Goal: Task Accomplishment & Management: Manage account settings

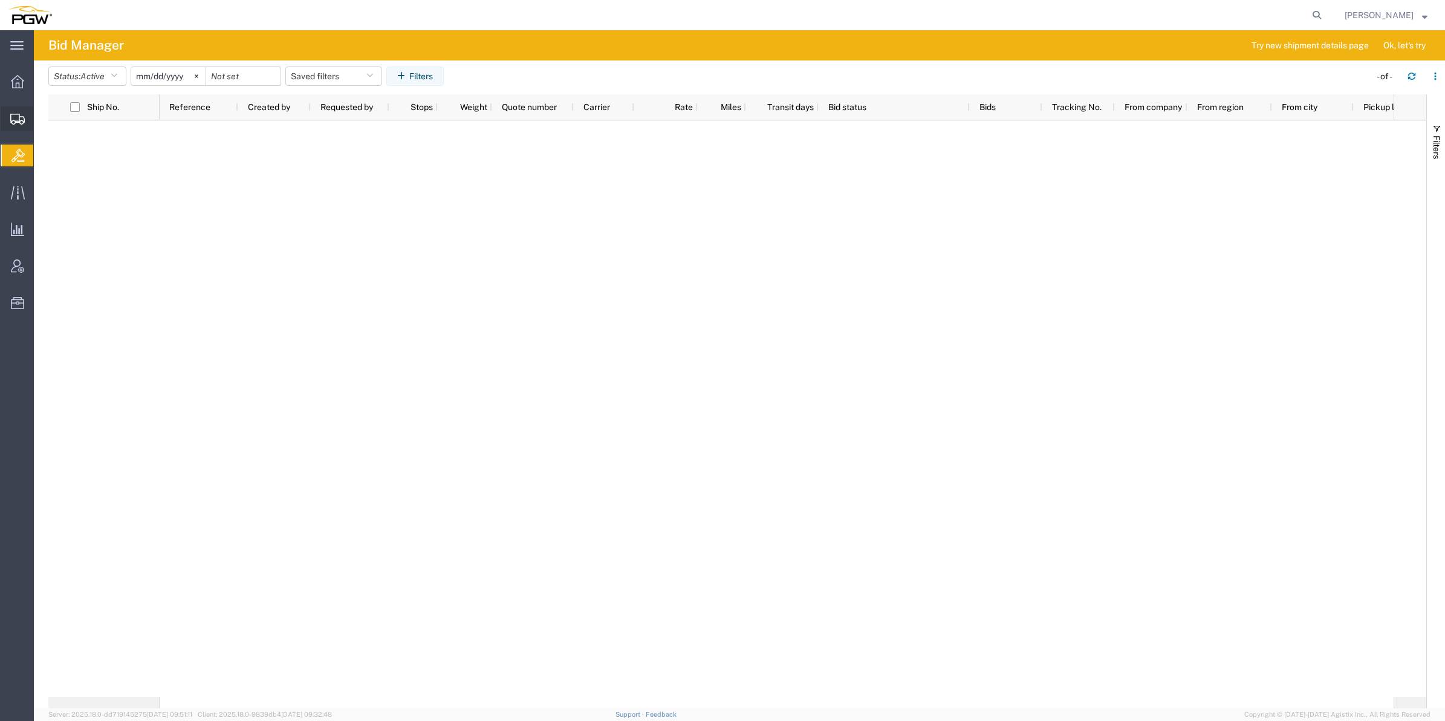
click at [0, 0] on span "Create from Template" at bounding box center [0, 0] width 0 height 0
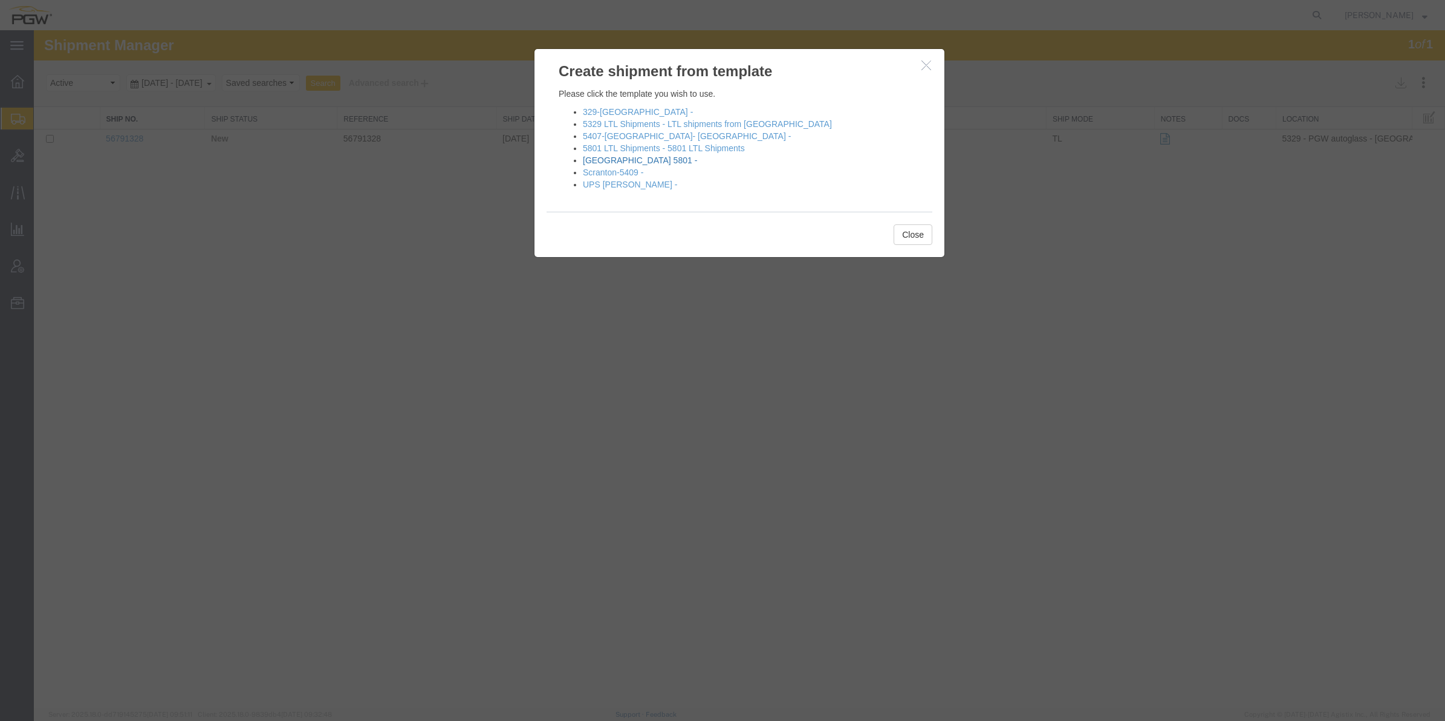
click at [627, 161] on link "[GEOGRAPHIC_DATA] 5801 -" at bounding box center [640, 160] width 114 height 10
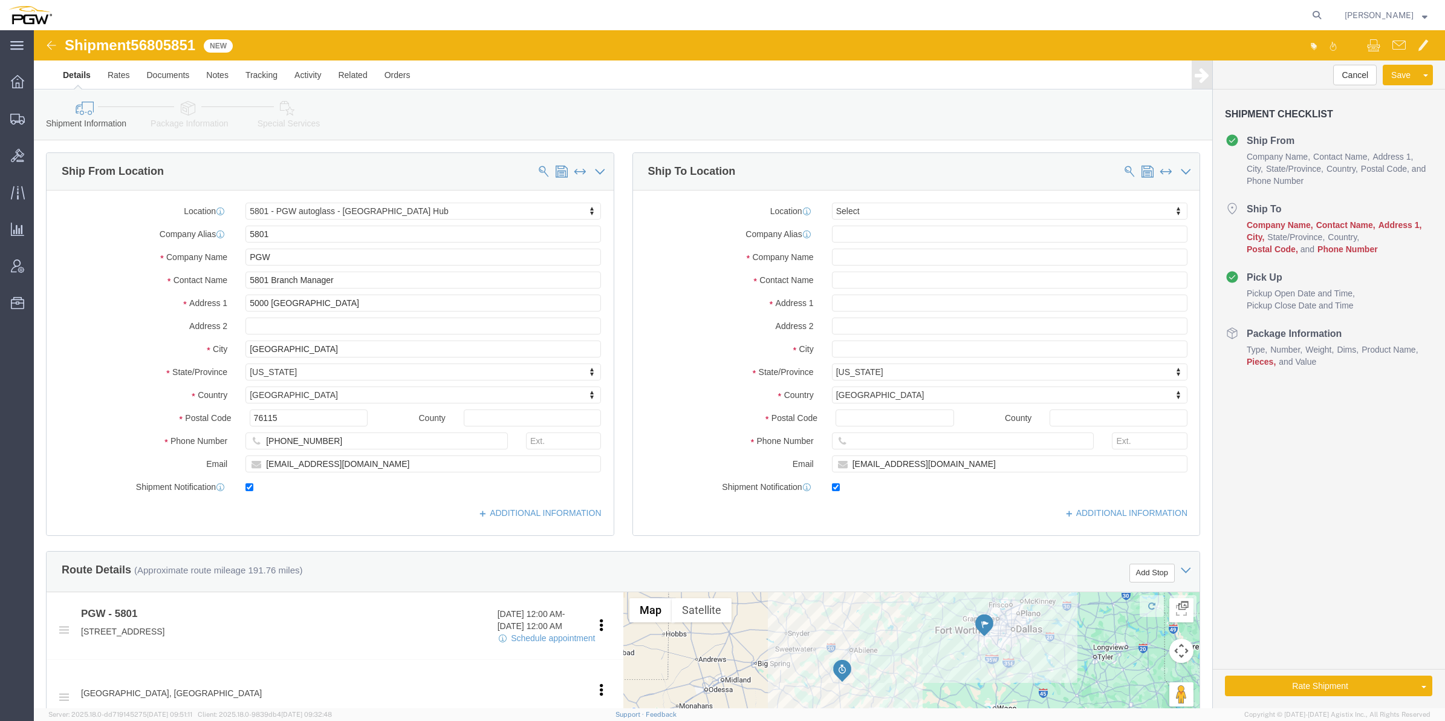
select select "62891"
select select
type input "652"
select select "28435"
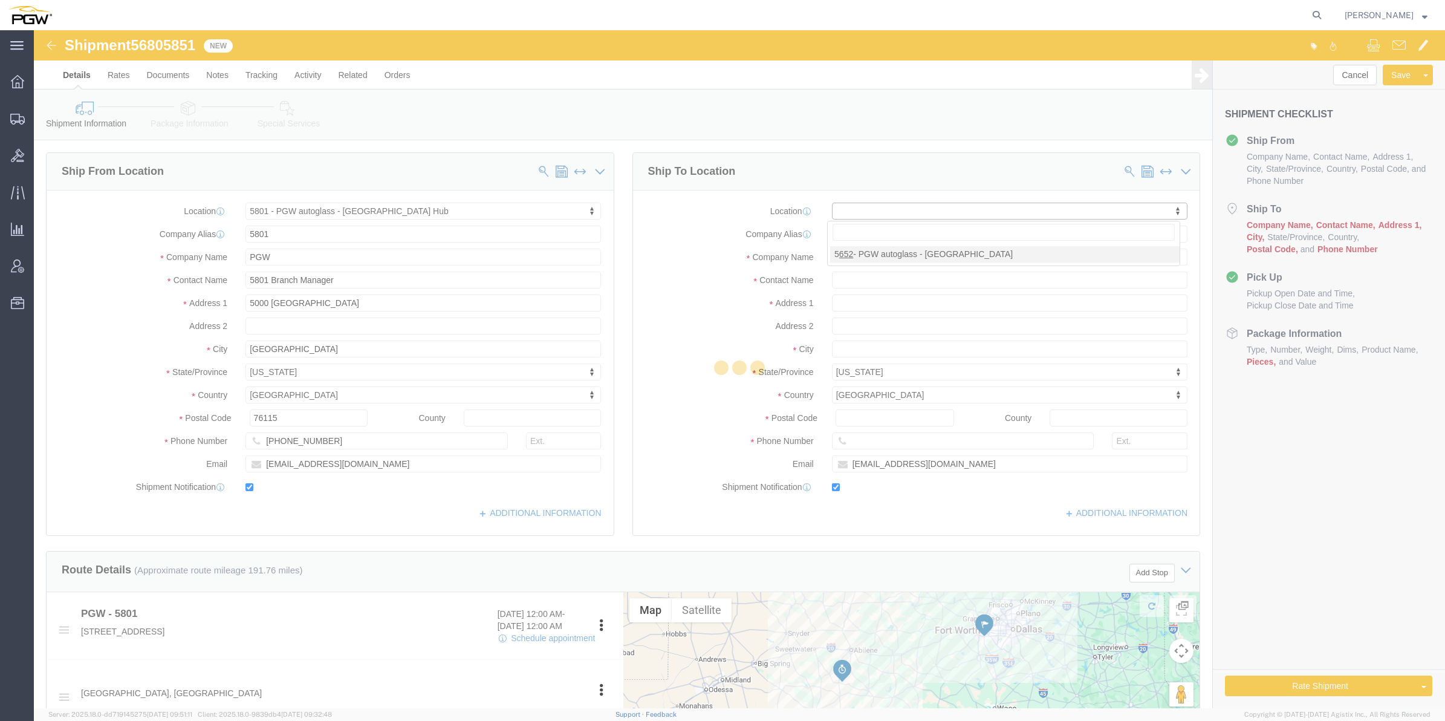
type input "5652"
type input "PGW"
type input "5652 Branch Manager"
type input "[STREET_ADDRESS]"
type input "[GEOGRAPHIC_DATA]"
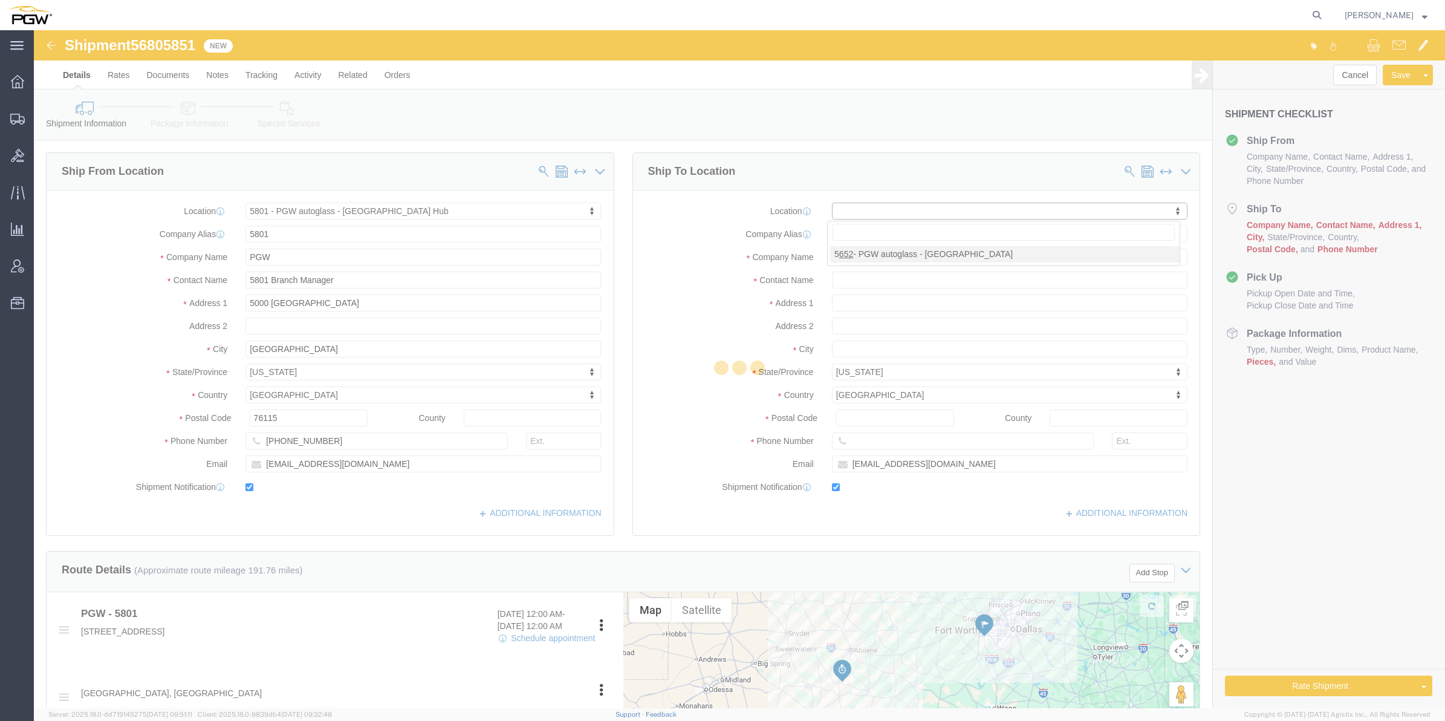
type input "38141"
type input "[PHONE_NUMBER]"
type input "[EMAIL_ADDRESS][DOMAIN_NAME]"
select select "TN"
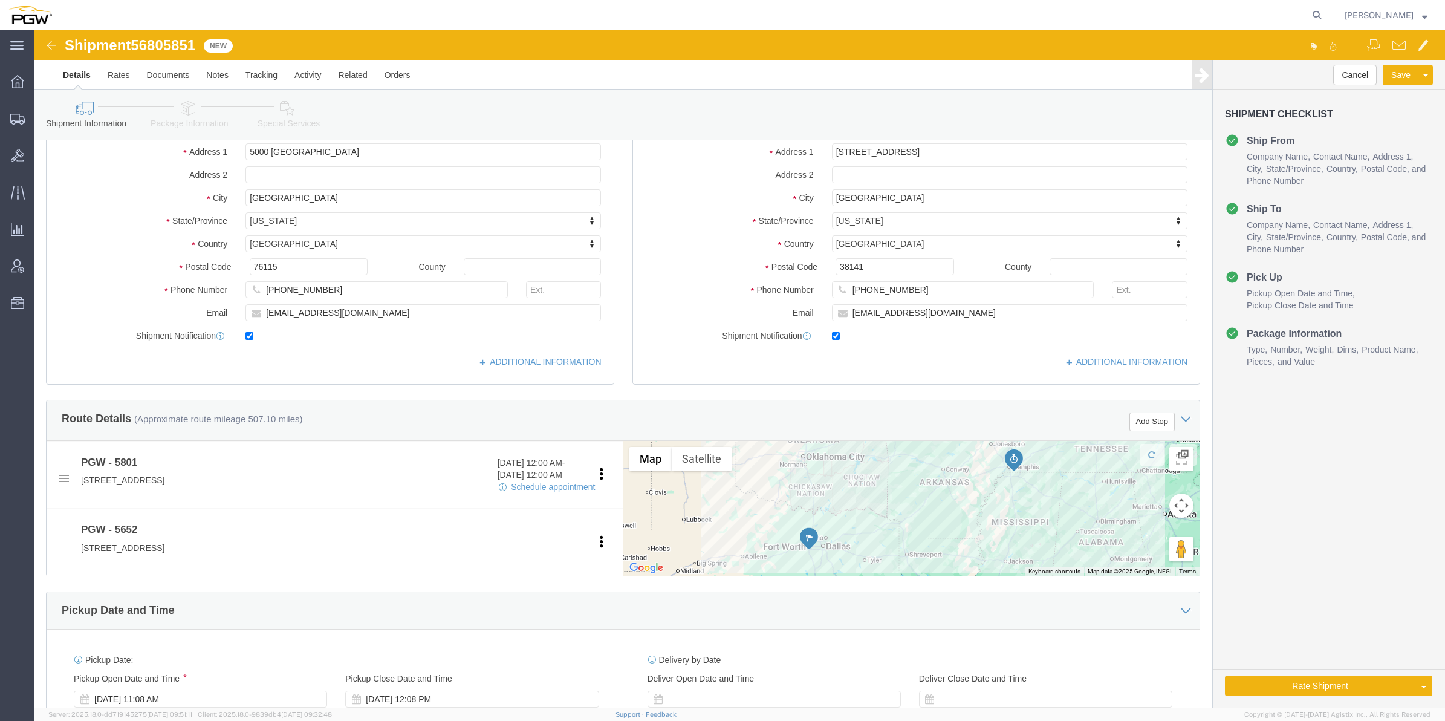
scroll to position [227, 0]
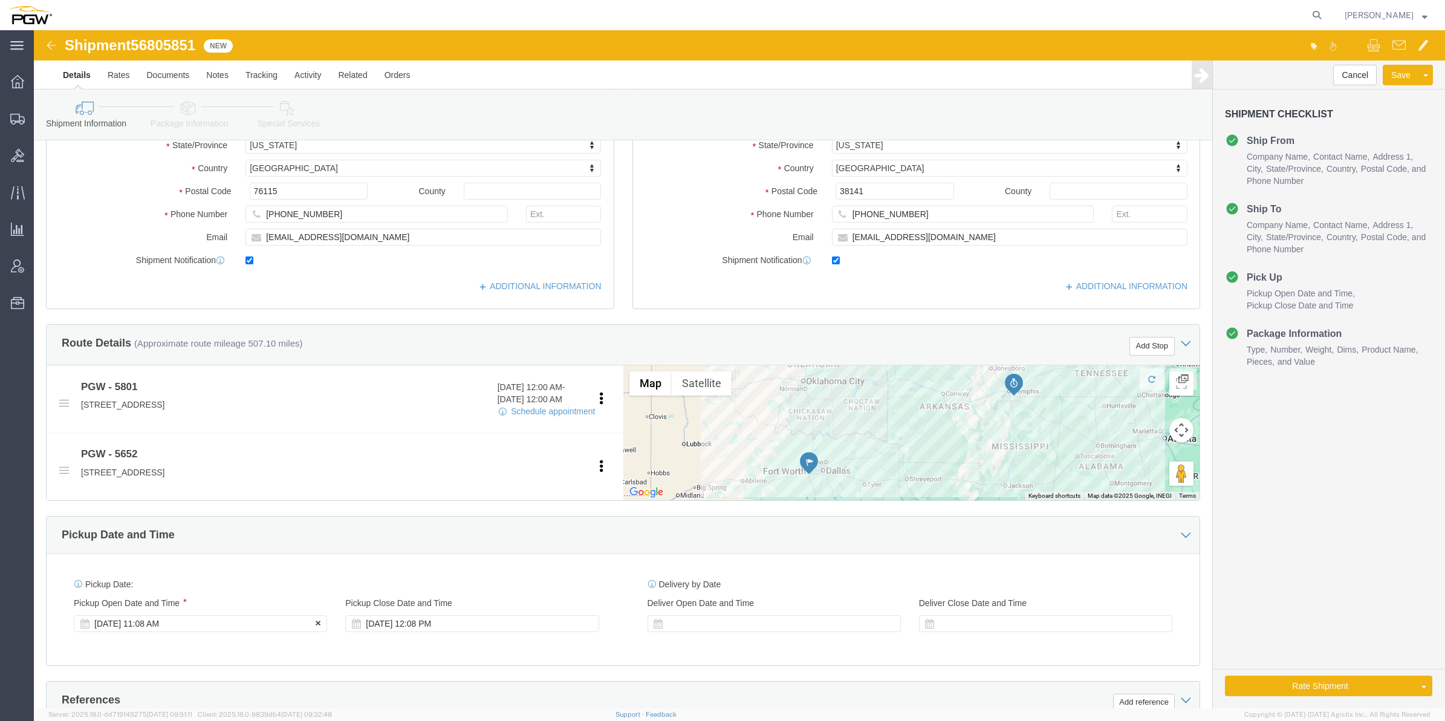
click div "[DATE] 11:08 AM"
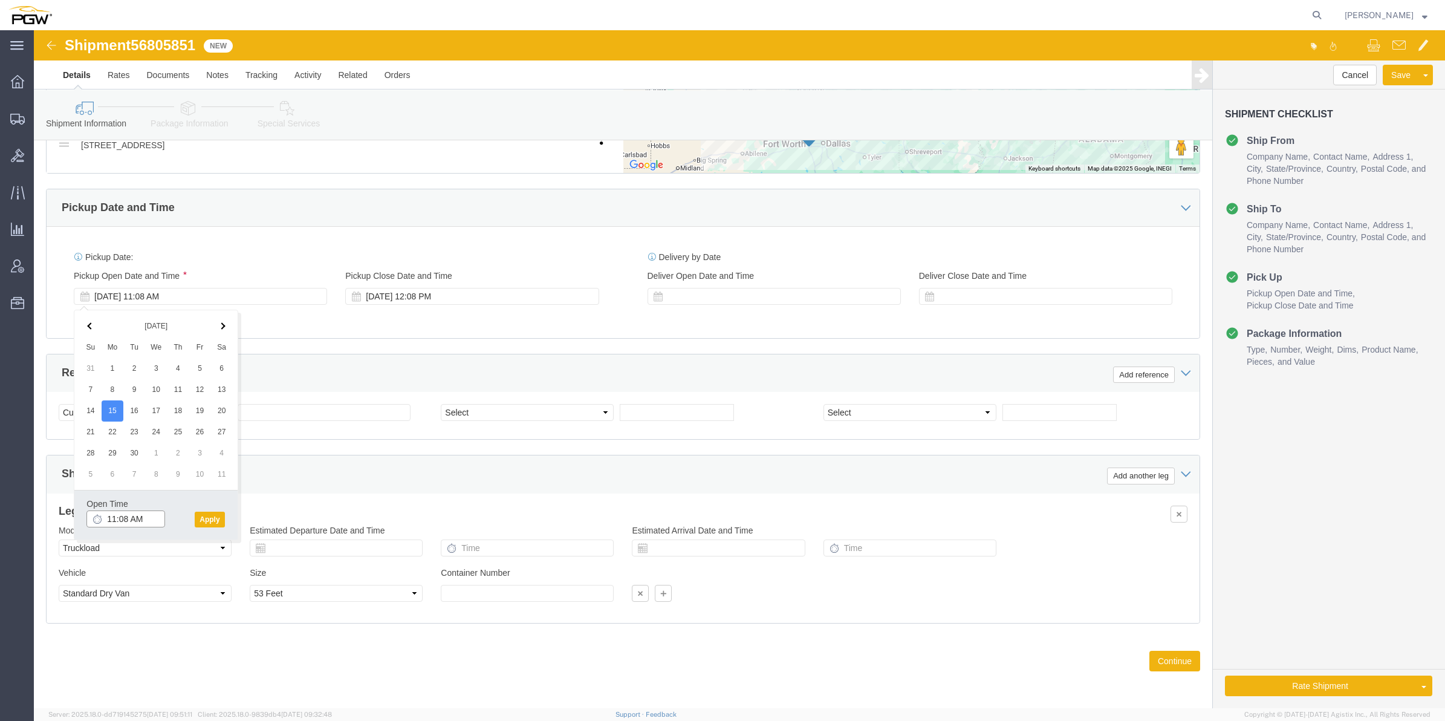
click input "11:08 AM"
click input "8:08 AM"
type input "8:00 AM"
click button "Apply"
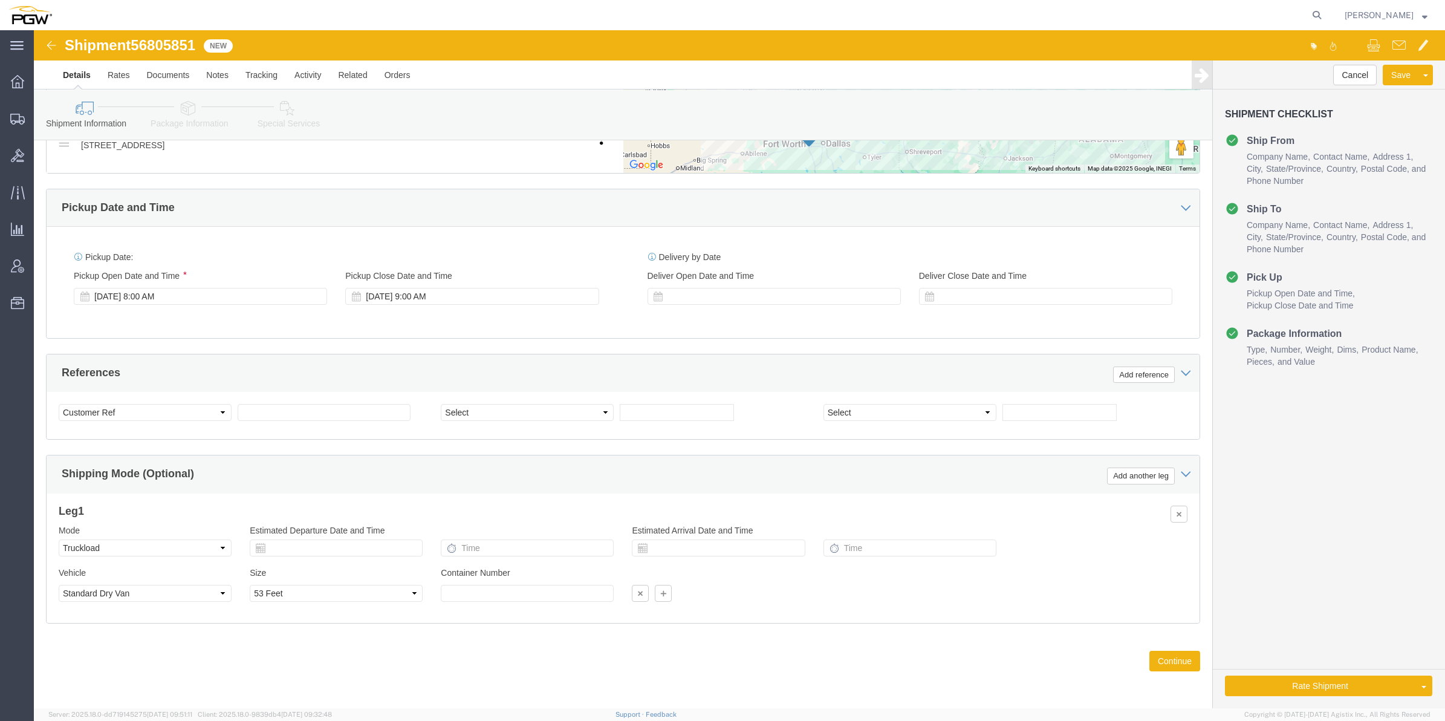
click span "56805851"
copy span "56805851"
click input "text"
paste input "56805851"
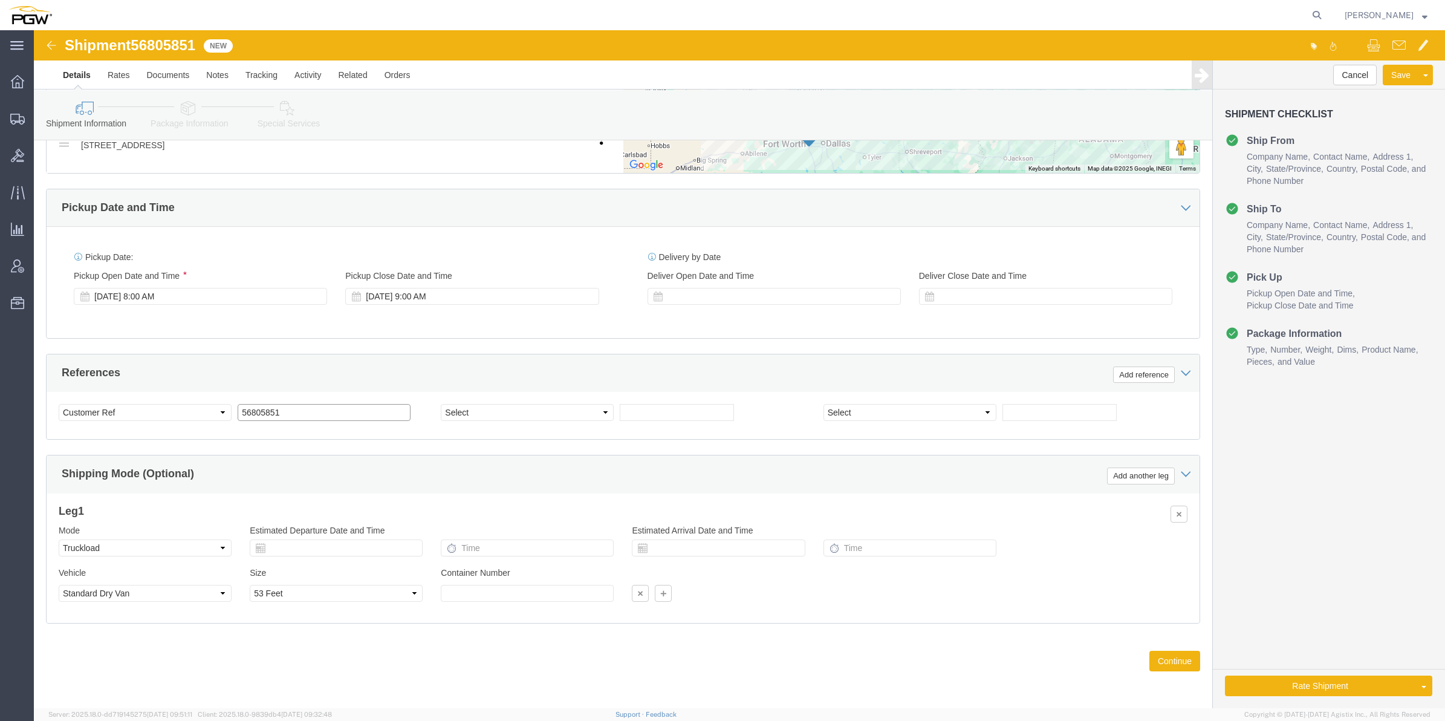
type input "56805851"
click select "Select Account Type Activity ID Airline Appointment Number ASN Batch Request # …"
select select "BOL"
click select "Select Account Type Activity ID Airline Appointment Number ASN Batch Request # …"
click input "text"
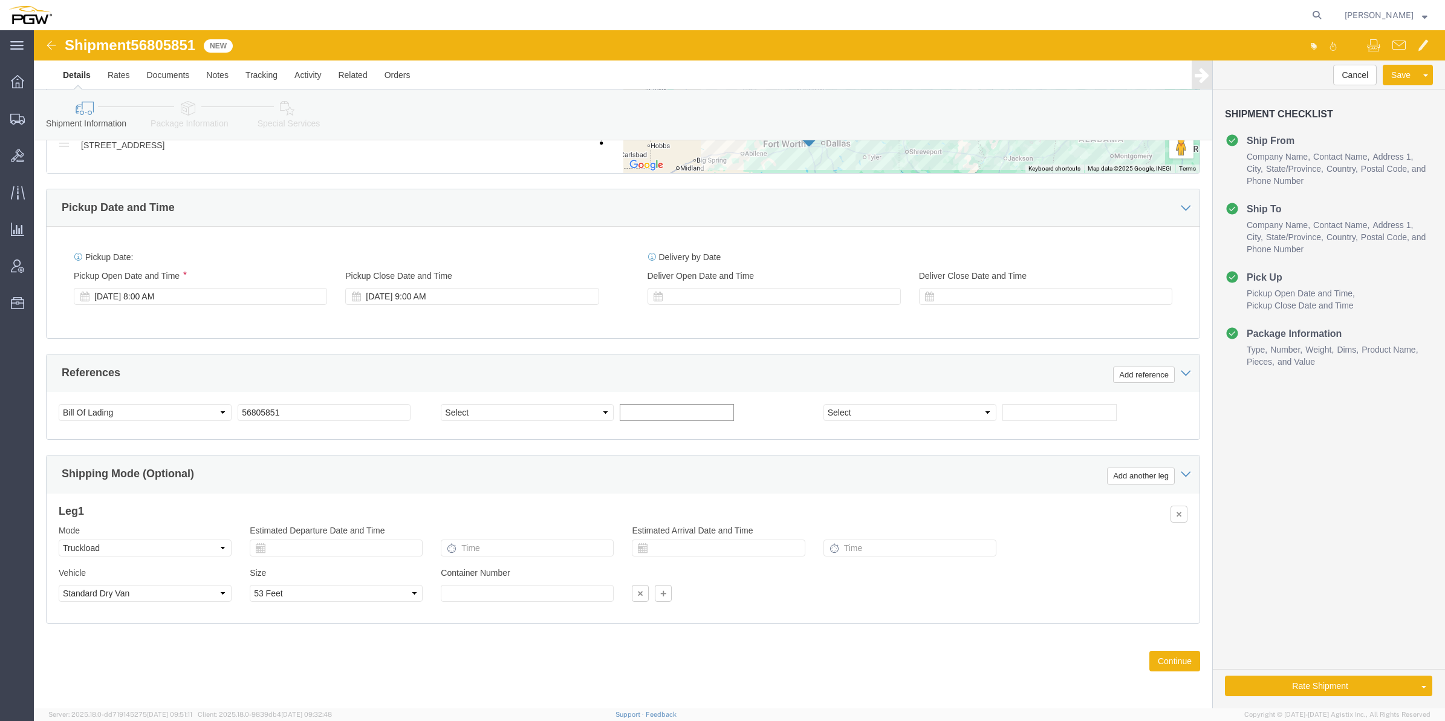
paste input "668332"
type input "668332"
click select "Select Account Type Activity ID Airline Appointment Number ASN Batch Request # …"
select select "ORDERNUM"
click select "Select Account Type Activity ID Airline Appointment Number ASN Batch Request # …"
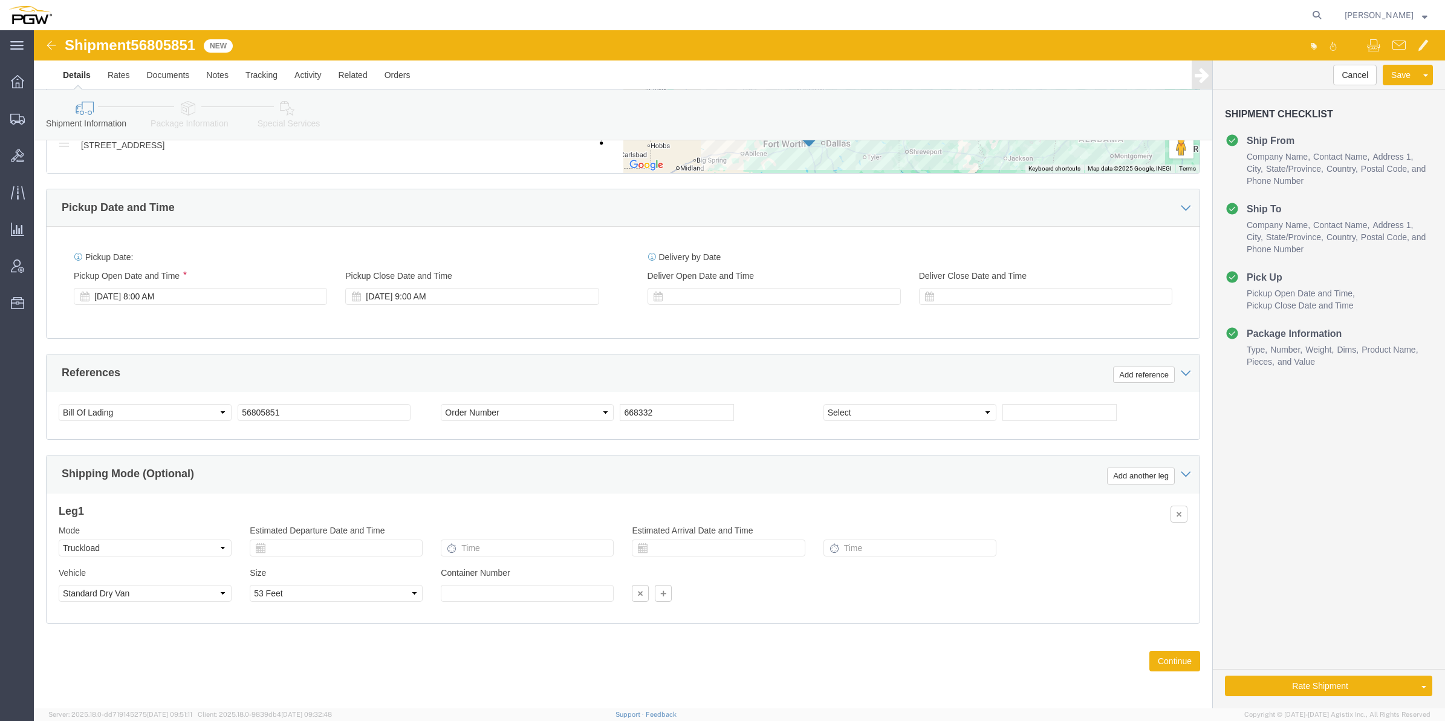
click span "56805851"
copy span "56805851"
click button "Continue"
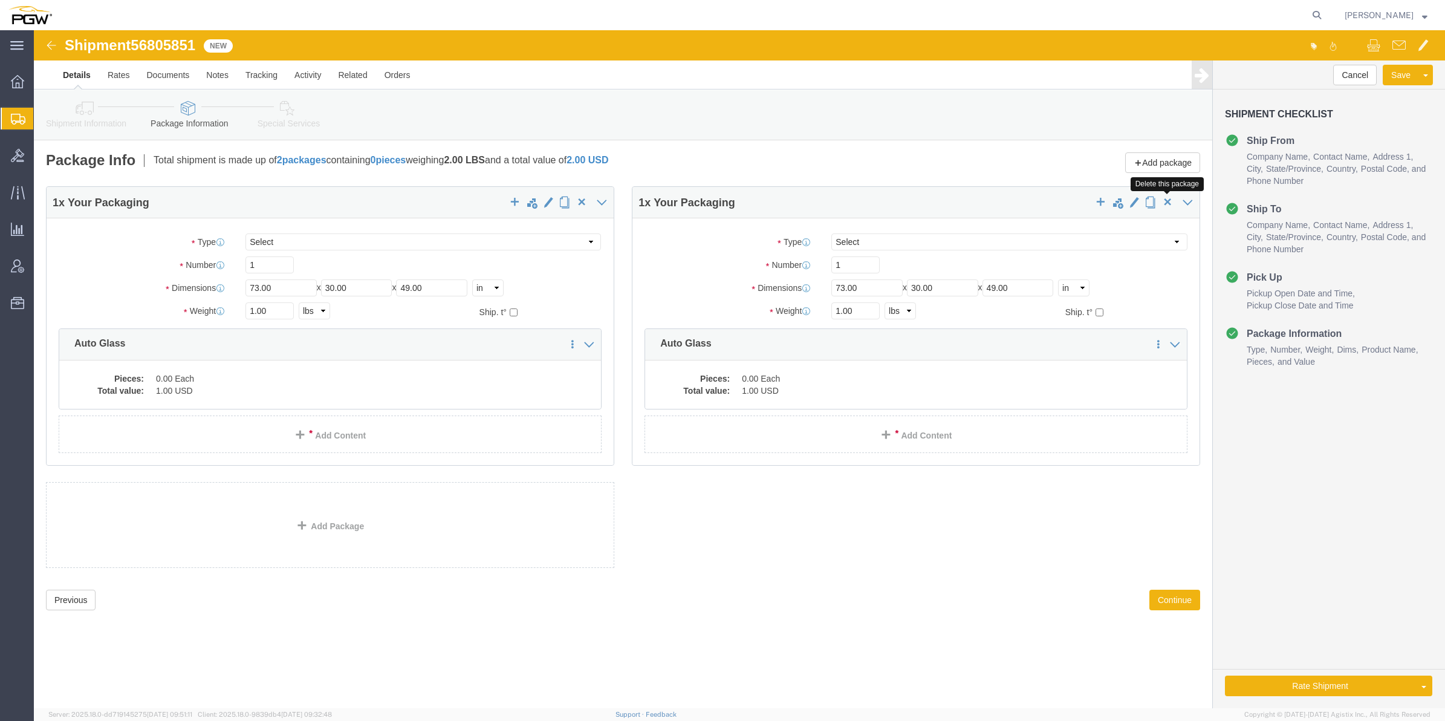
click span "button"
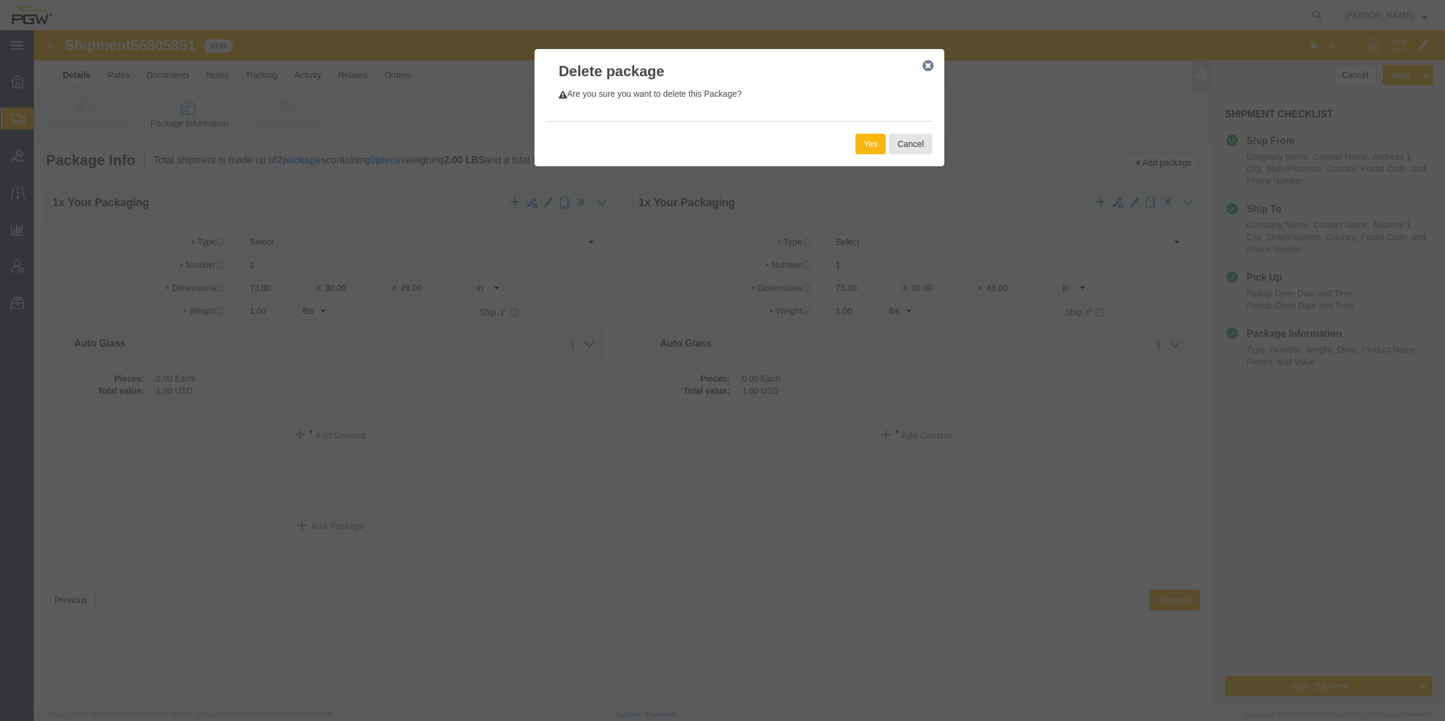
click button "Yes"
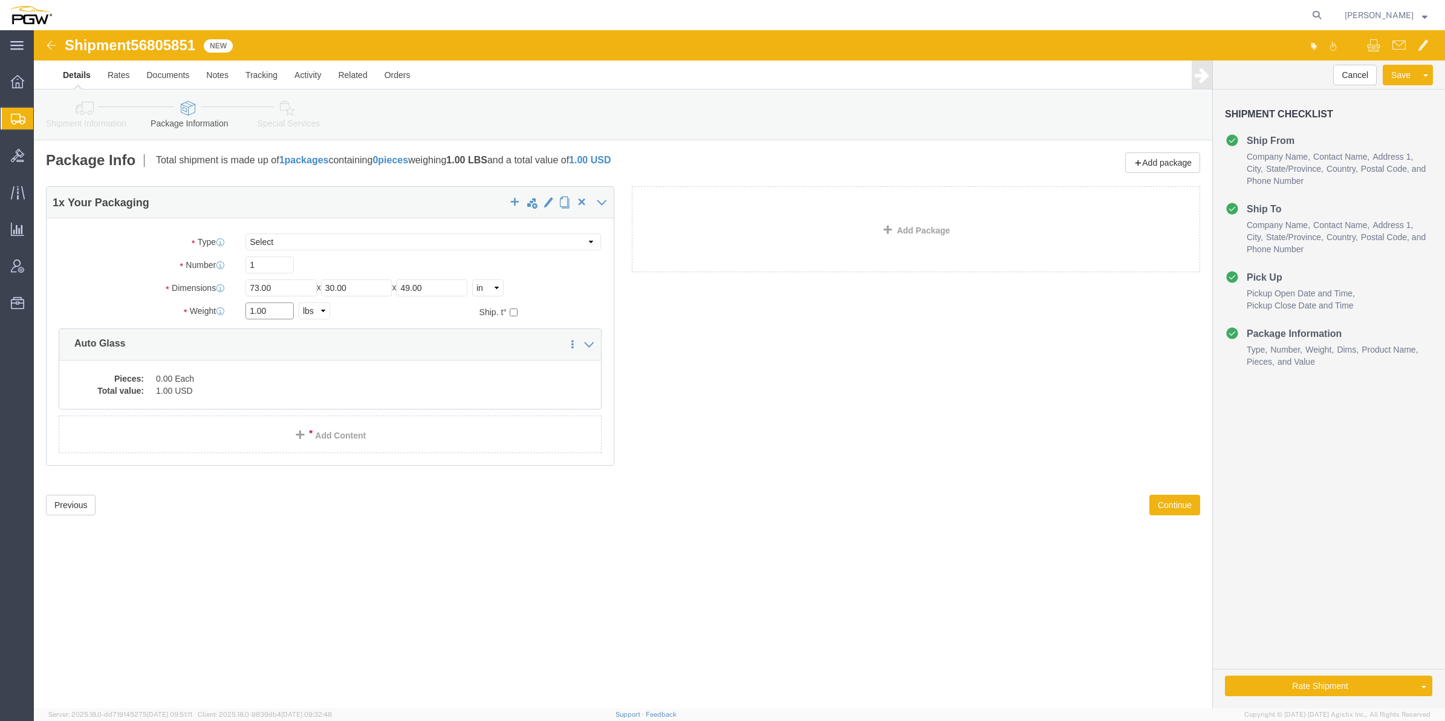
click input "1.00"
paste input "21,017"
click input "21,017.00"
click input "21017.00"
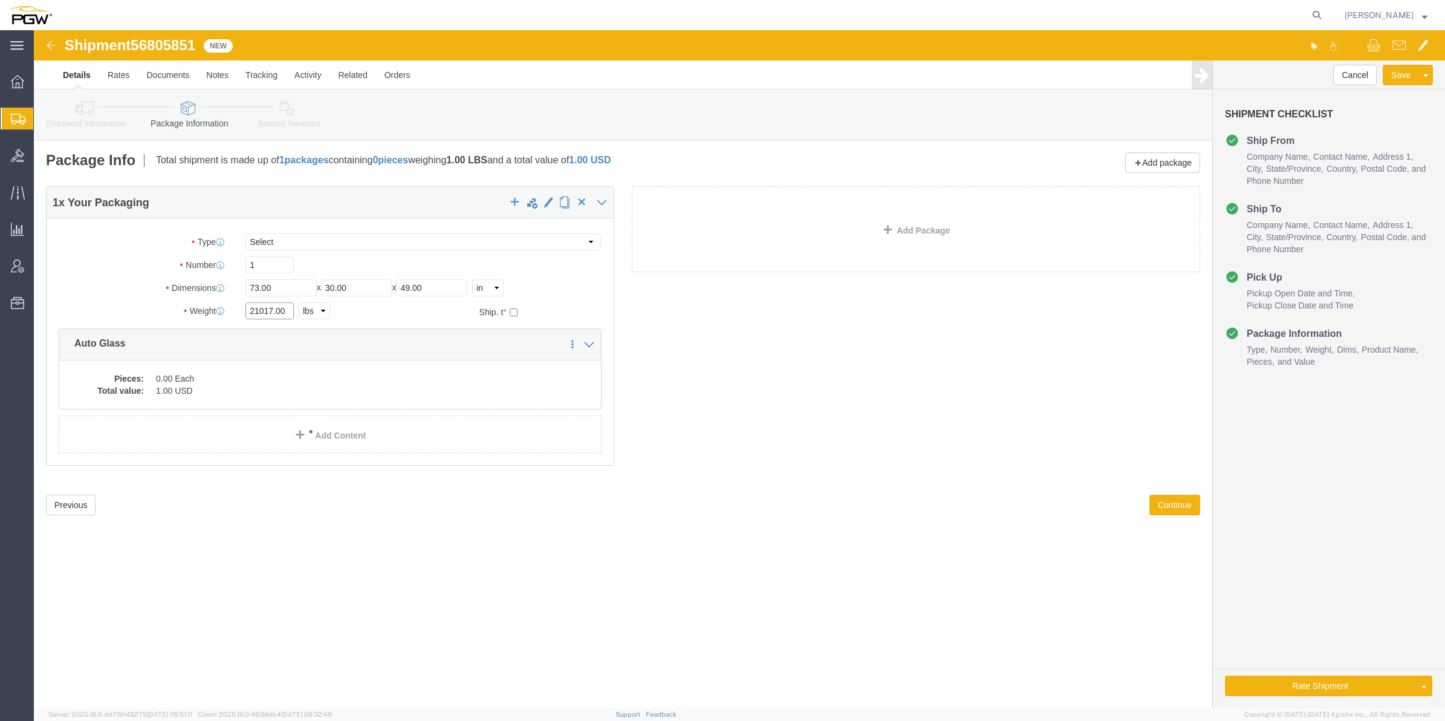
click input "21017.00"
type input "21017.00"
click input "1"
drag, startPoint x: 229, startPoint y: 237, endPoint x: 193, endPoint y: 222, distance: 38.5
click div "Package Type Select Bale(s) Basket(s) Bolt(s) Bottle(s) Buckets Bulk Bundle(s) …"
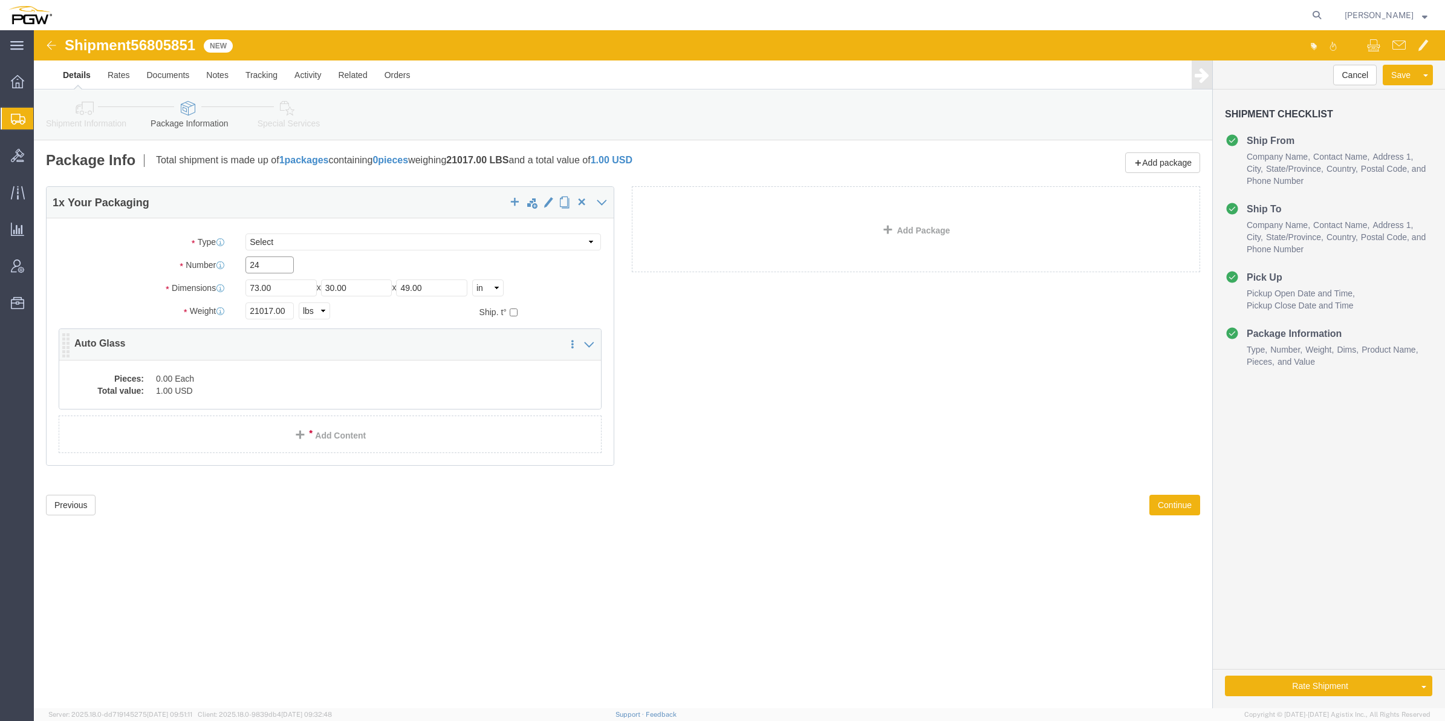
type input "24"
click dd "0.00 Each"
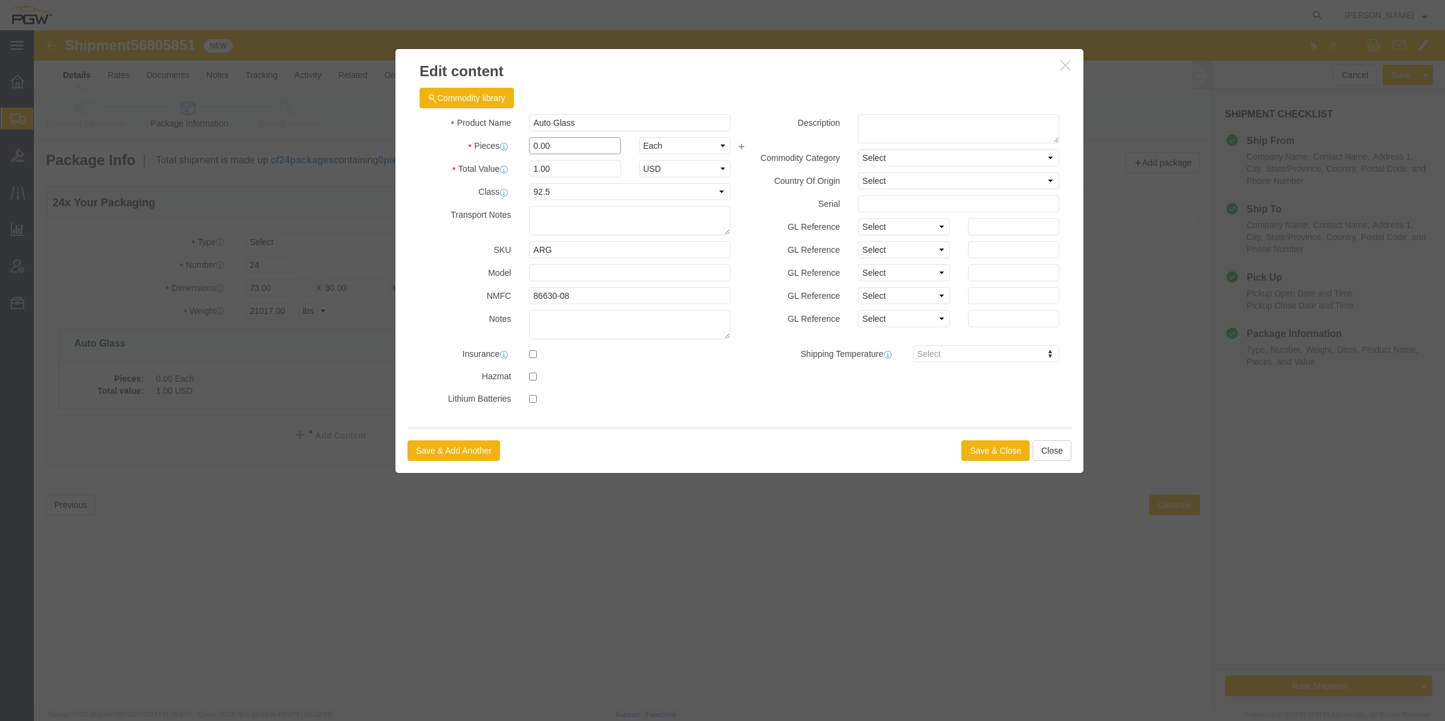
drag, startPoint x: 504, startPoint y: 115, endPoint x: 496, endPoint y: 112, distance: 8.7
click input "0.00"
type input "24.00"
type input "24"
click button "Save & Close"
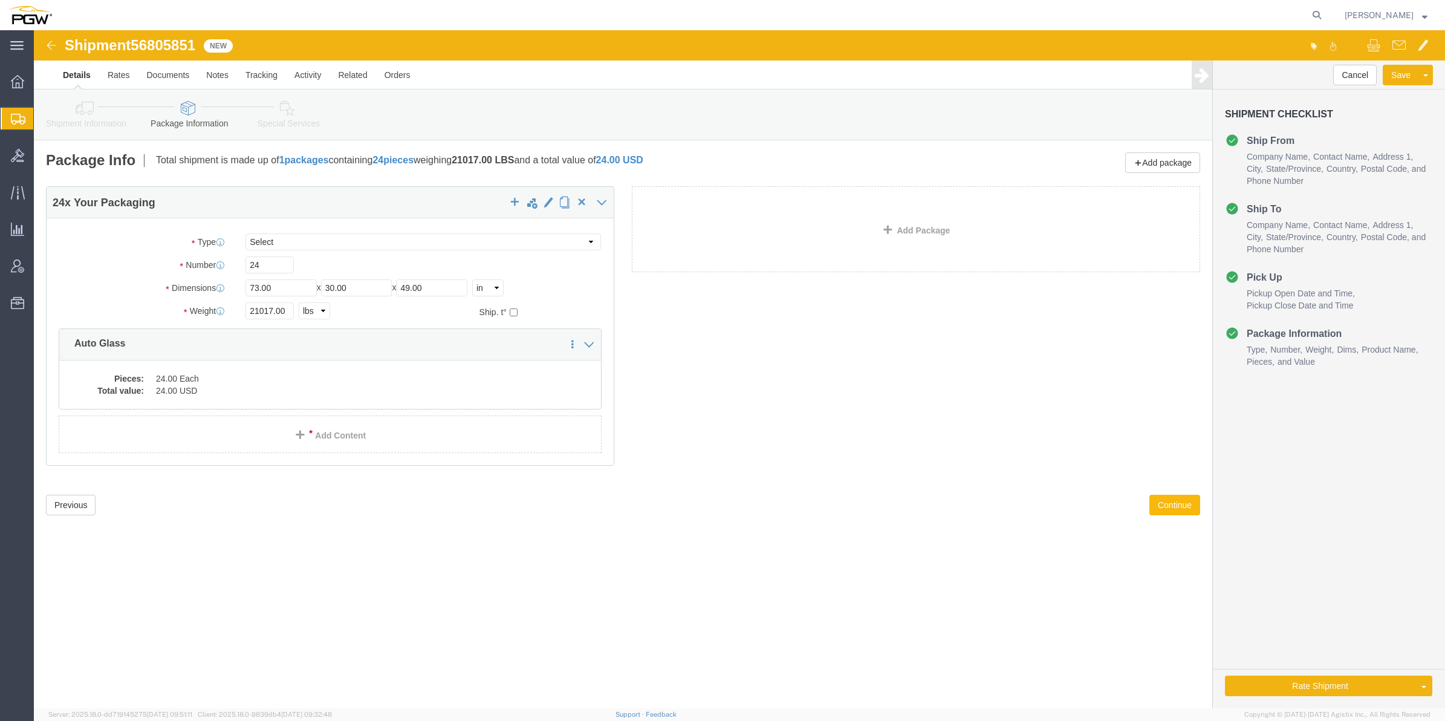
click button "Continue"
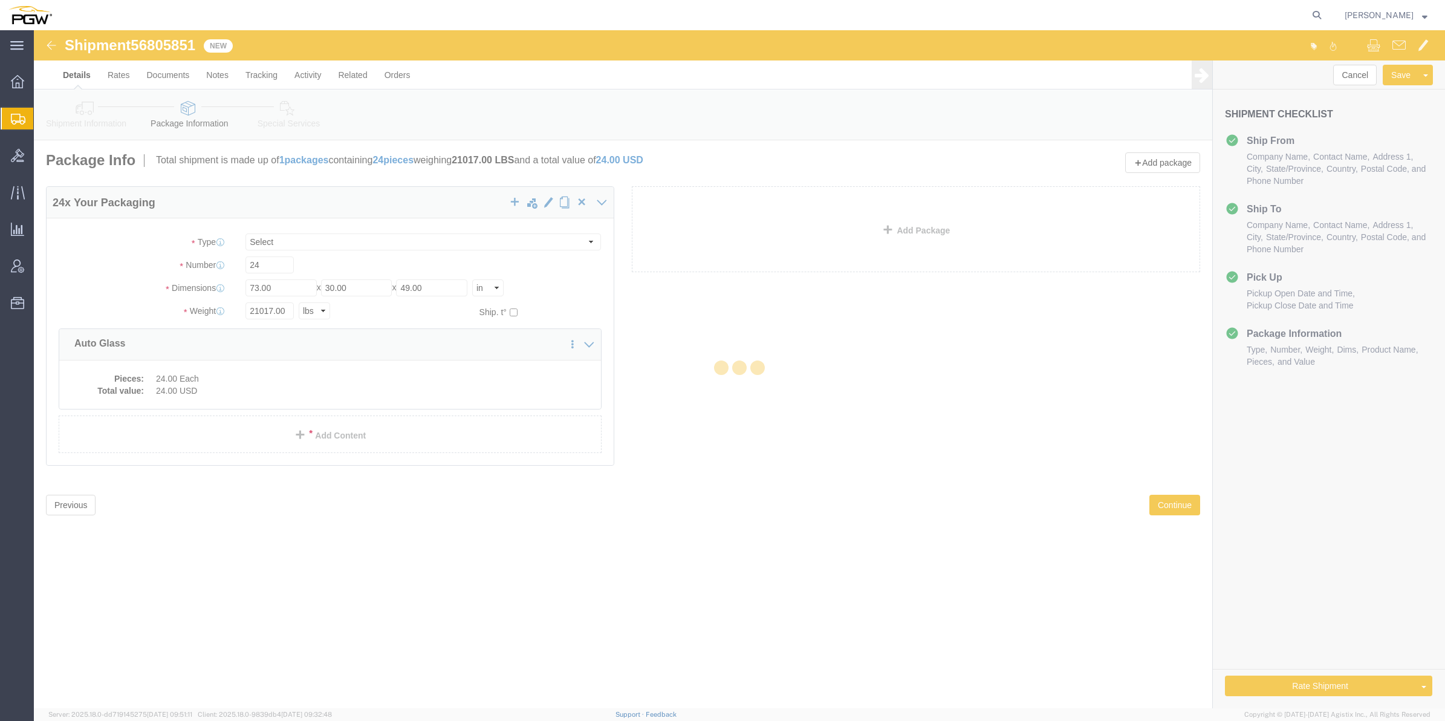
select select
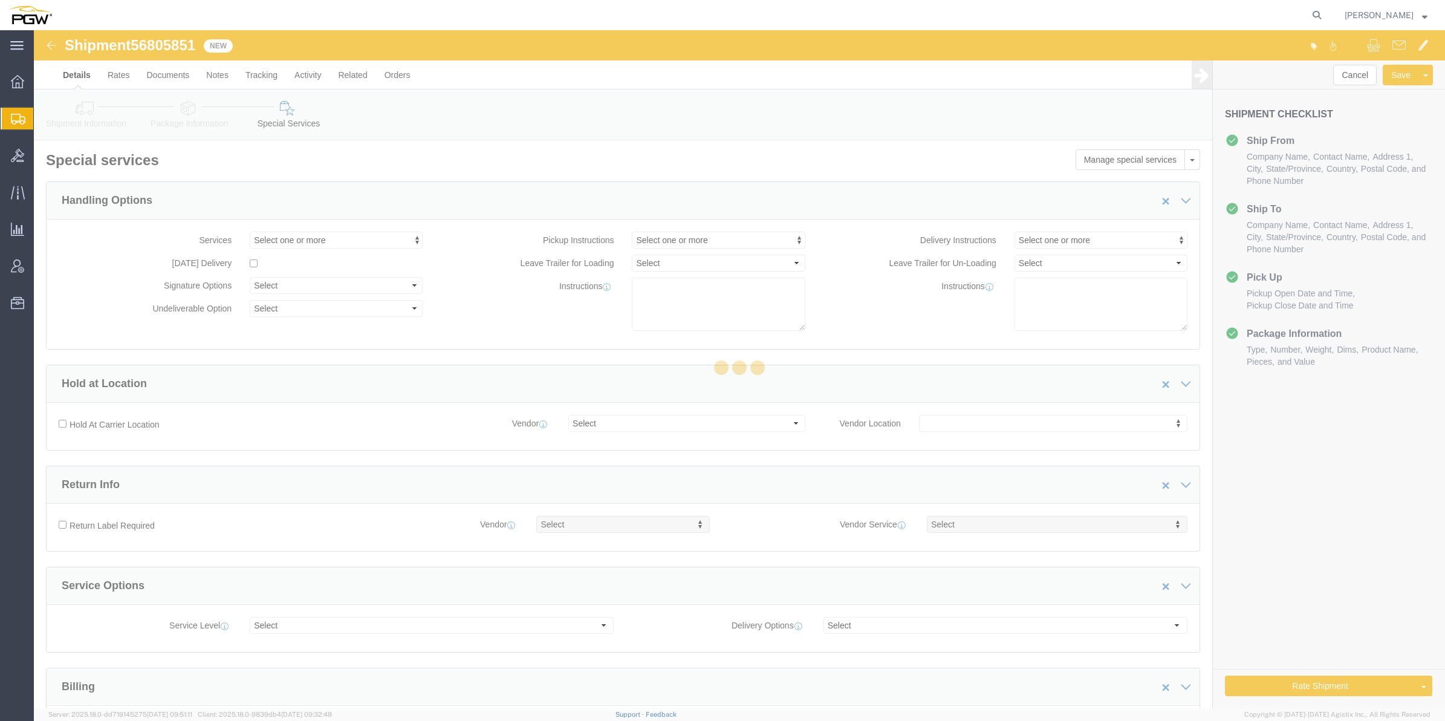
select select "COSTCENTER"
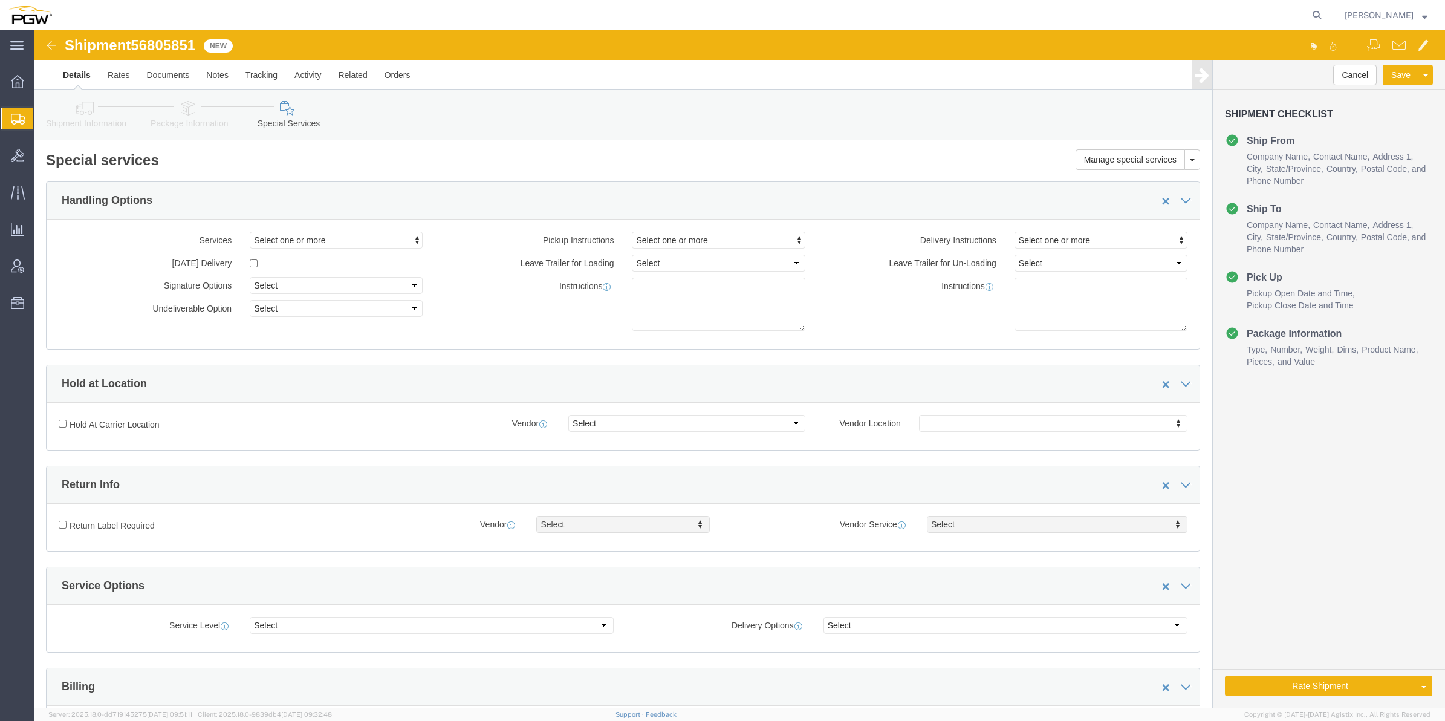
click link "Rate And Autotender"
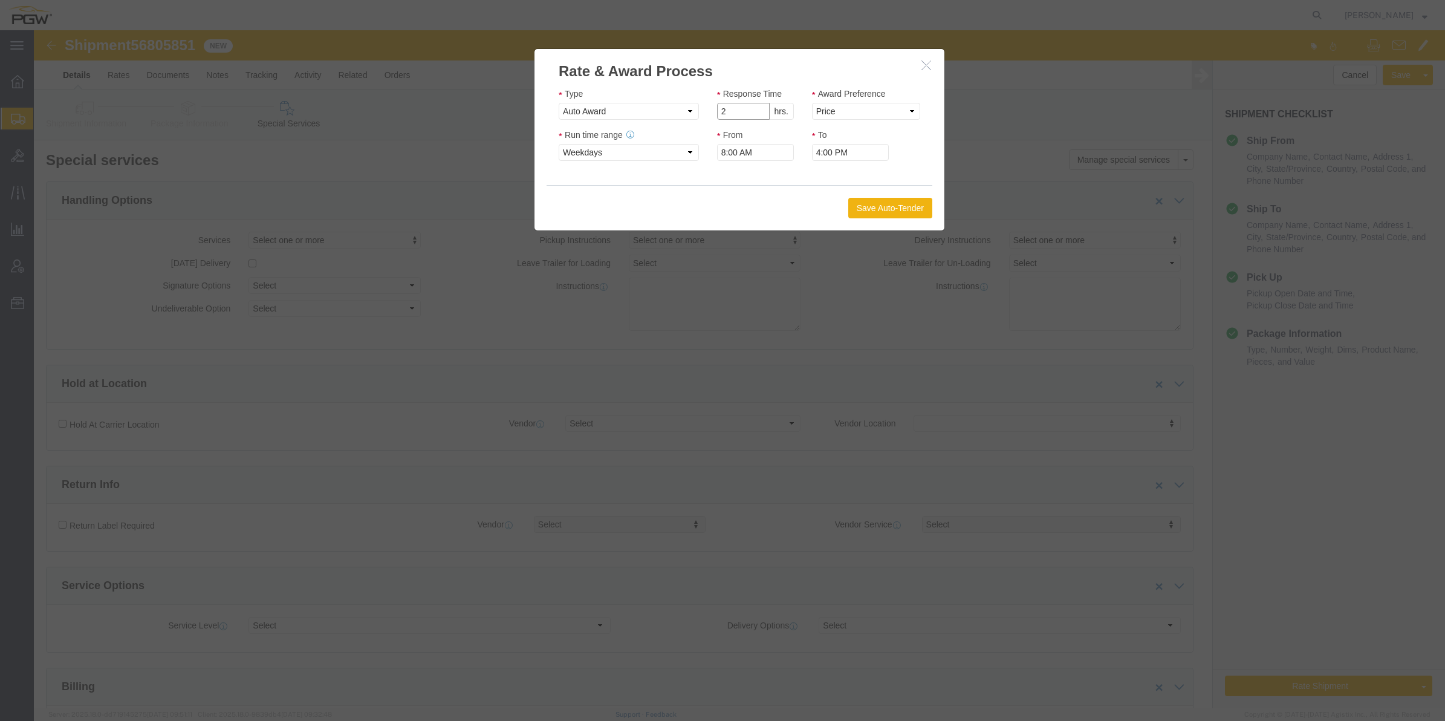
type input "2"
click input "2"
click div "Award Preference Price Carrier Rank"
click select "Price Carrier Rank"
select select "LANE_RANK"
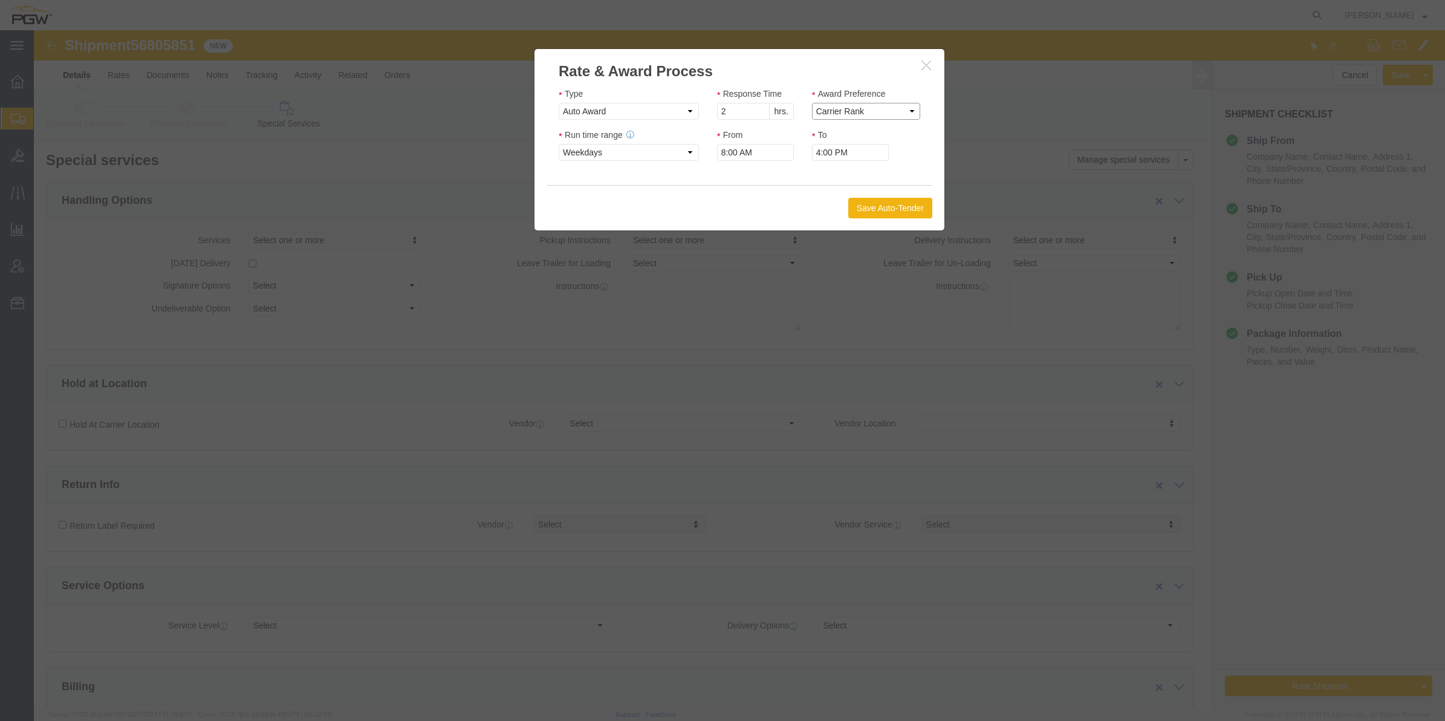
click select "Price Carrier Rank"
click button "Save Auto-Tender"
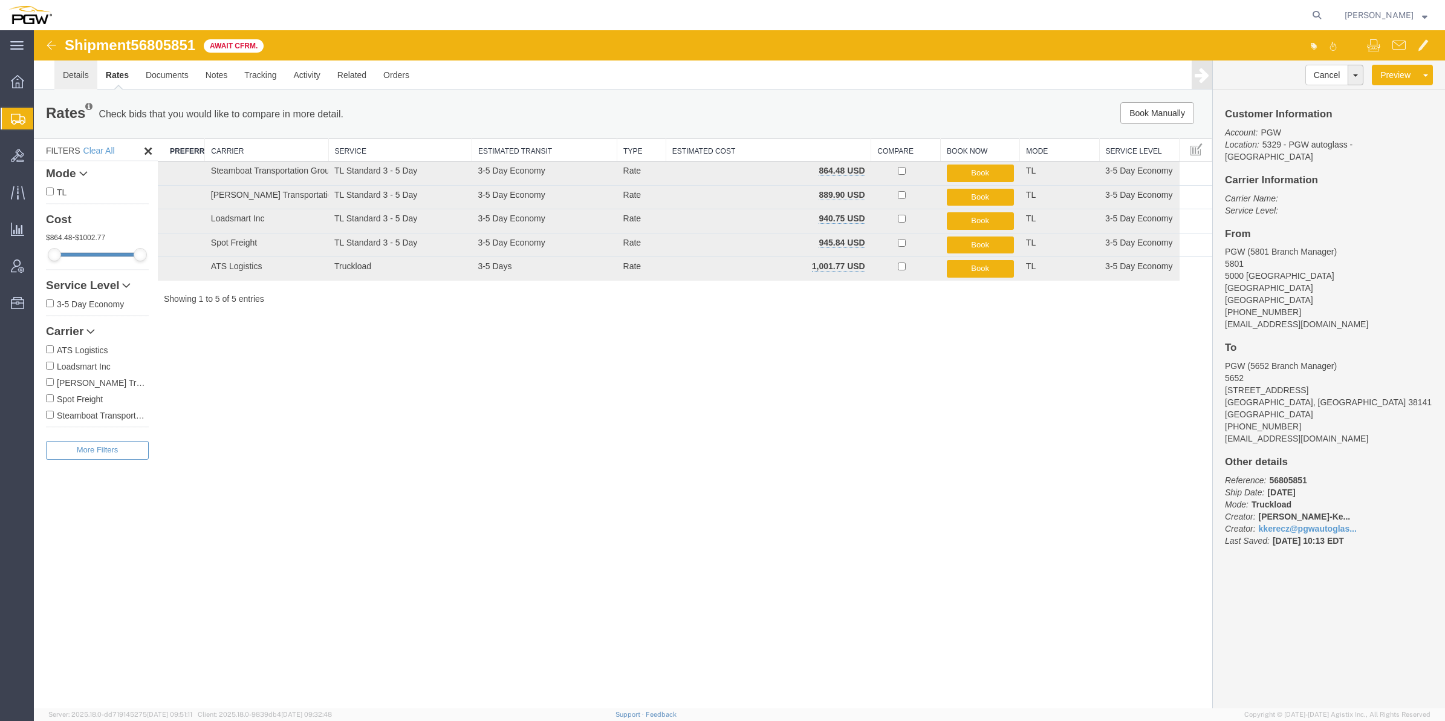
click at [83, 74] on link "Details" at bounding box center [75, 74] width 43 height 29
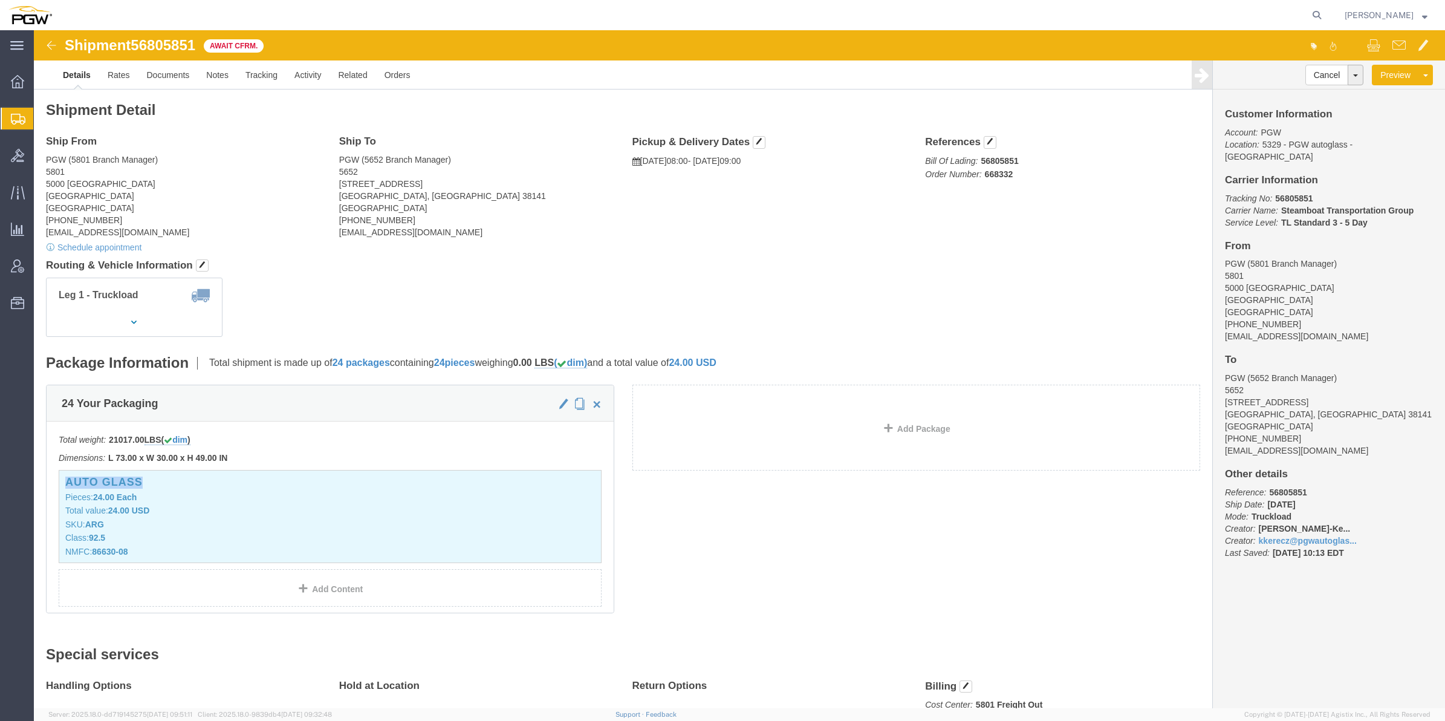
drag, startPoint x: 276, startPoint y: 434, endPoint x: 273, endPoint y: 427, distance: 7.9
click div "Total weight: 21017.00 LBS ( dim ) Dimensions: L 73.00 x W 30.00 x H 49.00 IN D…"
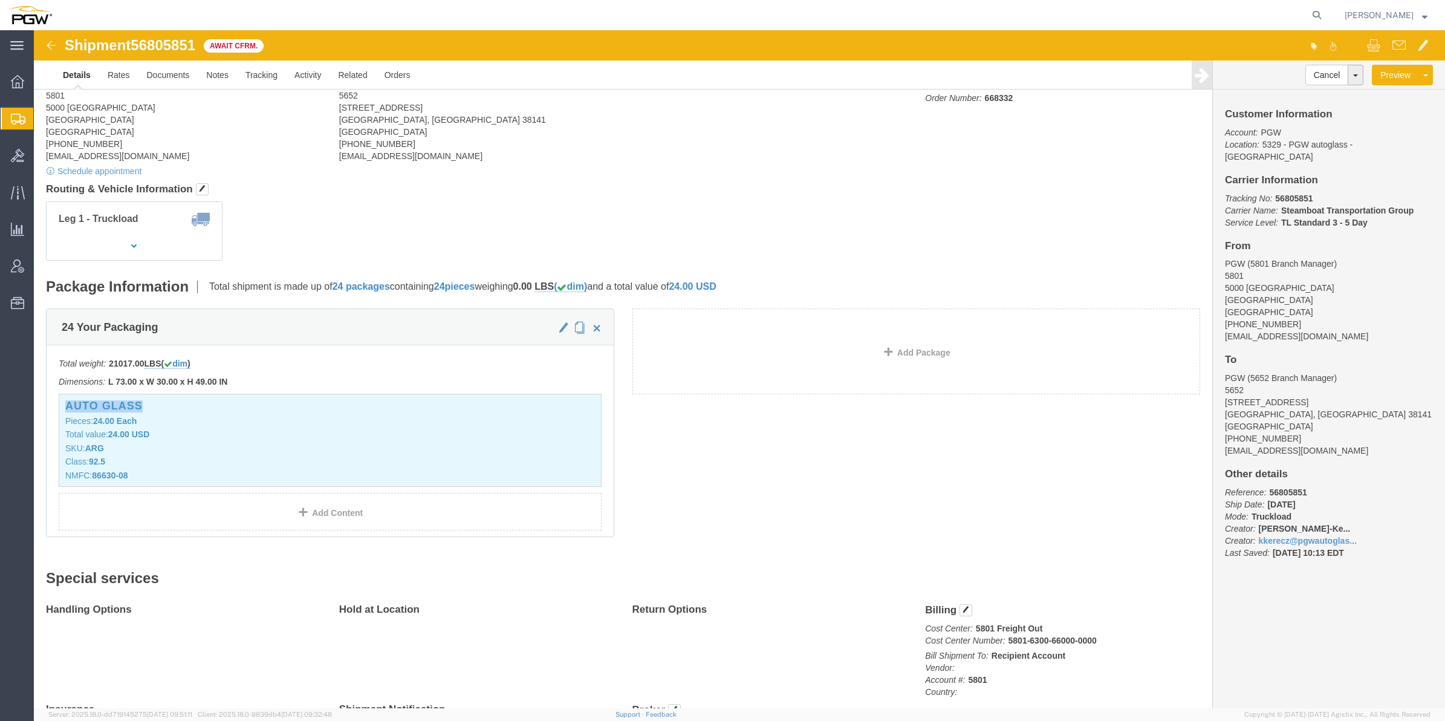
scroll to position [76, 0]
click at [0, 0] on span "Create from Template" at bounding box center [0, 0] width 0 height 0
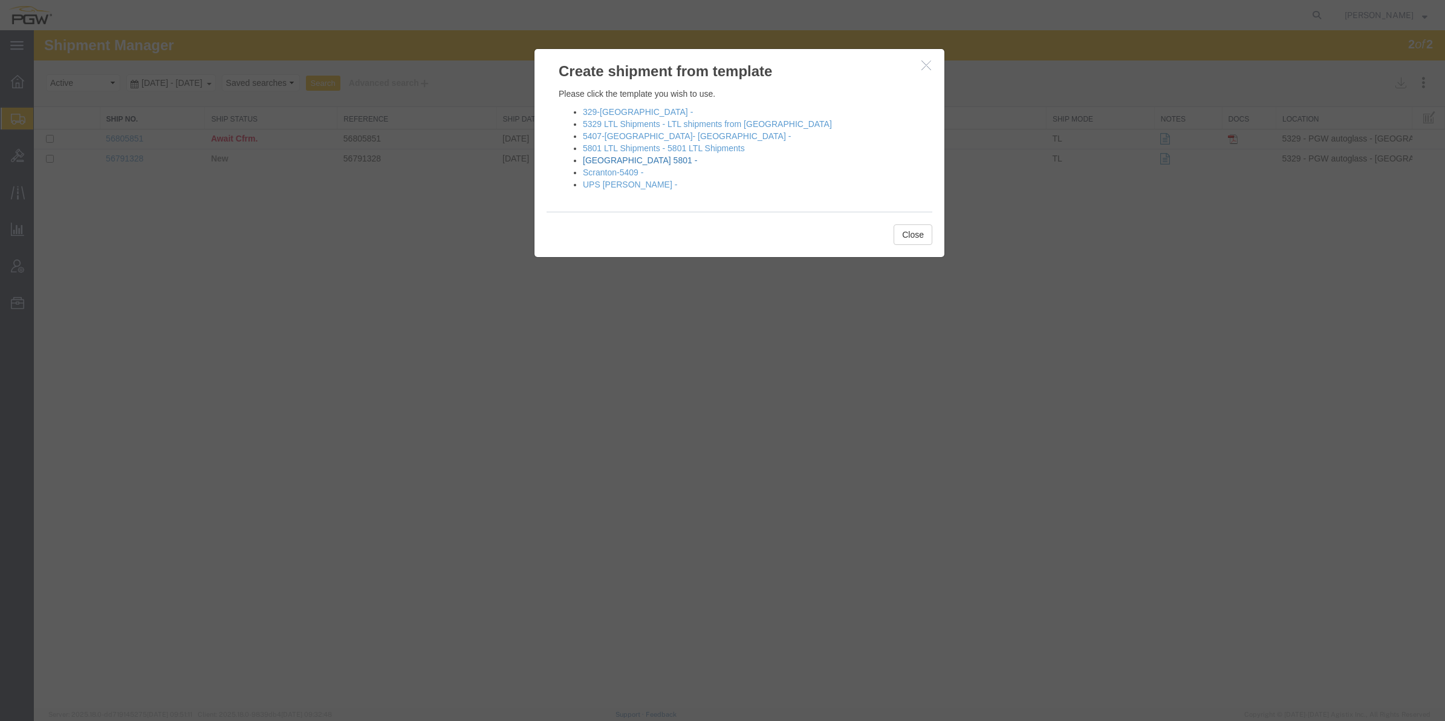
click at [618, 159] on link "[GEOGRAPHIC_DATA] 5801 -" at bounding box center [640, 160] width 114 height 10
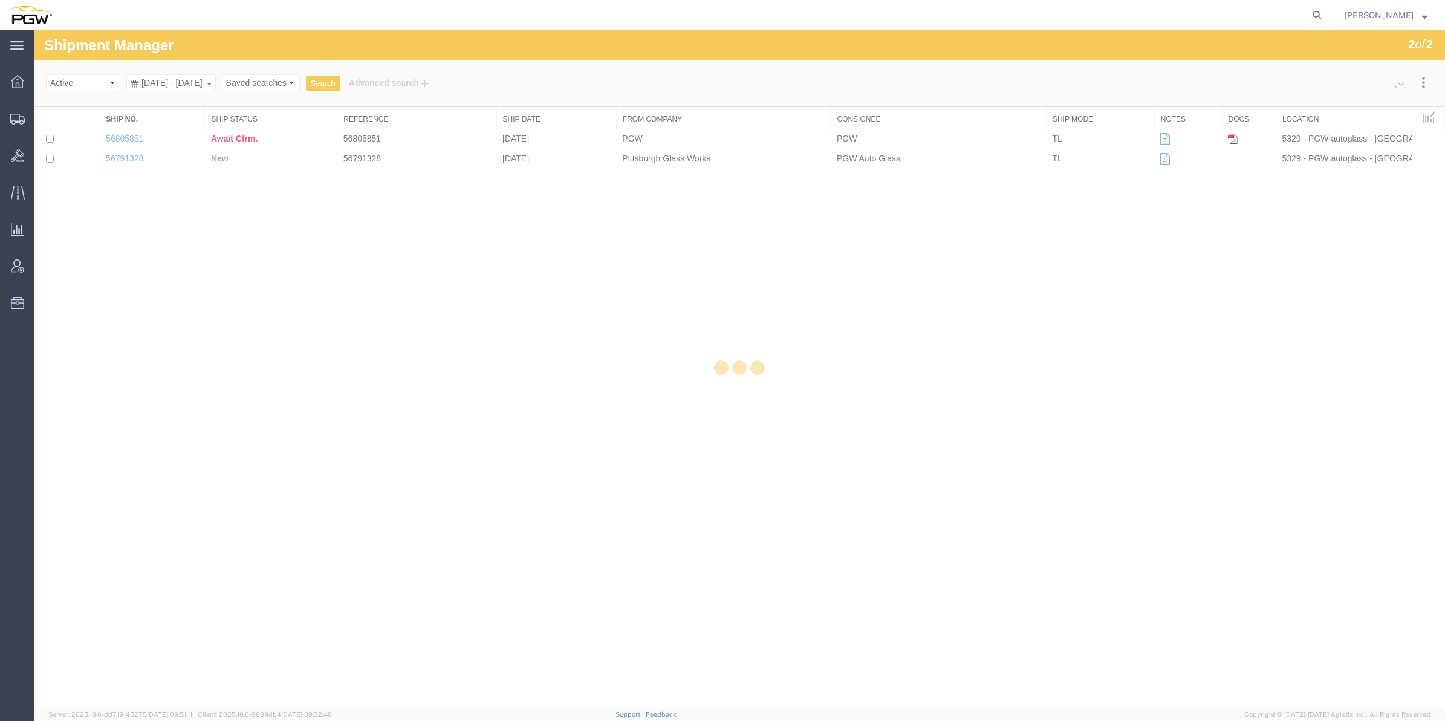
select select "62891"
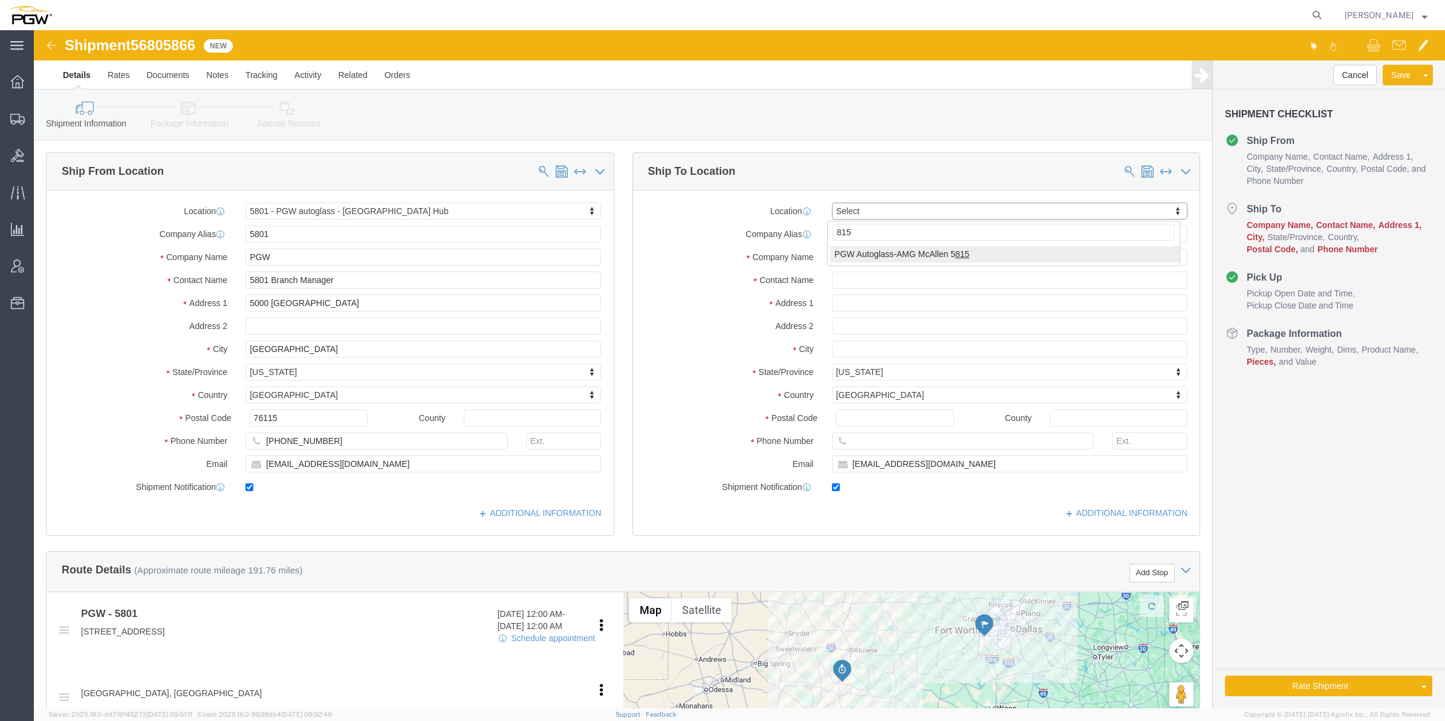
type input "815"
select select "62936"
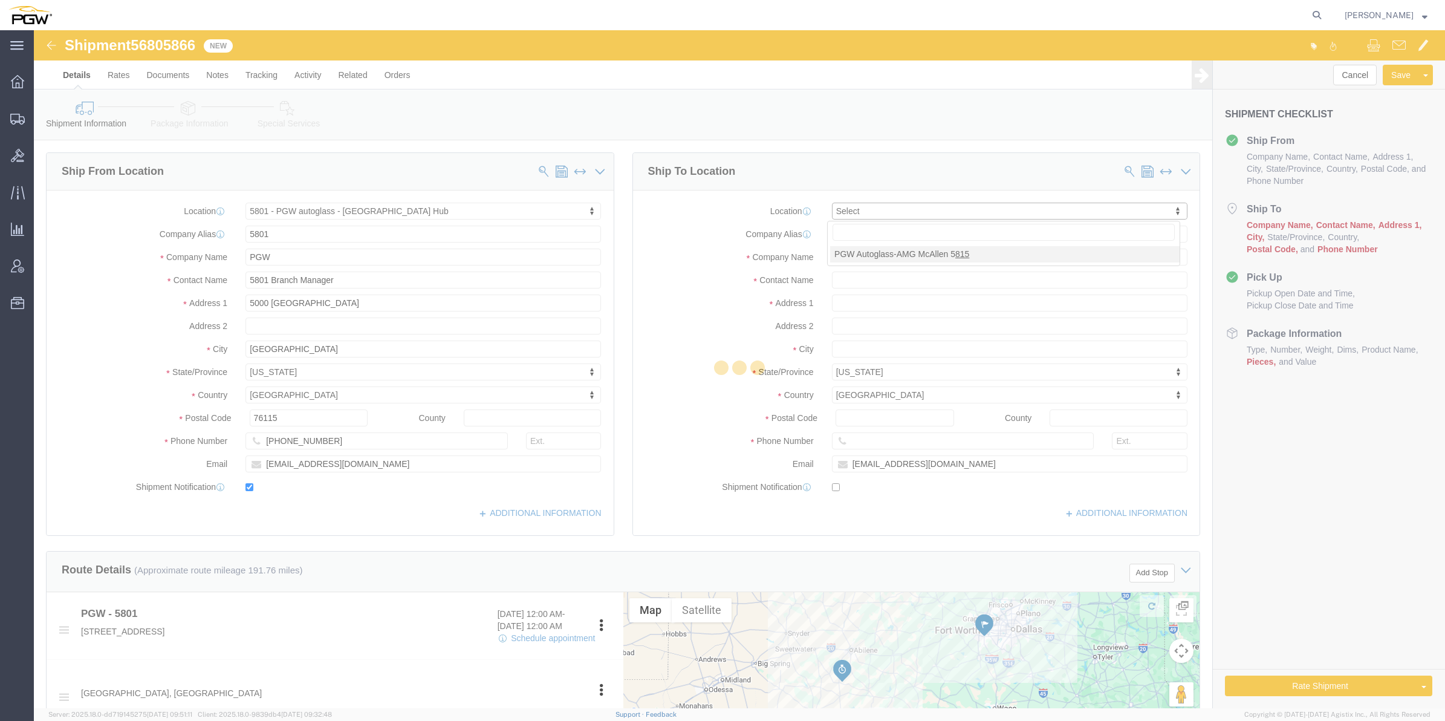
type input "5815"
type input "PGW Autoglass-AMG McAllen 5815"
type input "[STREET_ADDRESS]"
type input "McAllen"
type input "78503"
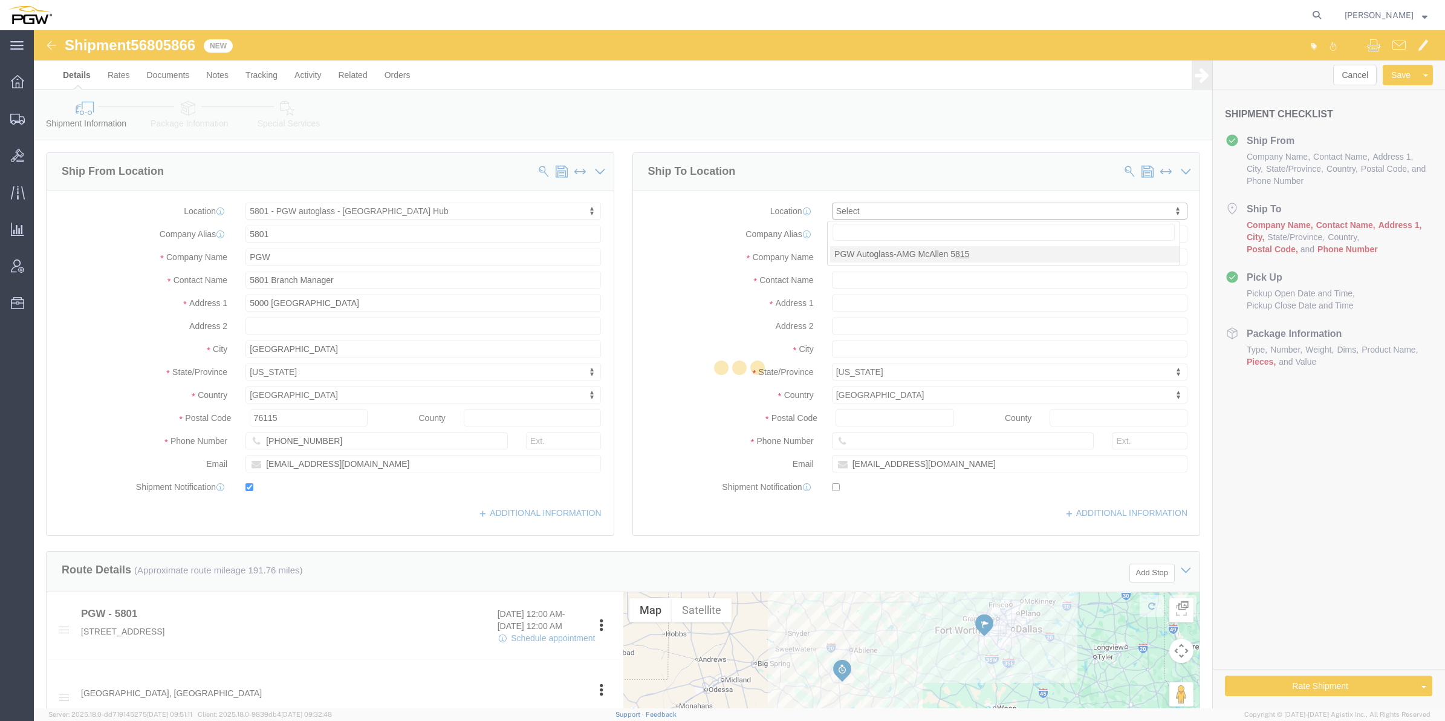
type input "[PHONE_NUMBER]"
checkbox input "false"
select select "[GEOGRAPHIC_DATA]"
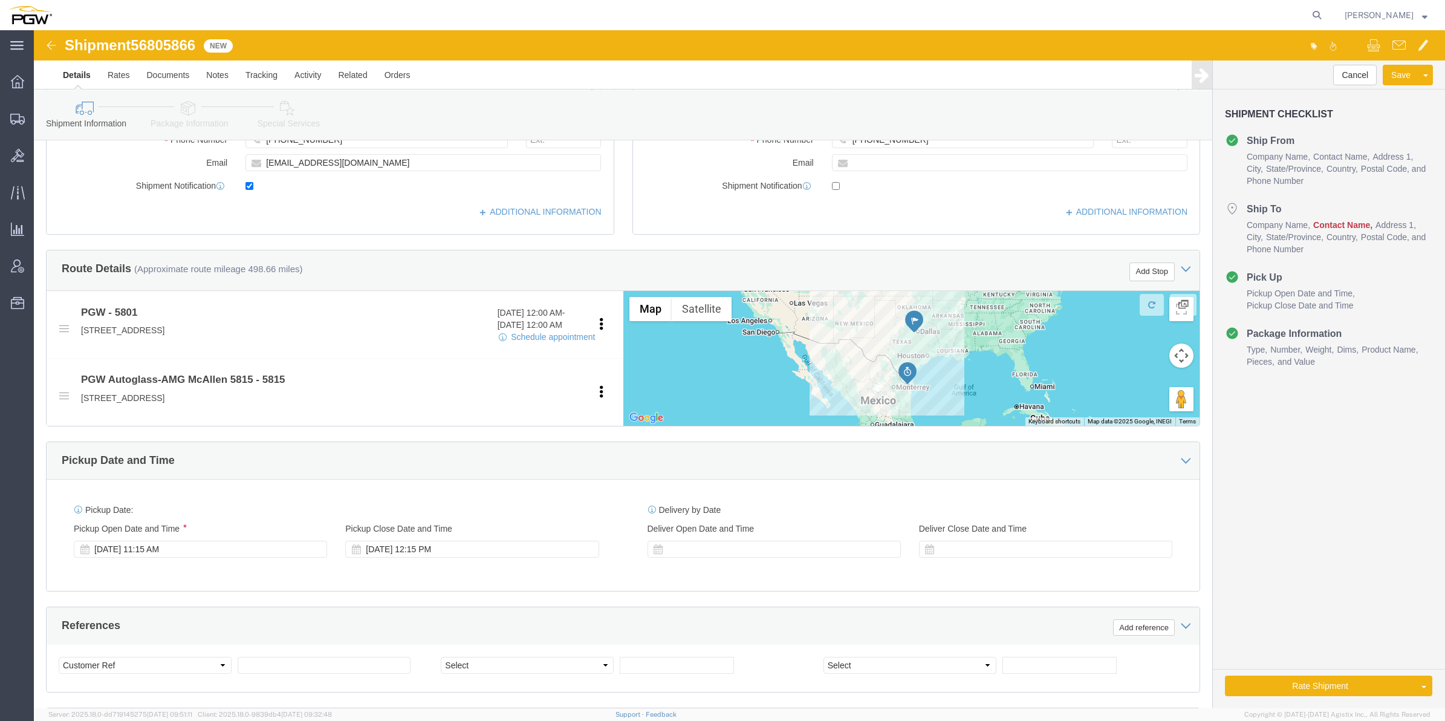
scroll to position [302, 0]
click div "[DATE] 11:15 AM"
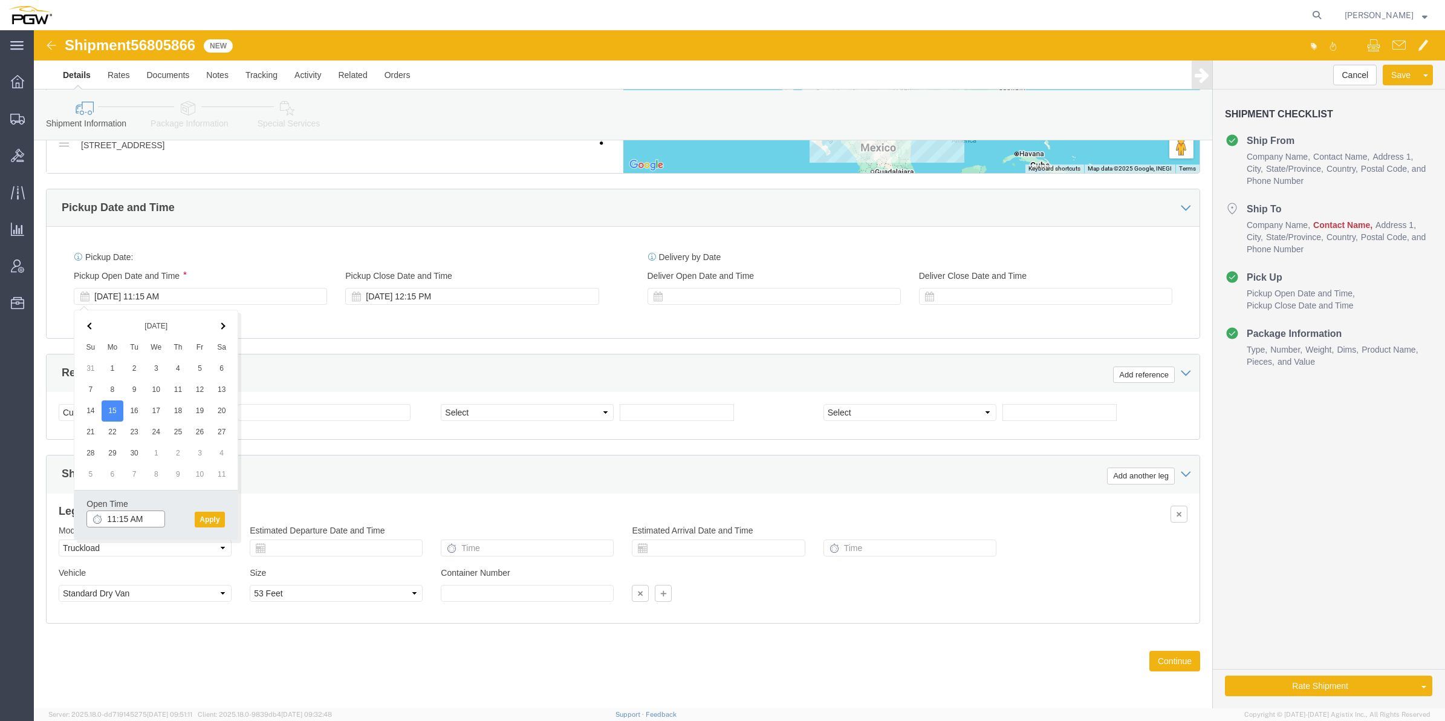
click input "11:15 AM"
click div "Open Time 11:15 AM [DATE] 11:15 AM - [DATE] 11:15 AM Cancel Apply"
click input "11:15 AM"
click input "9:15 AM"
click input "9:10AM"
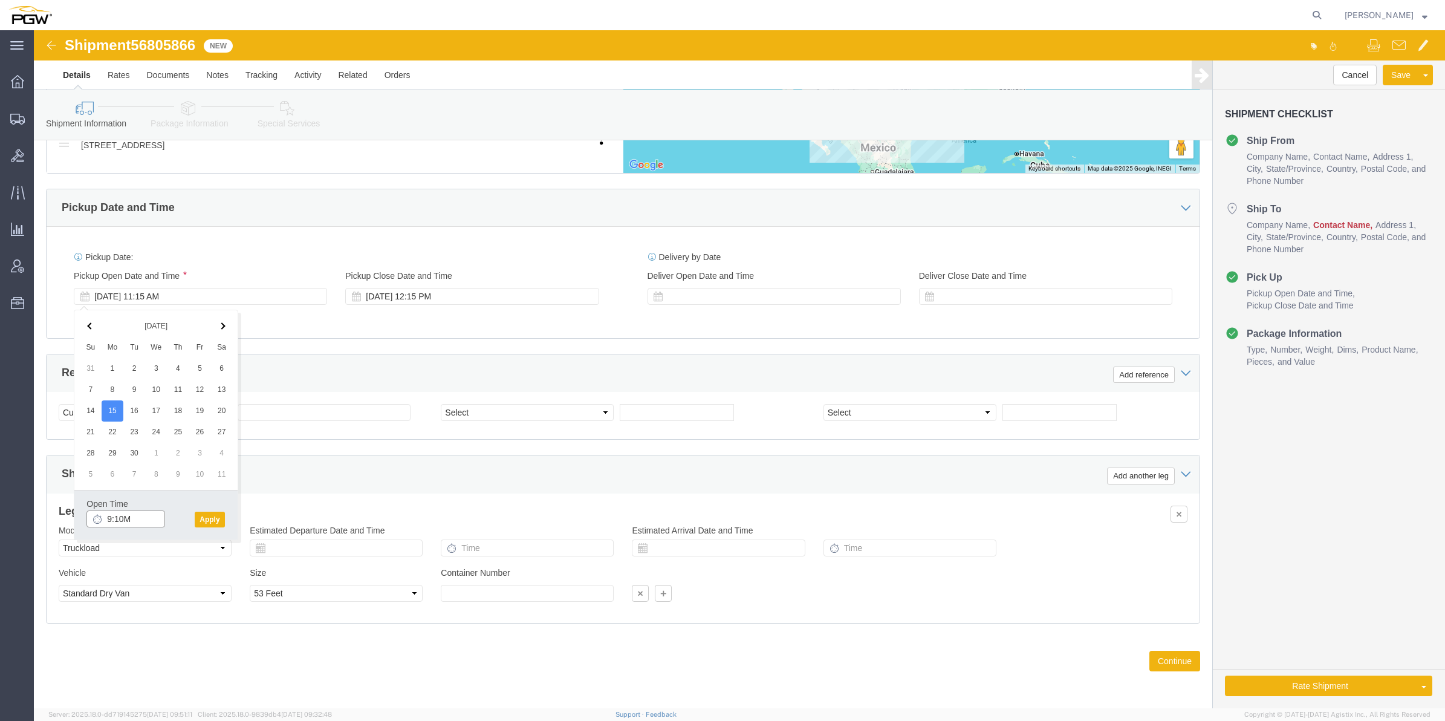
click input "9:10M"
type input "9:00 AM"
click button "Apply"
click span "56805866"
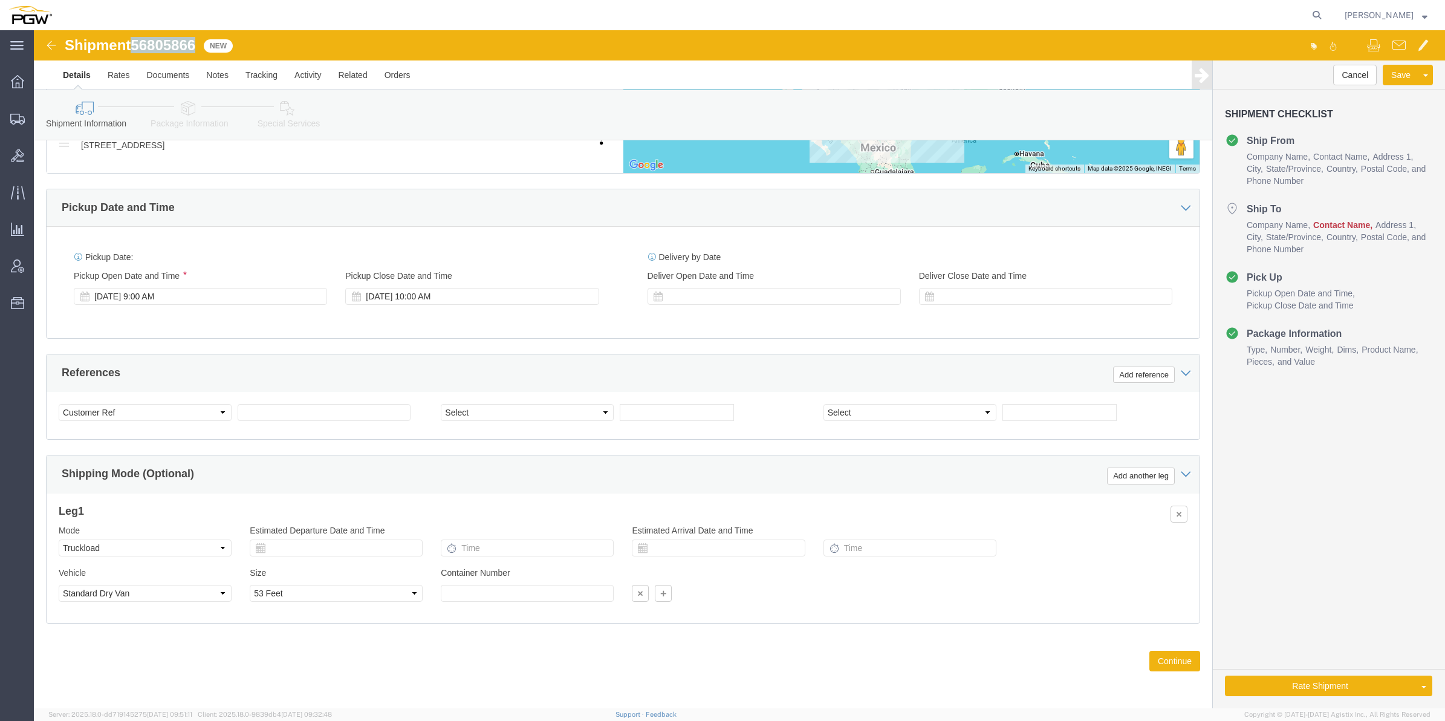
click span "56805866"
copy span "56805866"
click input "text"
paste input "56805866"
type input "56805866"
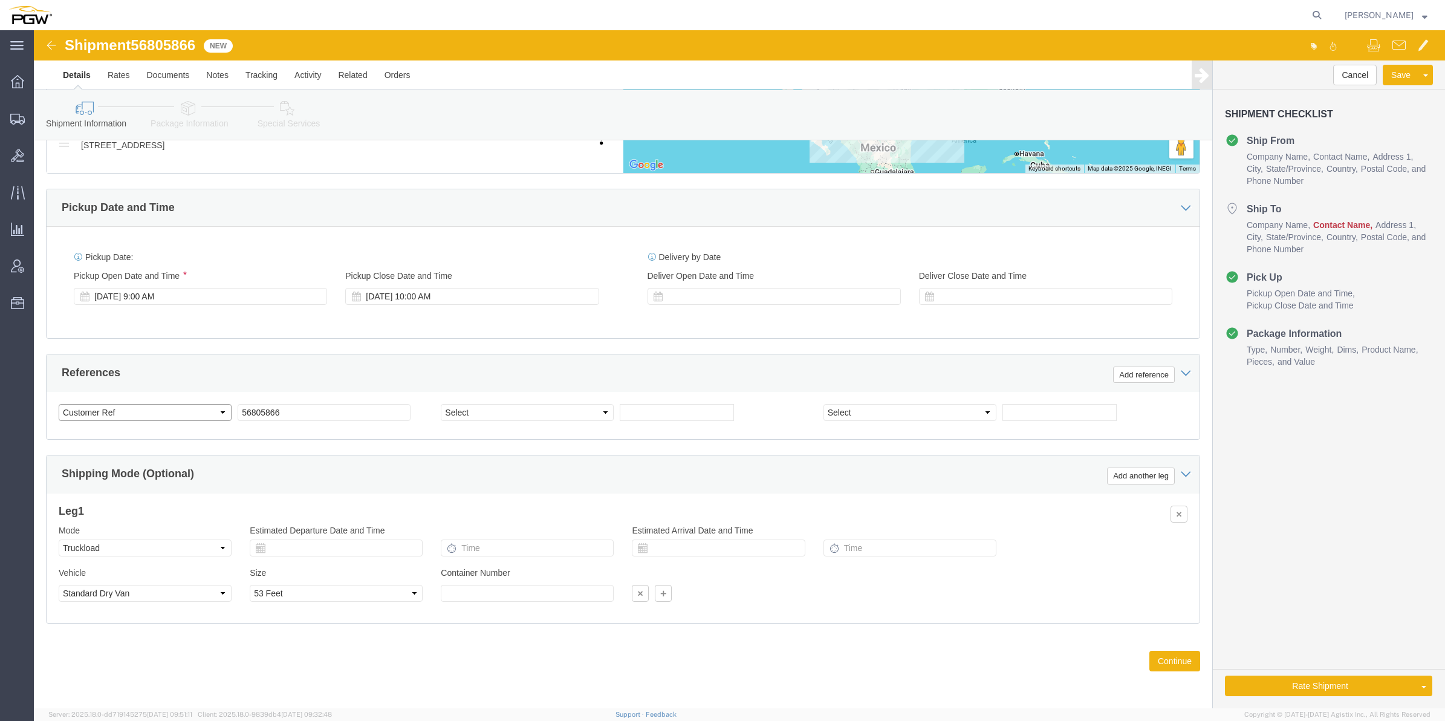
click select "Select Account Type Activity ID Airline Appointment Number ASN Batch Request # …"
select select "BOL"
click select "Select Account Type Activity ID Airline Appointment Number ASN Batch Request # …"
click input "text"
paste input "668387"
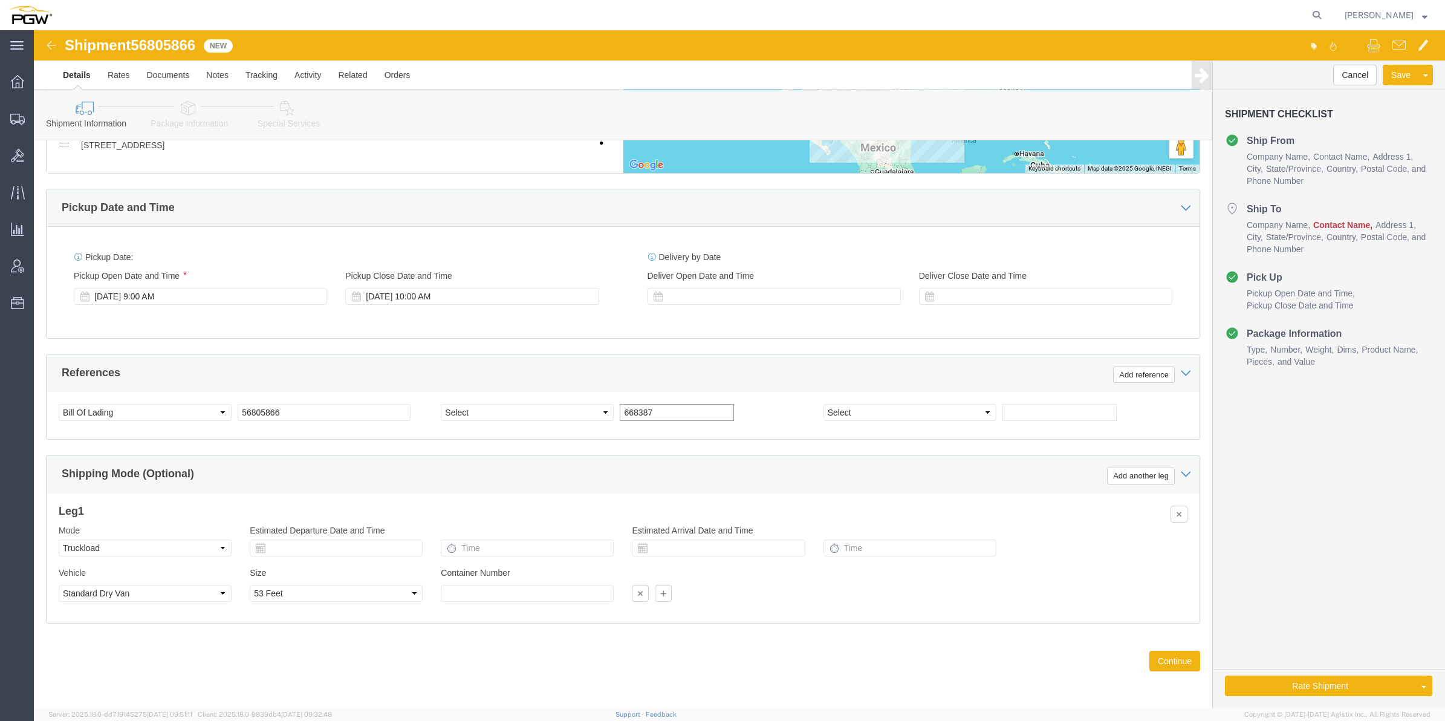
type input "668387"
drag, startPoint x: 861, startPoint y: 378, endPoint x: 907, endPoint y: 375, distance: 46.0
click select "Select Account Type Activity ID Airline Appointment Number ASN Batch Request # …"
click input "text"
paste input "668389"
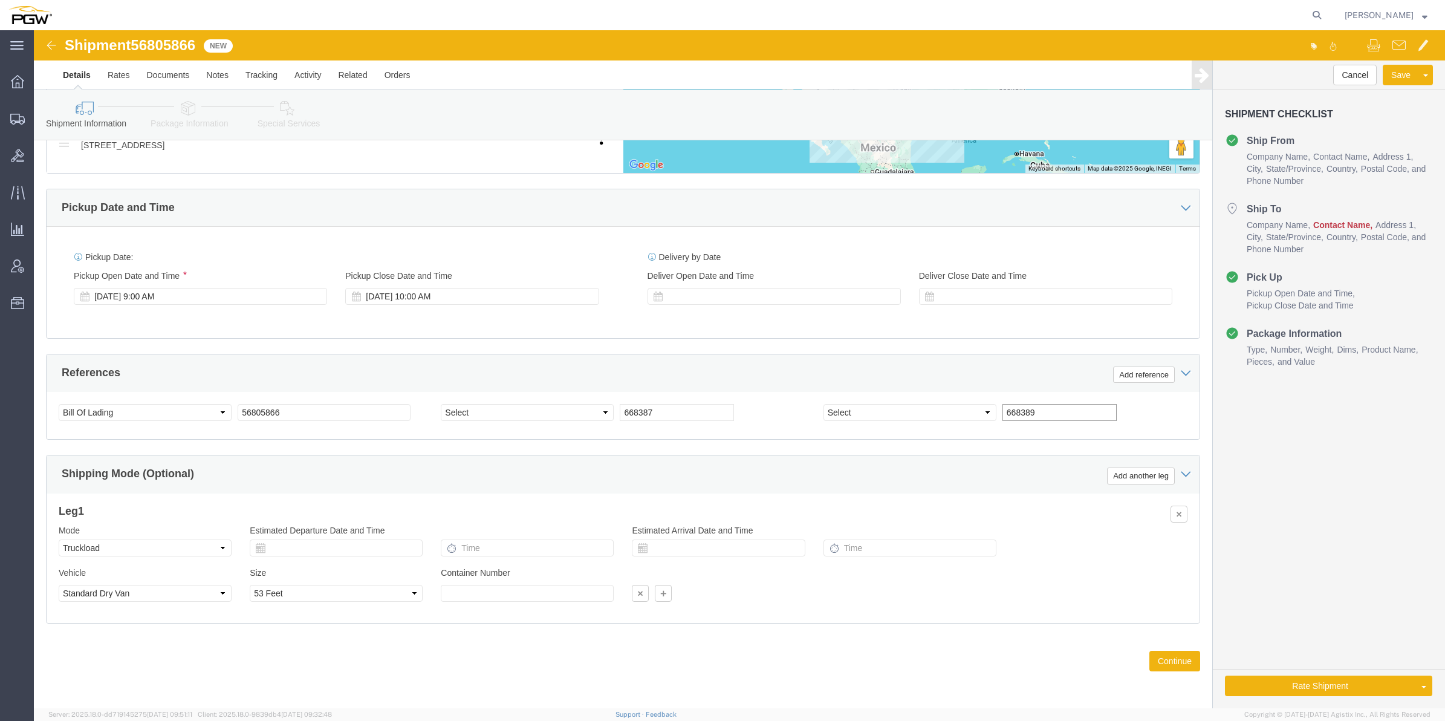
type input "668389"
click select "Select Account Type Activity ID Airline Appointment Number ASN Batch Request # …"
select select "ORDERNUM"
click select "Select Account Type Activity ID Airline Appointment Number ASN Batch Request # …"
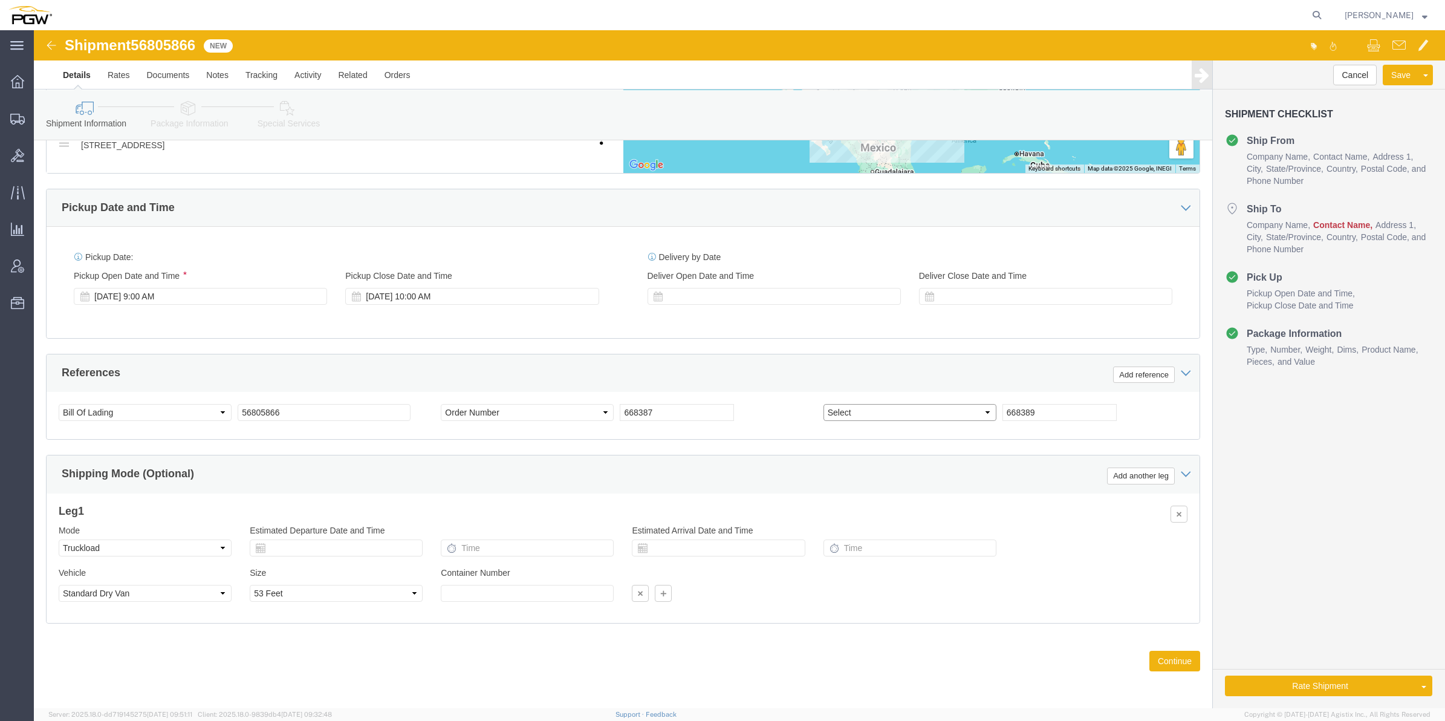
click select "Select Account Type Activity ID Airline Appointment Number ASN Batch Request # …"
select select "ORDERNUM"
click select "Select Account Type Activity ID Airline Appointment Number ASN Batch Request # …"
drag, startPoint x: 1138, startPoint y: 631, endPoint x: 1135, endPoint y: 624, distance: 6.8
click button "Continue"
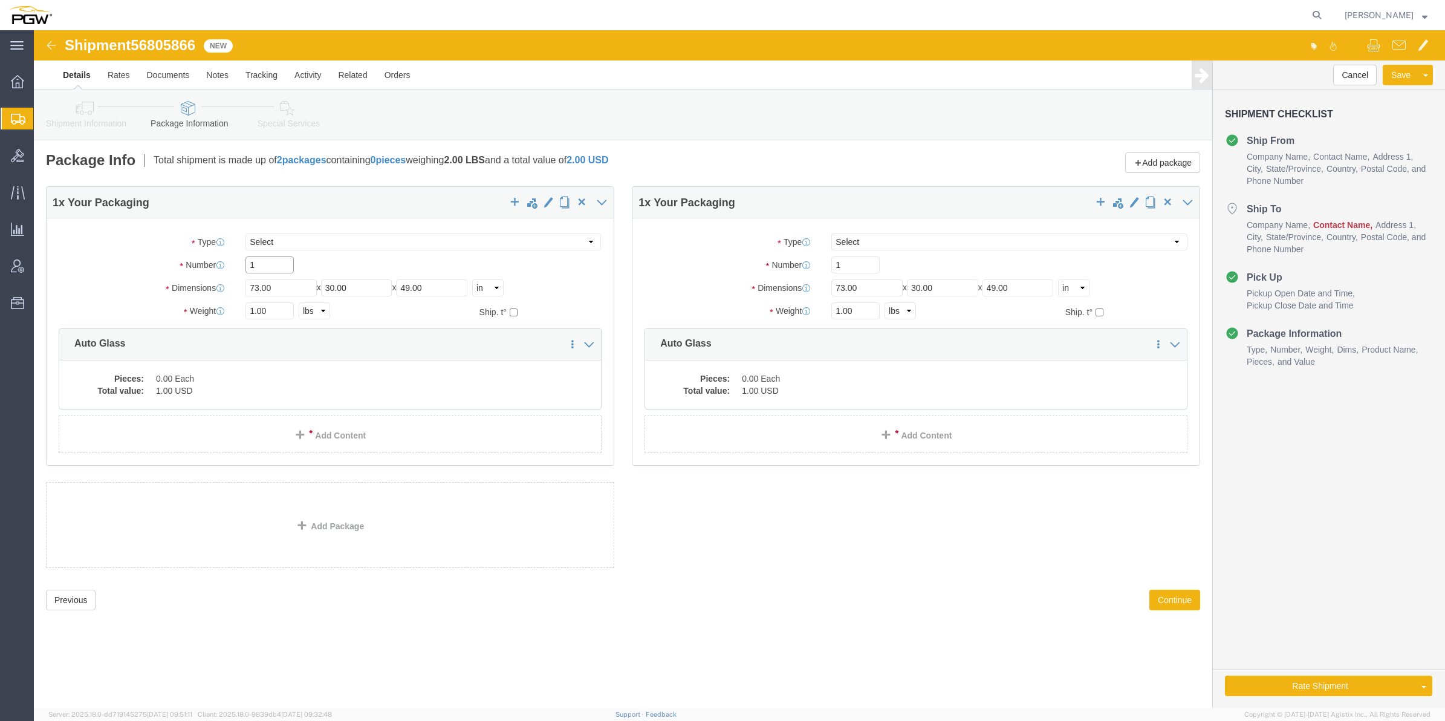
drag, startPoint x: 230, startPoint y: 233, endPoint x: 207, endPoint y: 218, distance: 27.8
click div "Package Type Select Bale(s) Basket(s) Bolt(s) Bottle(s) Buckets Bulk Bundle(s) …"
type input "29"
drag, startPoint x: 832, startPoint y: 237, endPoint x: 783, endPoint y: 227, distance: 50.0
click div "1"
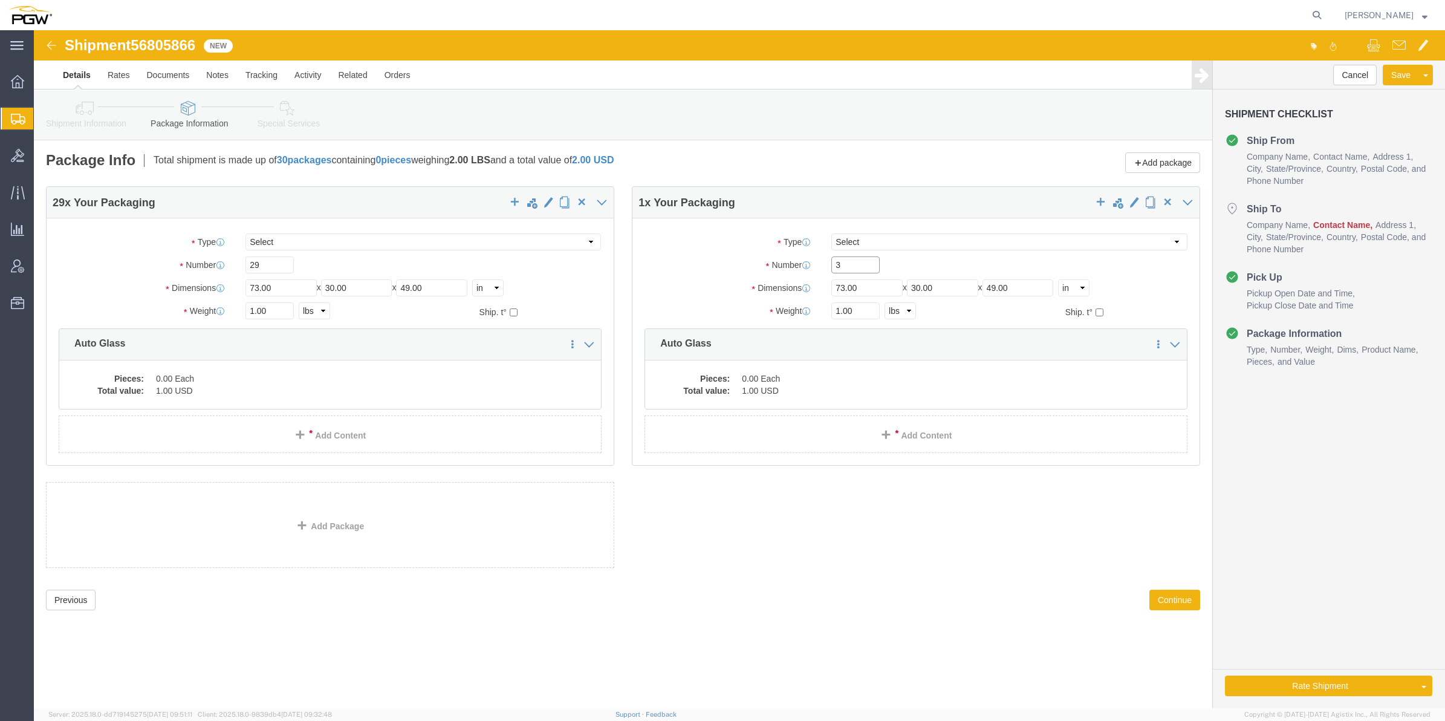
type input "3"
drag, startPoint x: 221, startPoint y: 278, endPoint x: 215, endPoint y: 274, distance: 6.9
click input "1.00"
paste input "24,456"
click input "24,456.00"
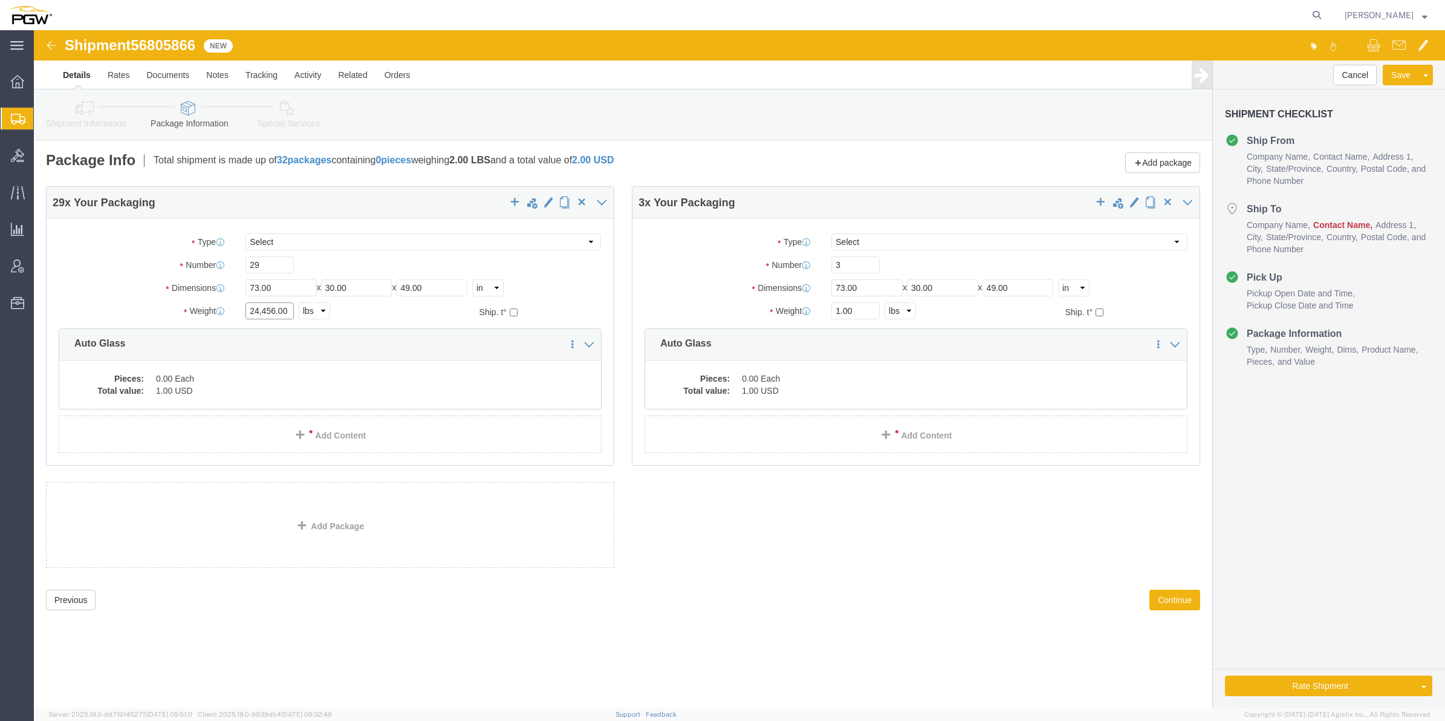
click input "24,456.00"
type input "24456.00"
drag, startPoint x: 805, startPoint y: 282, endPoint x: 799, endPoint y: 278, distance: 7.9
click input "1.00"
type input "975.00"
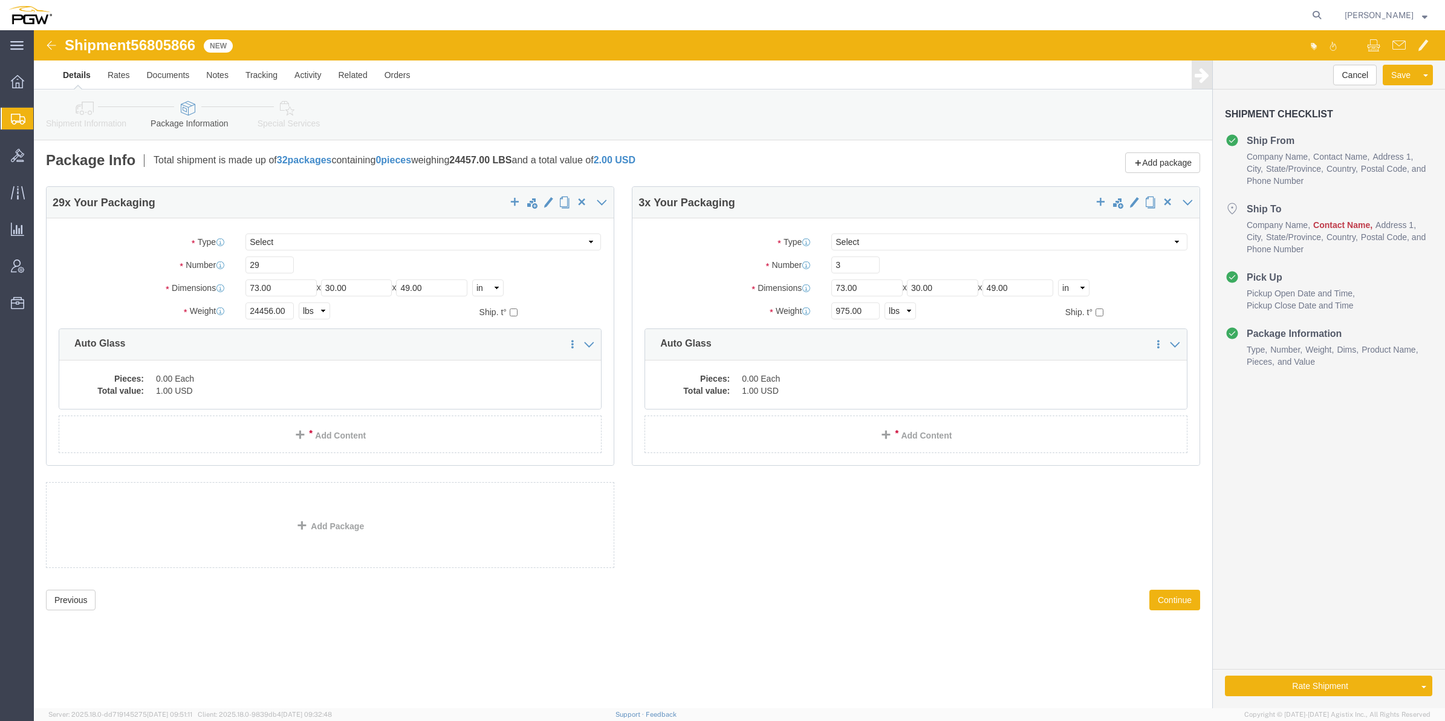
click div "29 x Your Packaging Package Type Select Bale(s) Basket(s) Bolt(s) Bottle(s) Buc…"
click dd "1.00 USD"
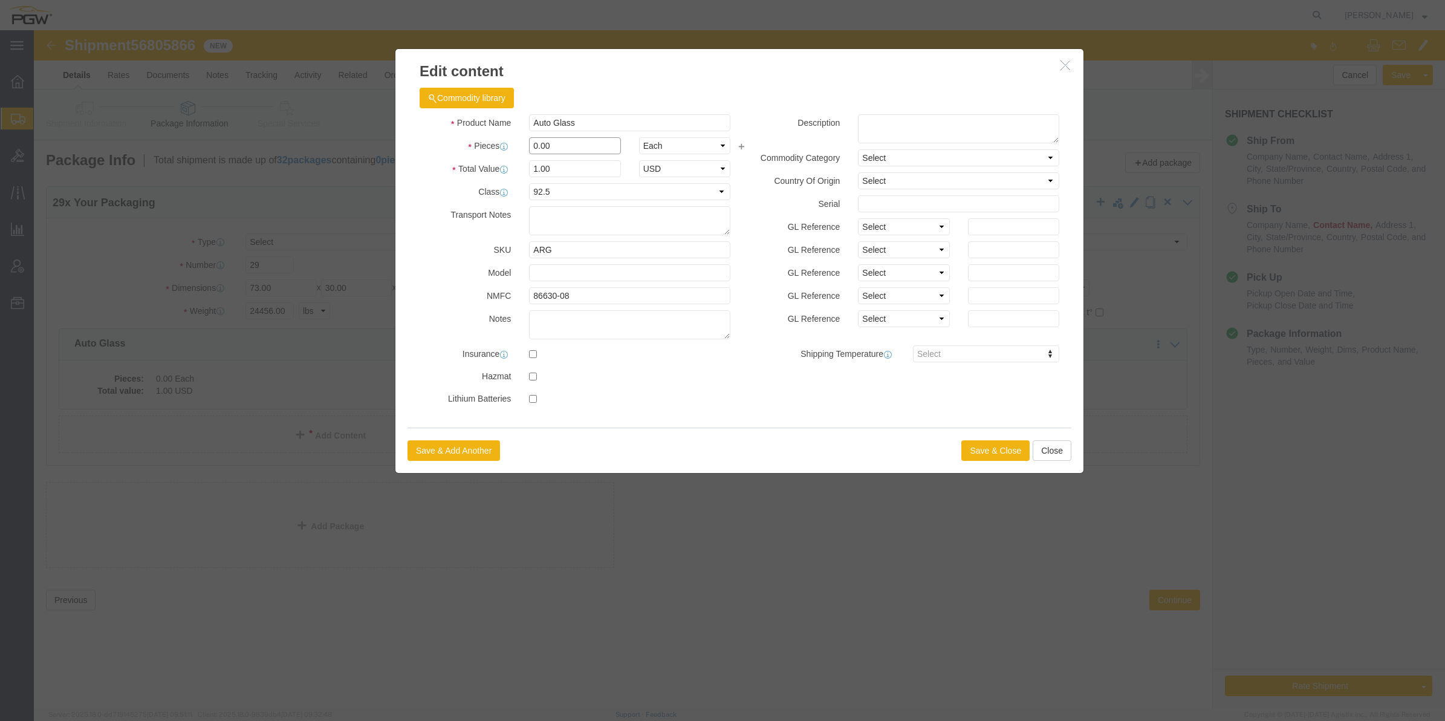
drag, startPoint x: 504, startPoint y: 110, endPoint x: 490, endPoint y: 106, distance: 14.5
click div "Product Name Auto Glass Pieces 0.00 Select Bag Barrels 100Board Feet Bottle Box…"
type input "29.00"
type input "29"
click button "Save & Close"
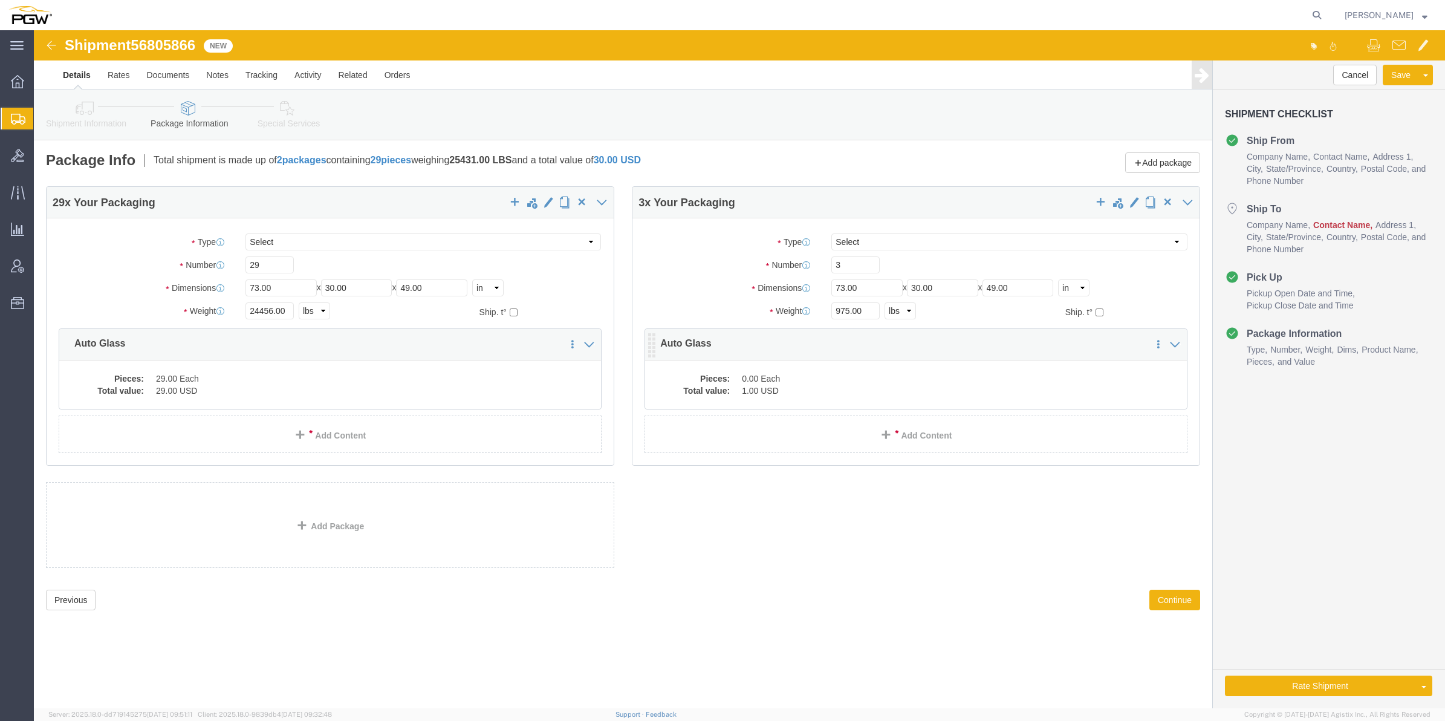
click dd "0.00 Each"
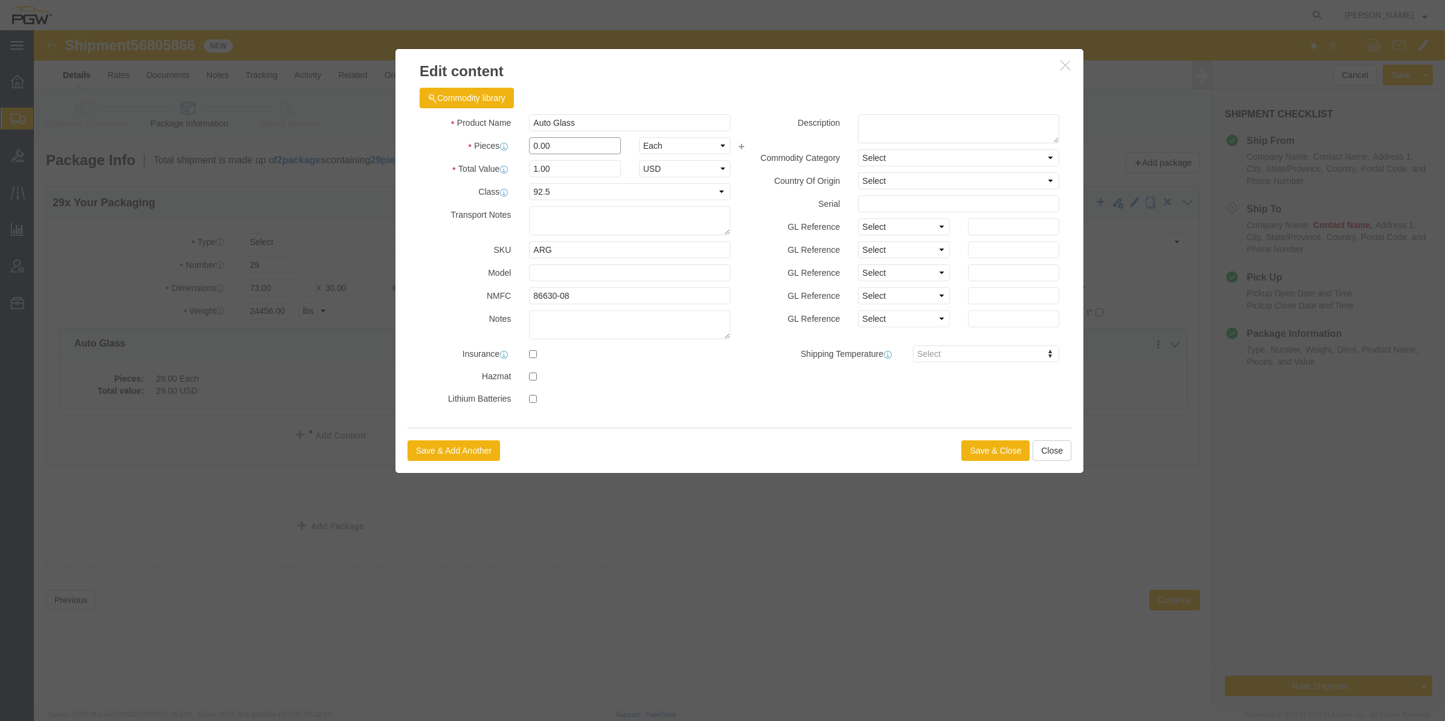
drag, startPoint x: 504, startPoint y: 112, endPoint x: 498, endPoint y: 111, distance: 6.2
click input "0.00"
type input "3.00"
type input "3"
click button "Save & Close"
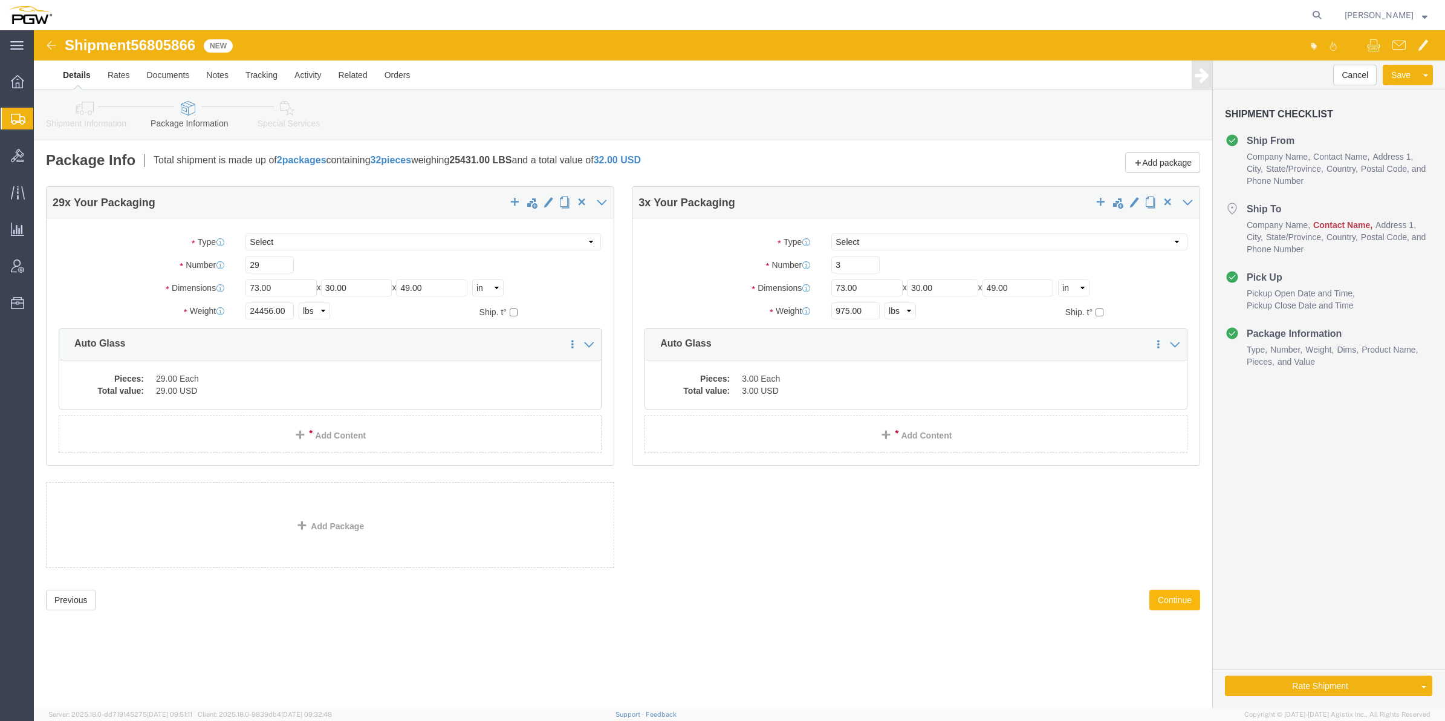
click button "Continue"
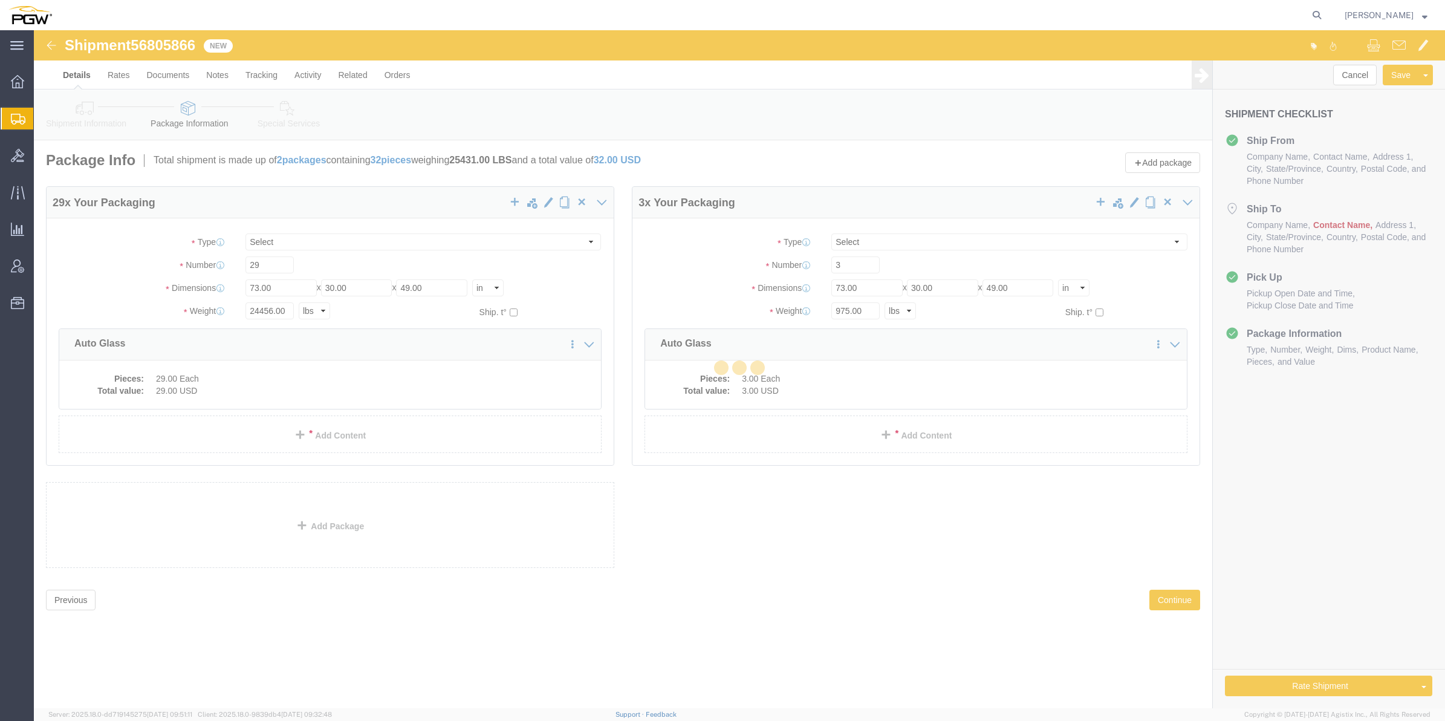
select select
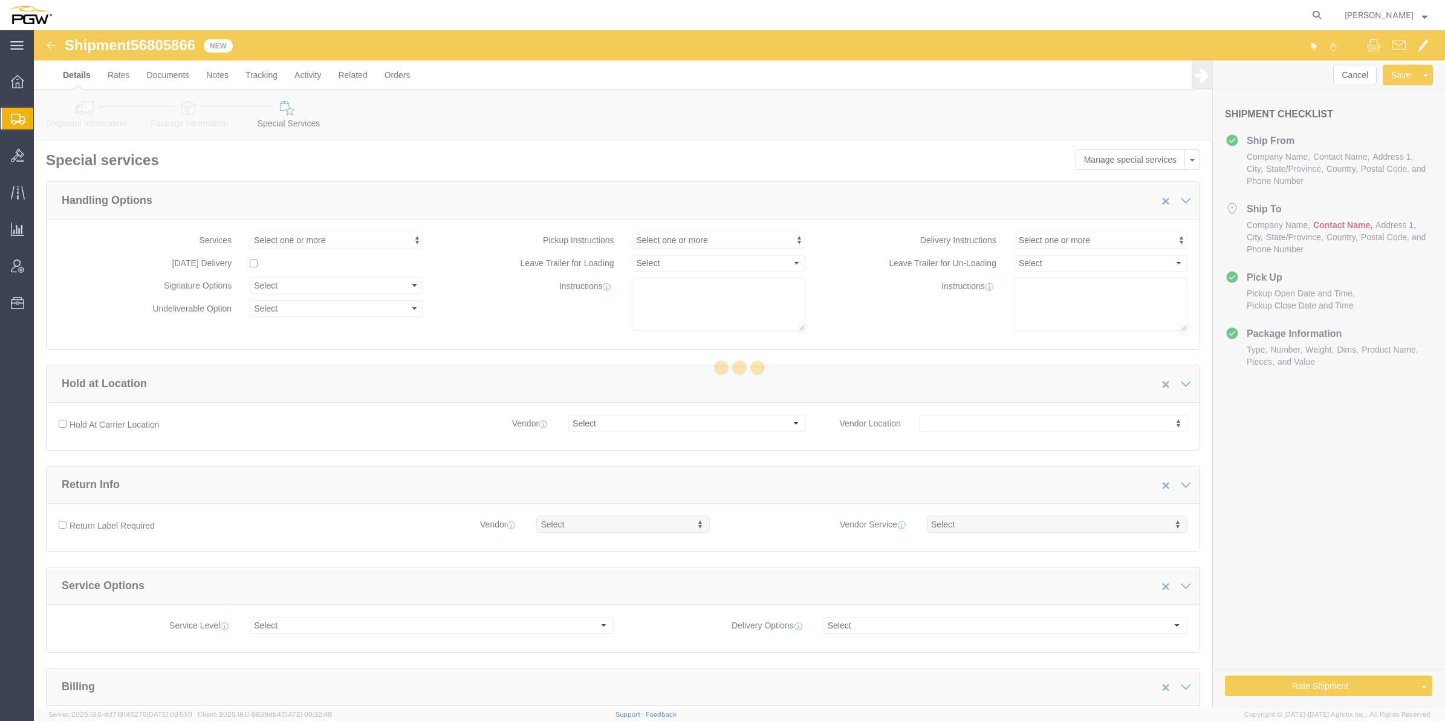
select select "COSTCENTER"
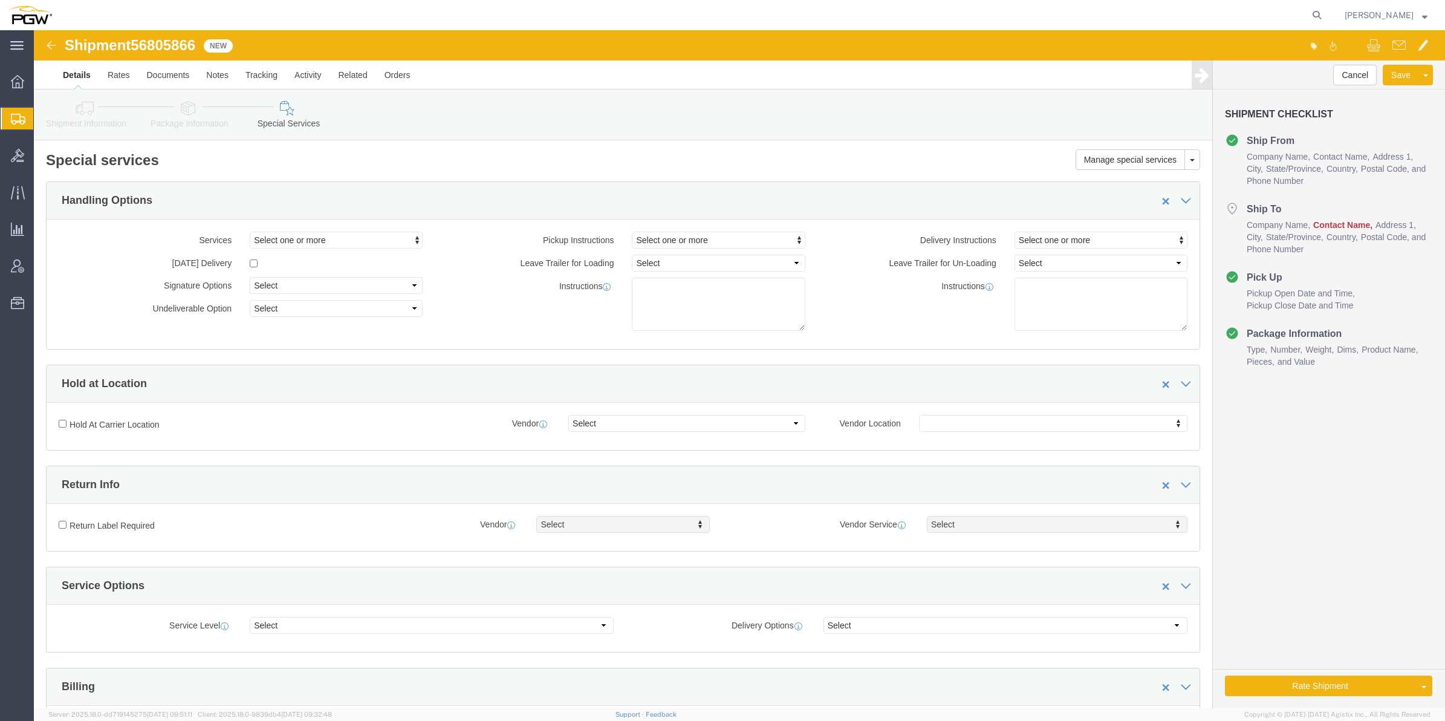
click link "Rate And Autotender"
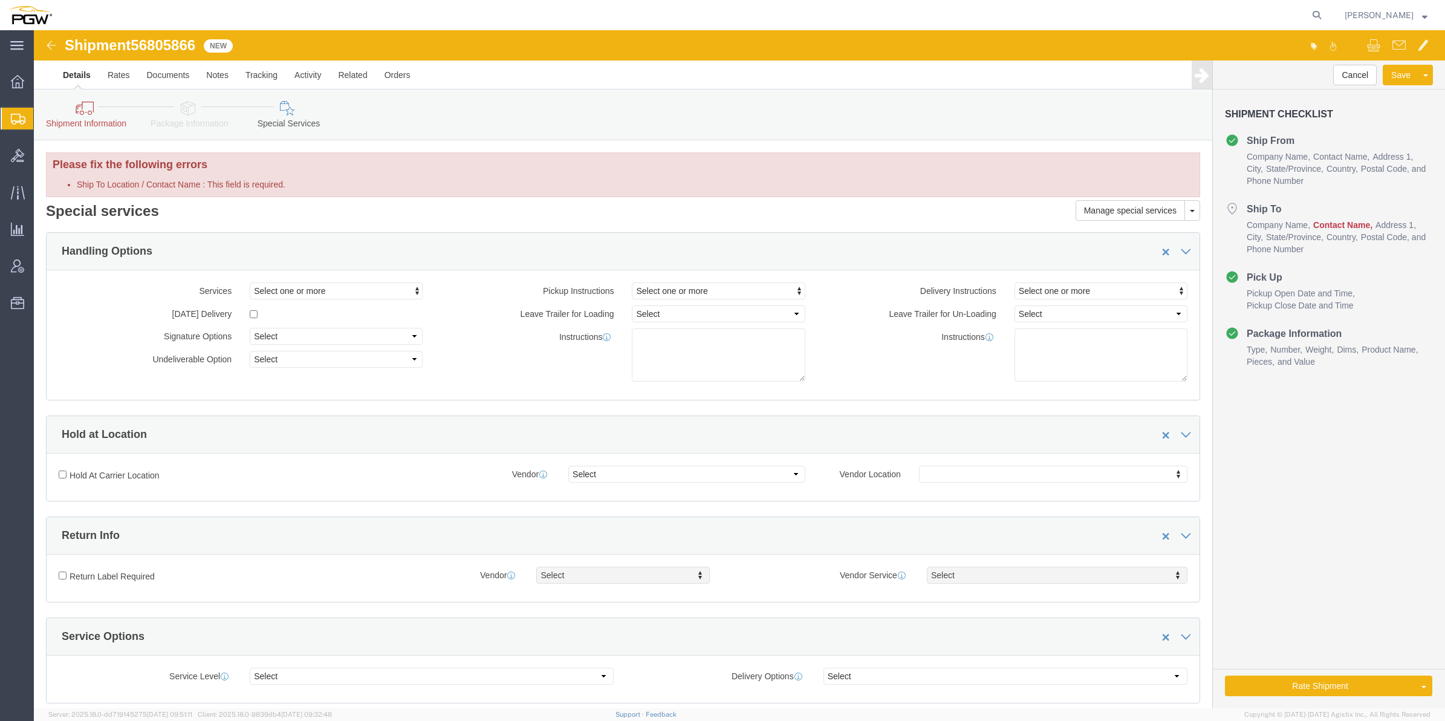
click icon
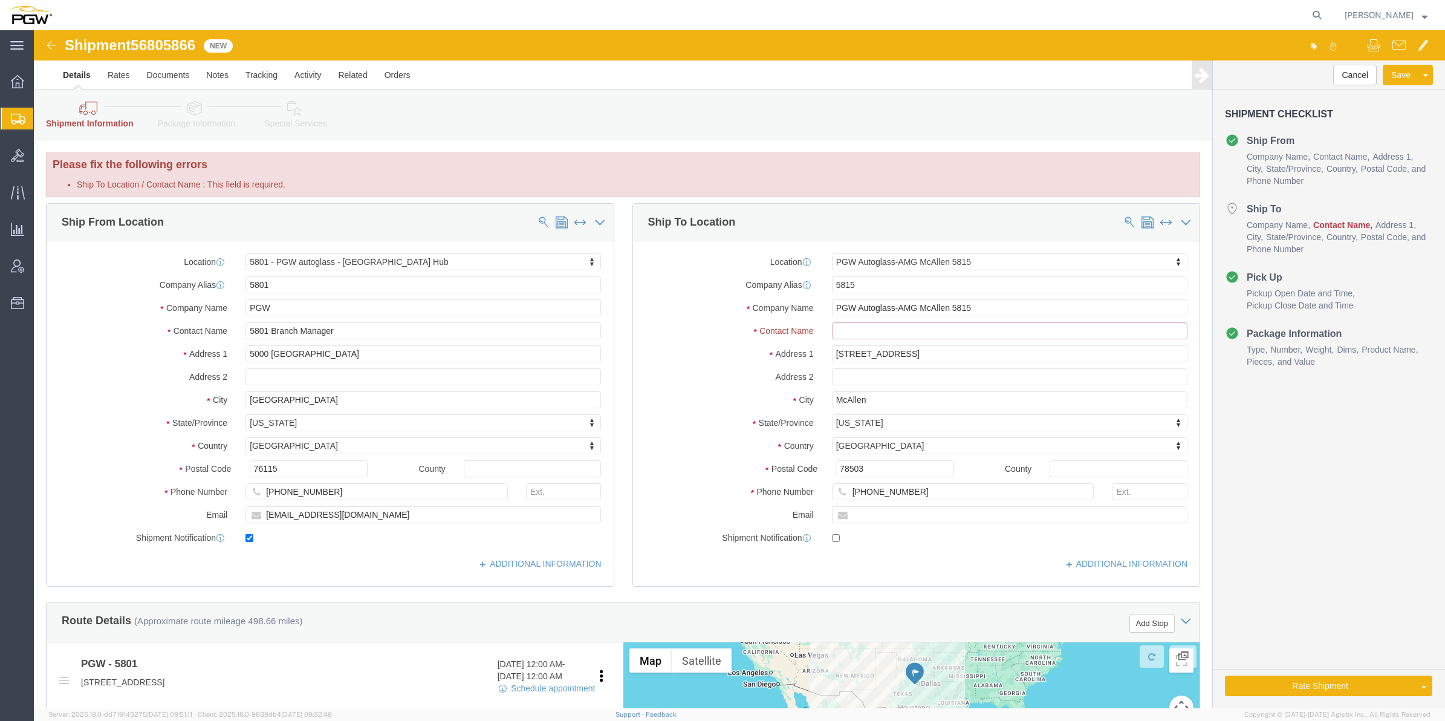
click input "Ship To Location / Contact Name : This field is required."
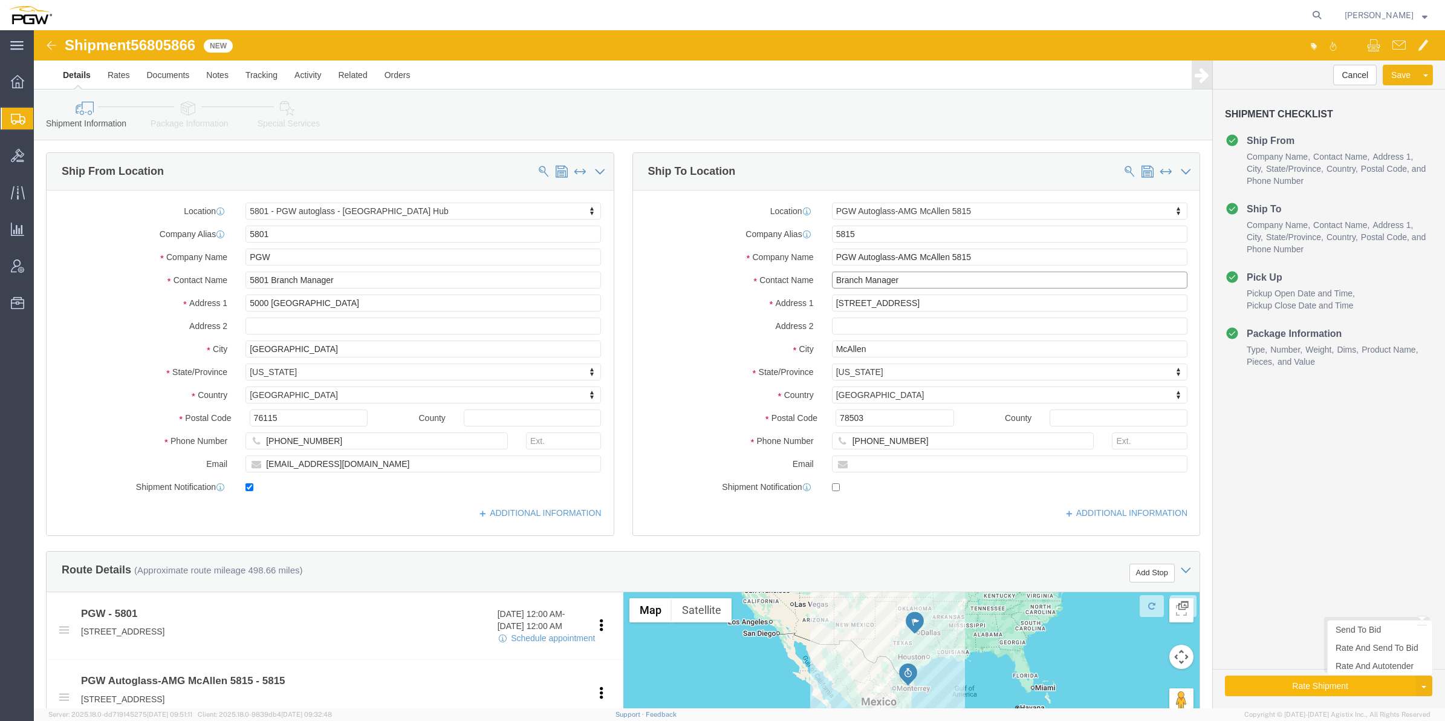
type input "Branch Manager"
click button "Rate Shipment"
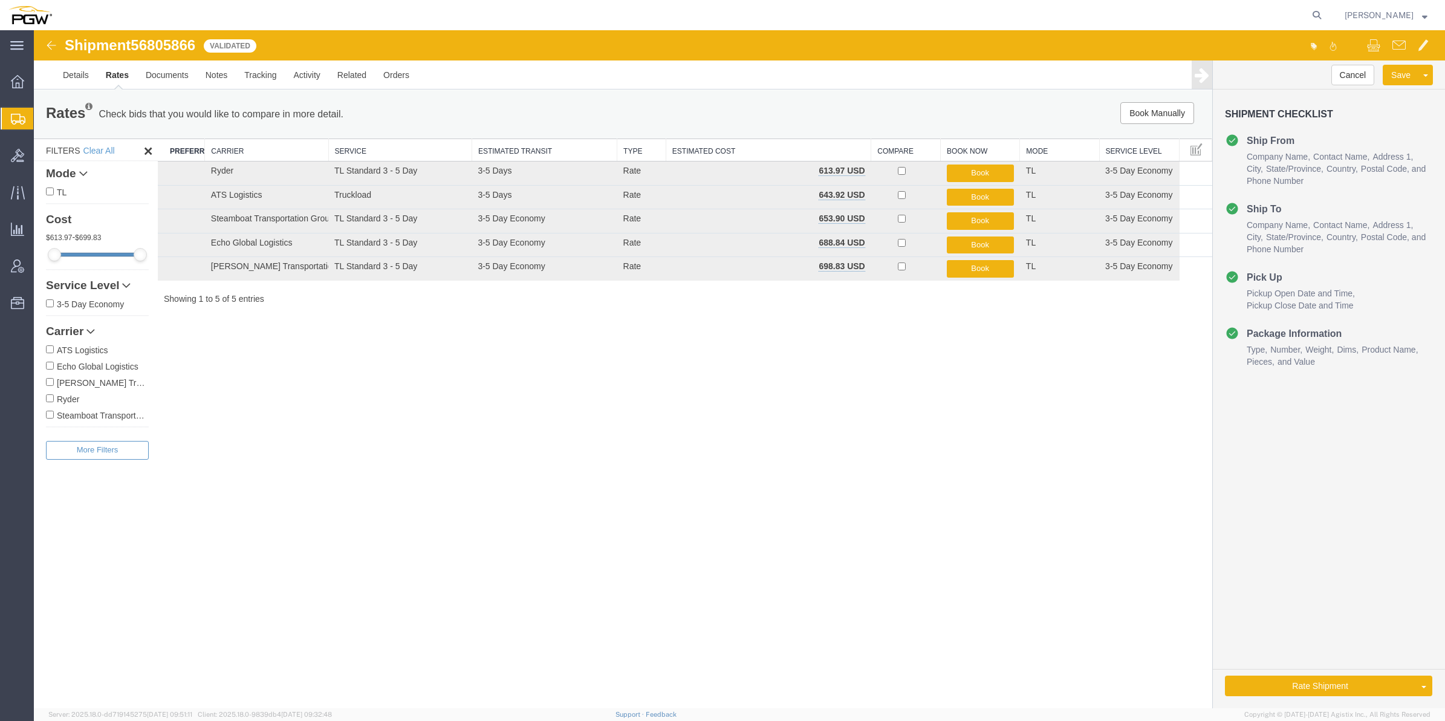
click at [1350, 659] on div "Cancel Save [GEOGRAPHIC_DATA] Assign To Clone Shipment Save As Template Shipmen…" at bounding box center [1329, 383] width 232 height 647
click at [1356, 663] on link "Rate And Autotender" at bounding box center [1380, 666] width 105 height 18
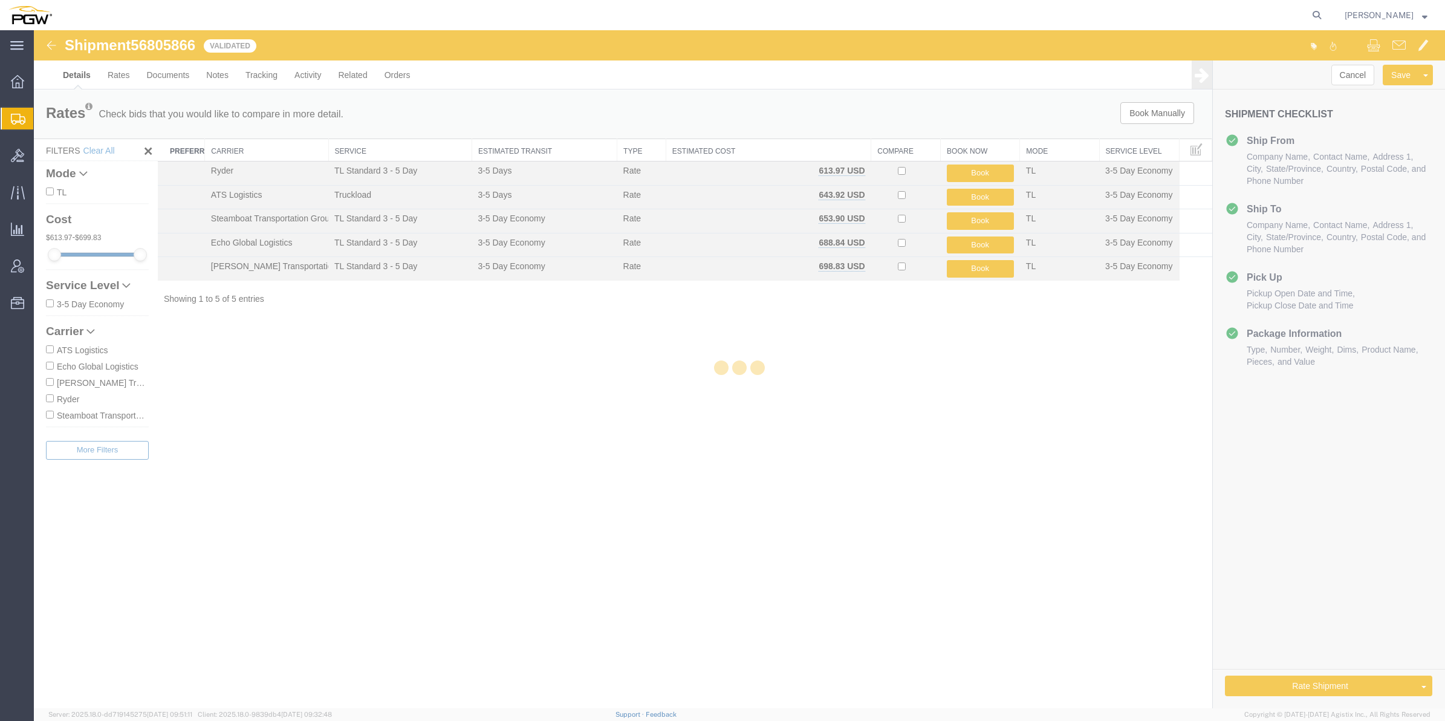
select select "62891"
select select "62936"
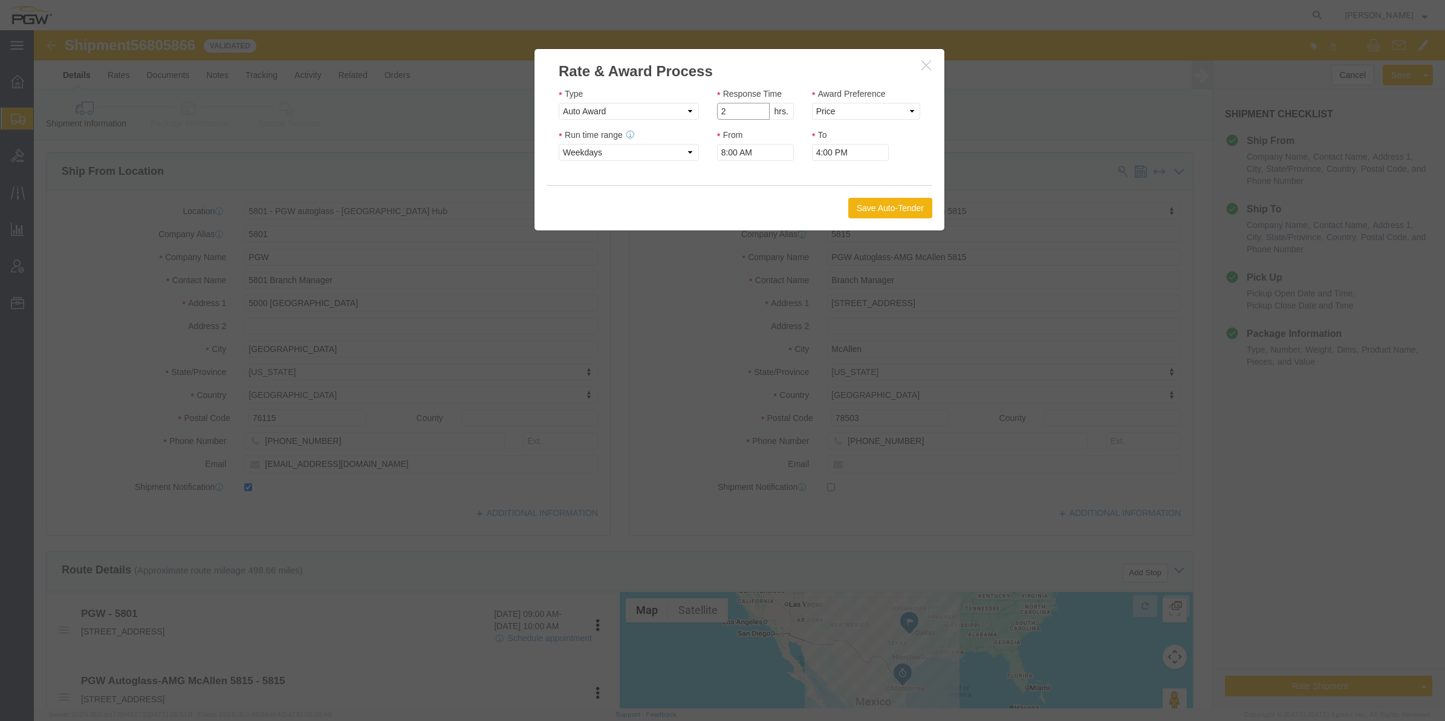
type input "2"
click input "2"
click select "Price Carrier Rank"
select select "LANE_RANK"
click select "Price Carrier Rank"
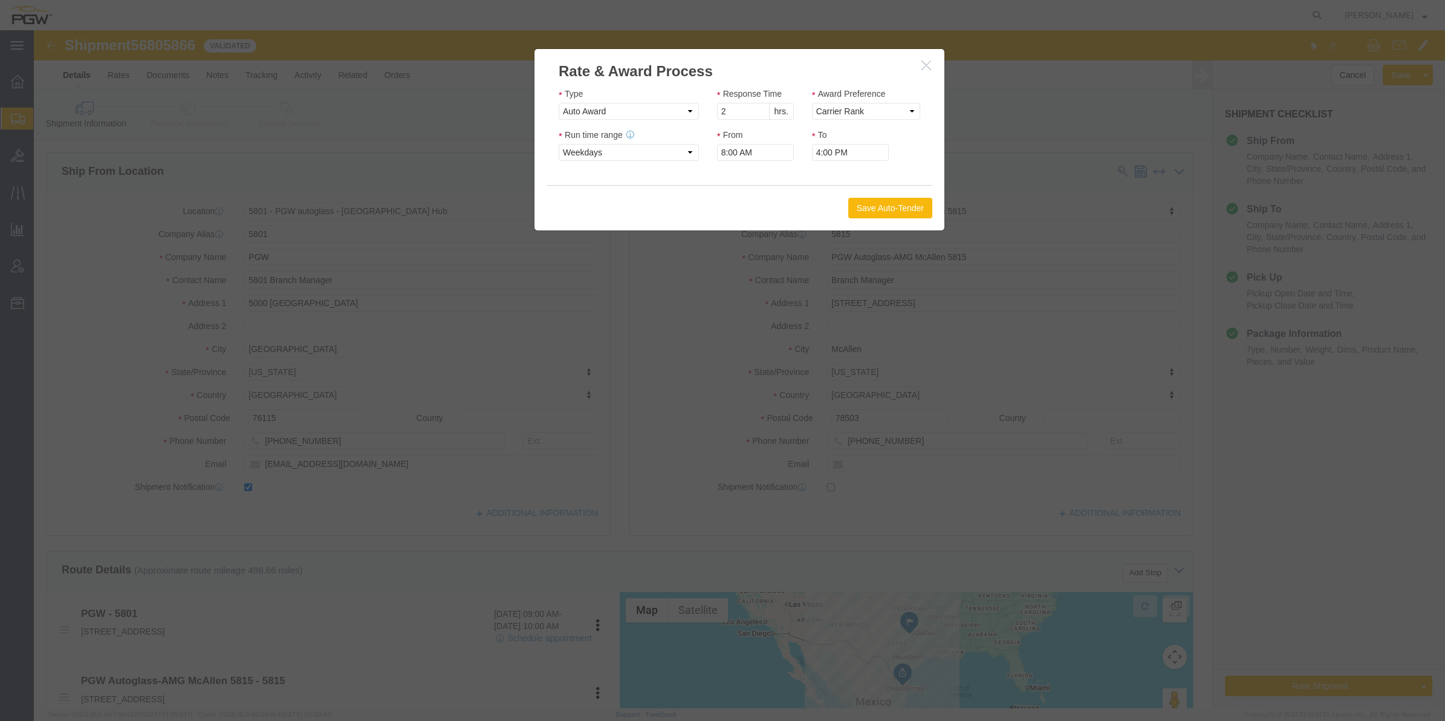
click button "Save Auto-Tender"
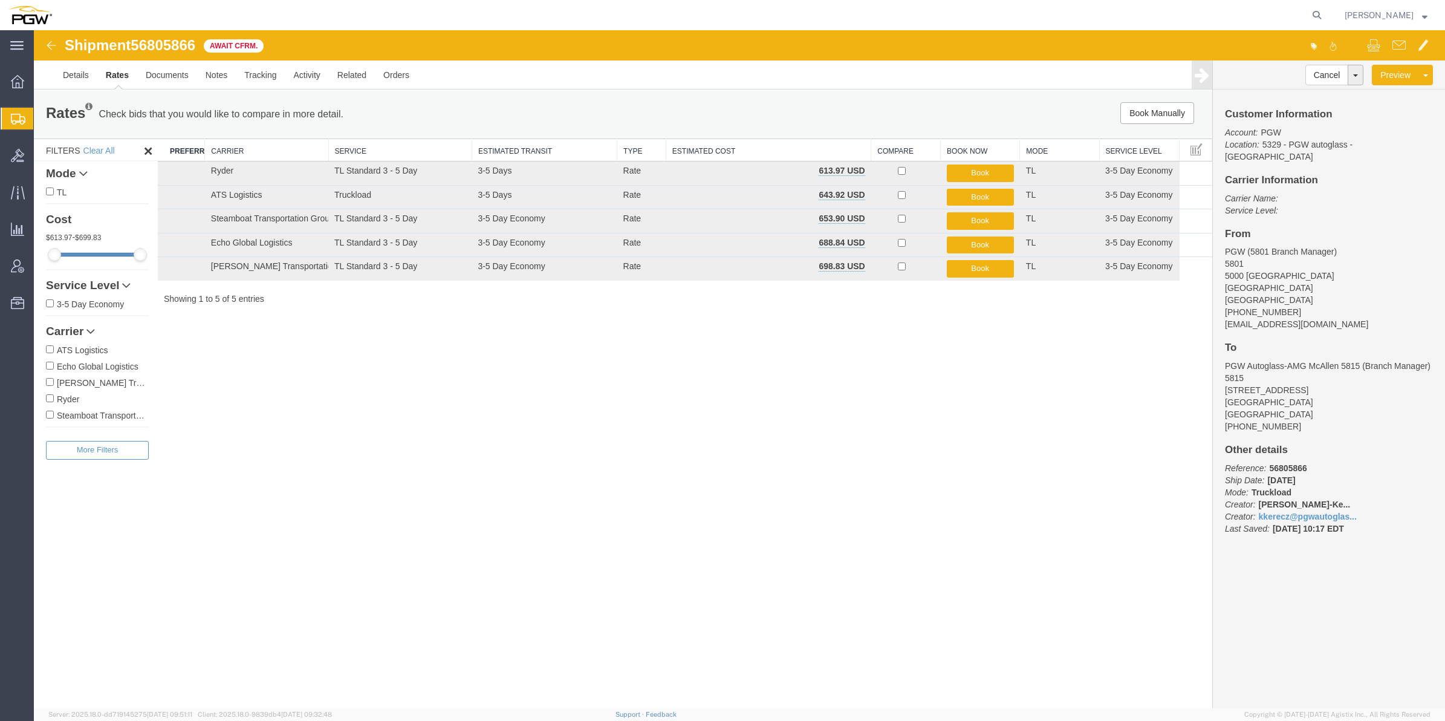
click at [156, 41] on span "56805866" at bounding box center [163, 45] width 65 height 16
copy span "56805866"
click at [0, 0] on span "Create from Template" at bounding box center [0, 0] width 0 height 0
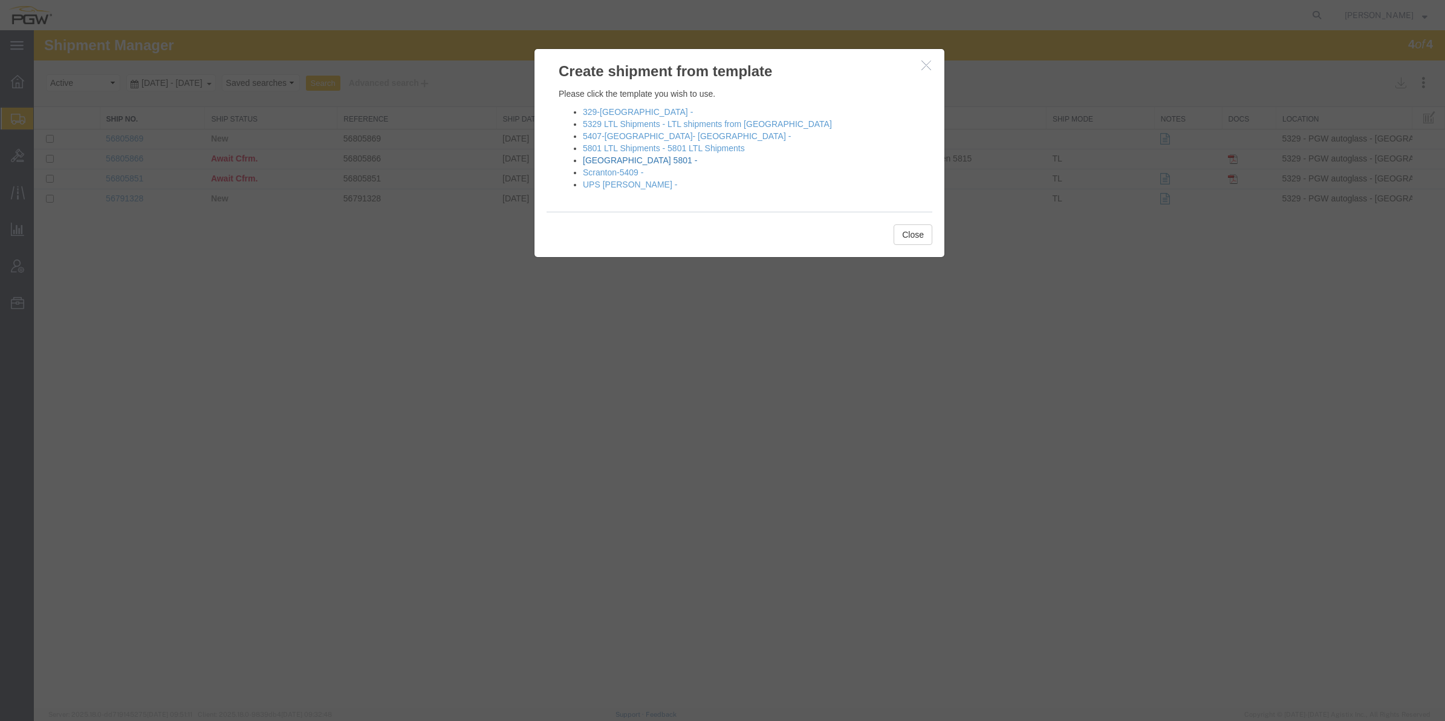
click at [612, 162] on link "[GEOGRAPHIC_DATA] 5801 -" at bounding box center [640, 160] width 114 height 10
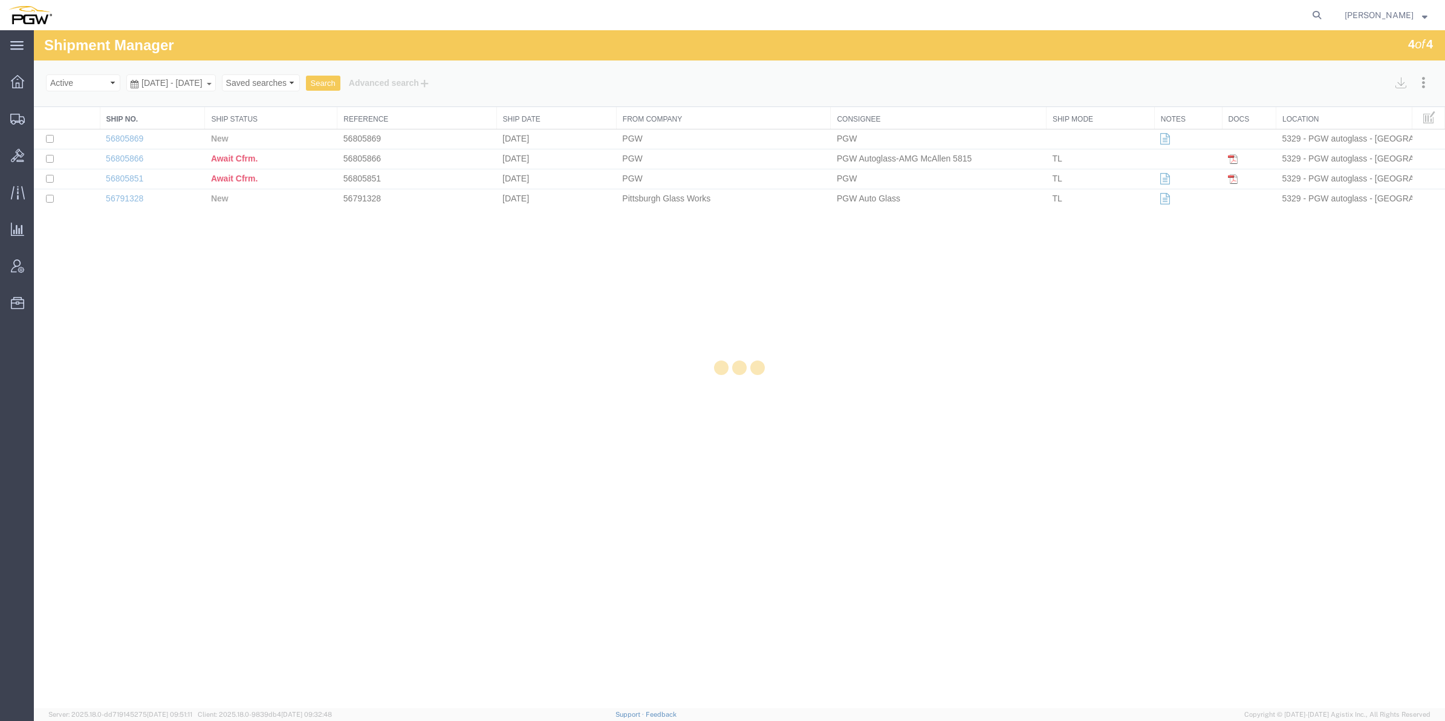
select select "62891"
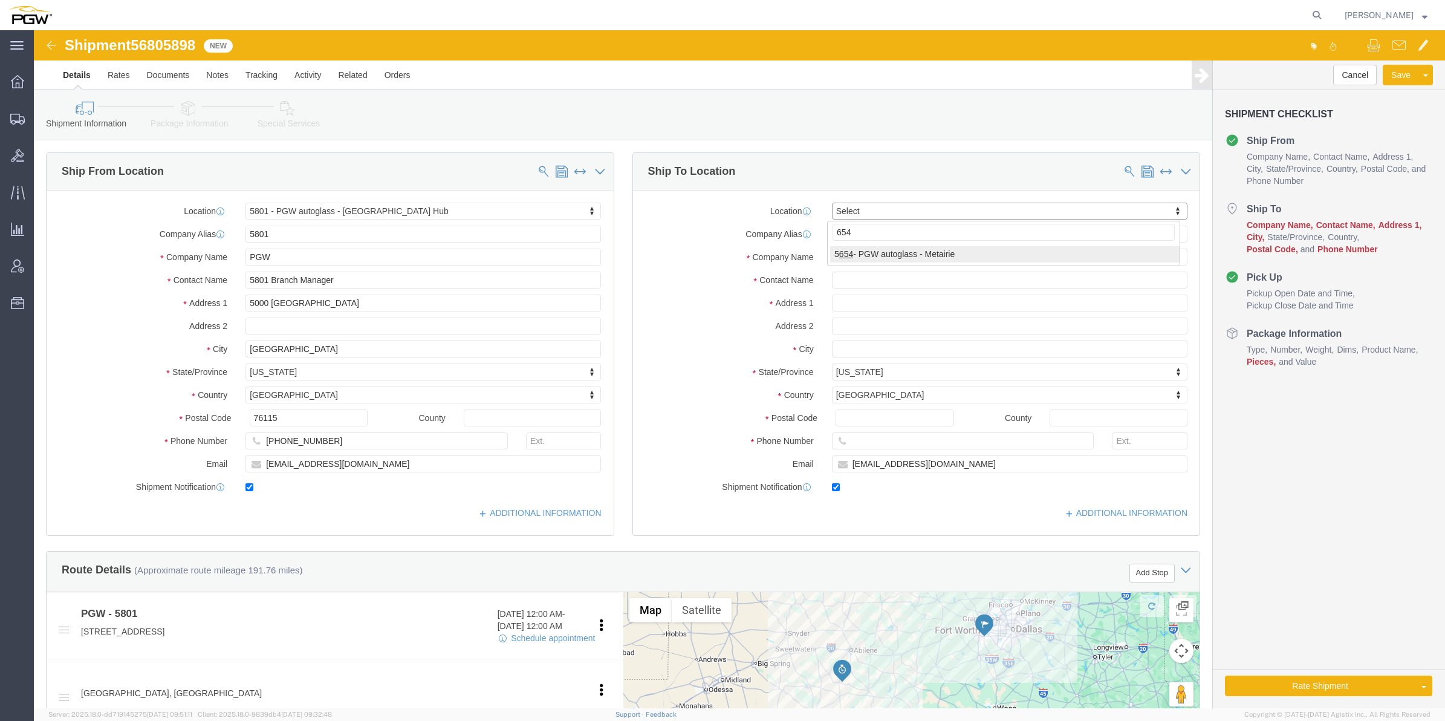
type input "654"
select select "28437"
type input "5654"
type input "PGW"
type input "5654 Branch Manager"
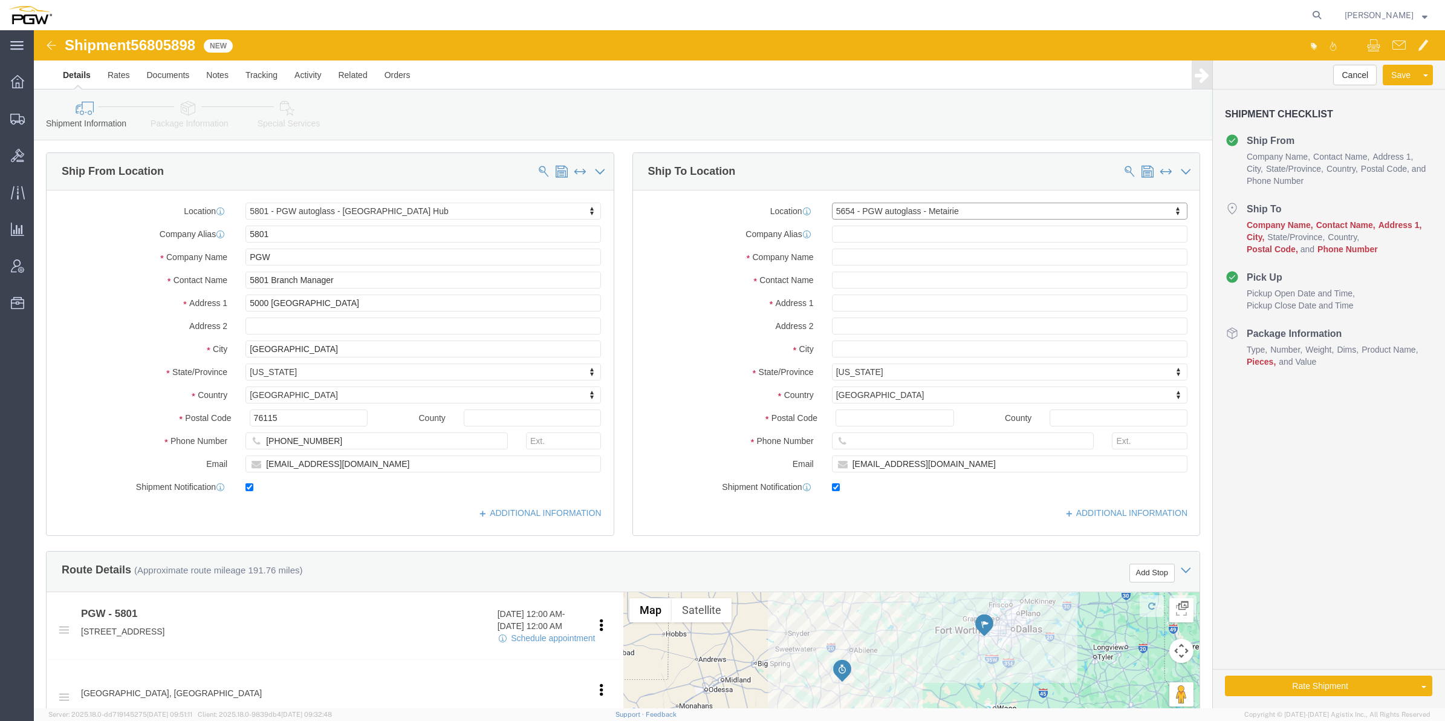
type input "1000 L and A Rd"
type input "Metairie"
type input "70001"
type input "[PHONE_NUMBER]"
type input "[EMAIL_ADDRESS][DOMAIN_NAME]"
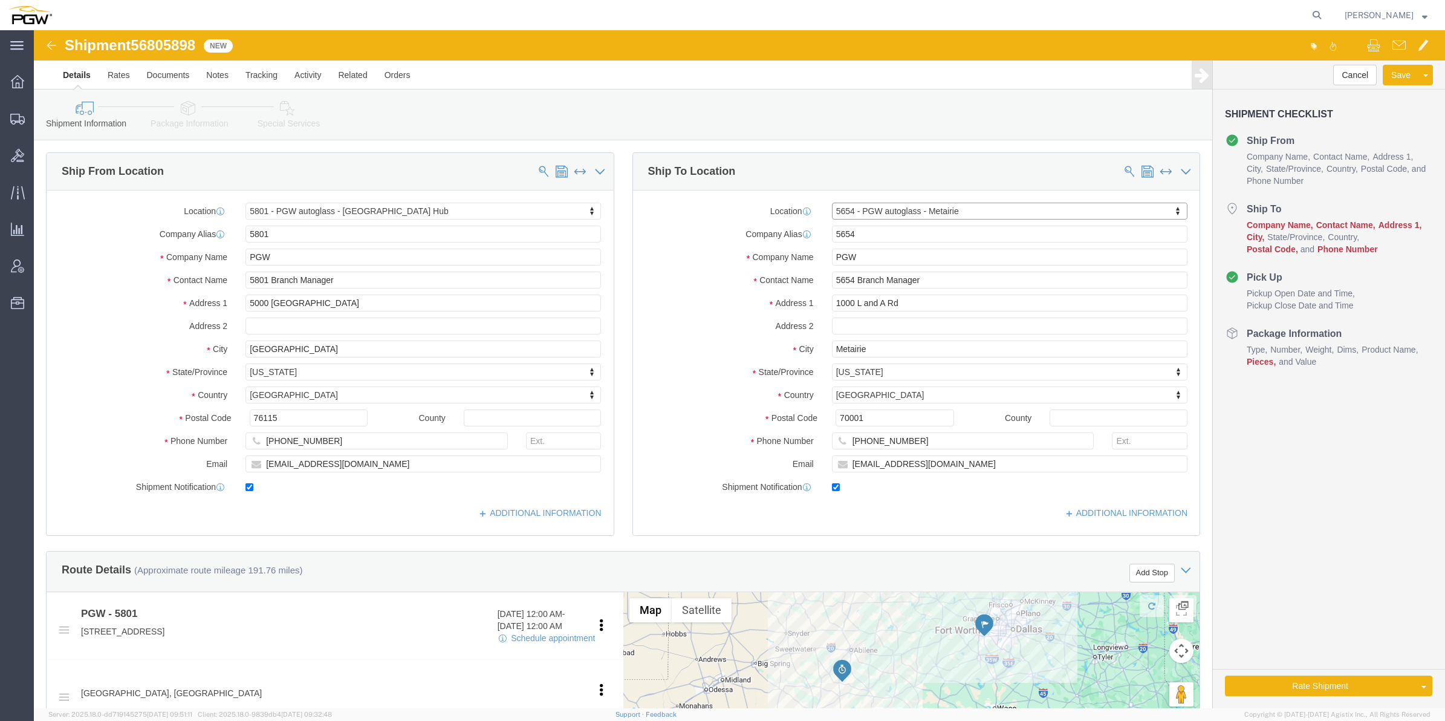
select select "LA"
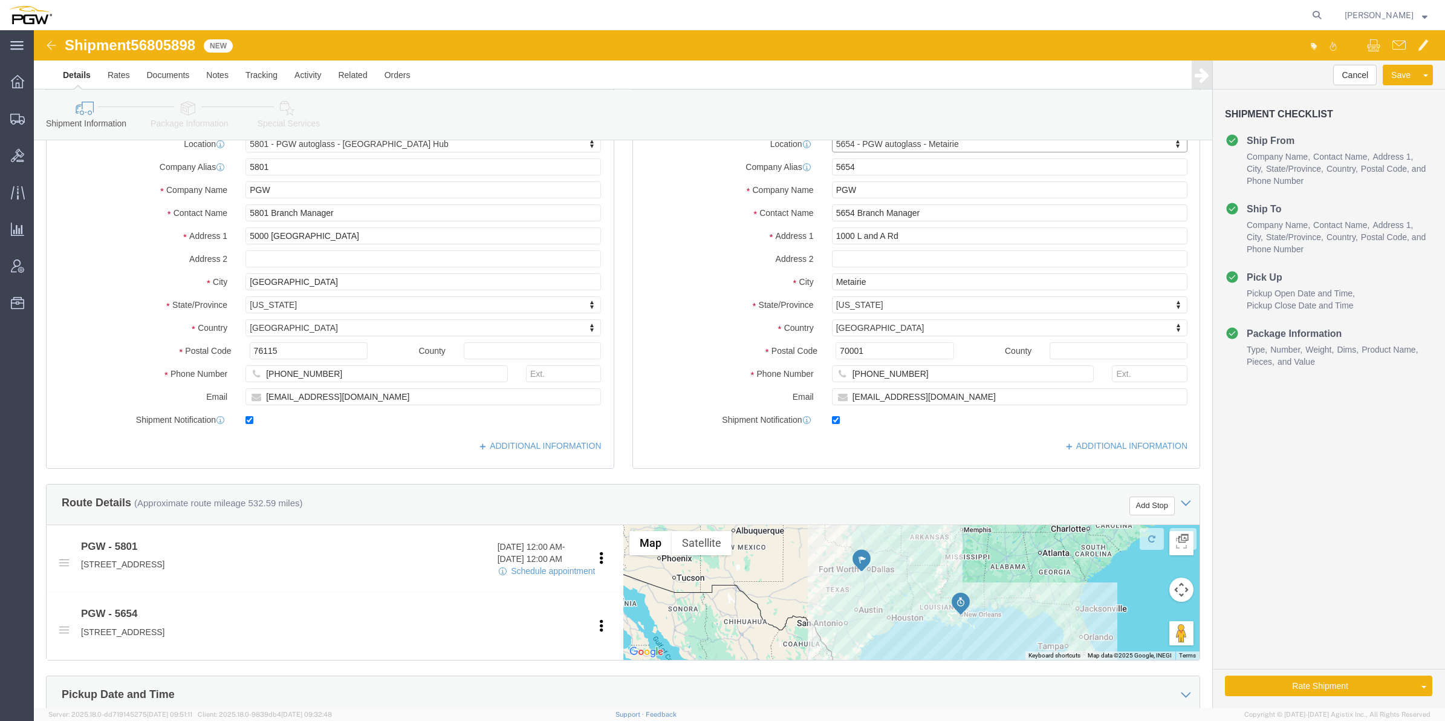
scroll to position [151, 0]
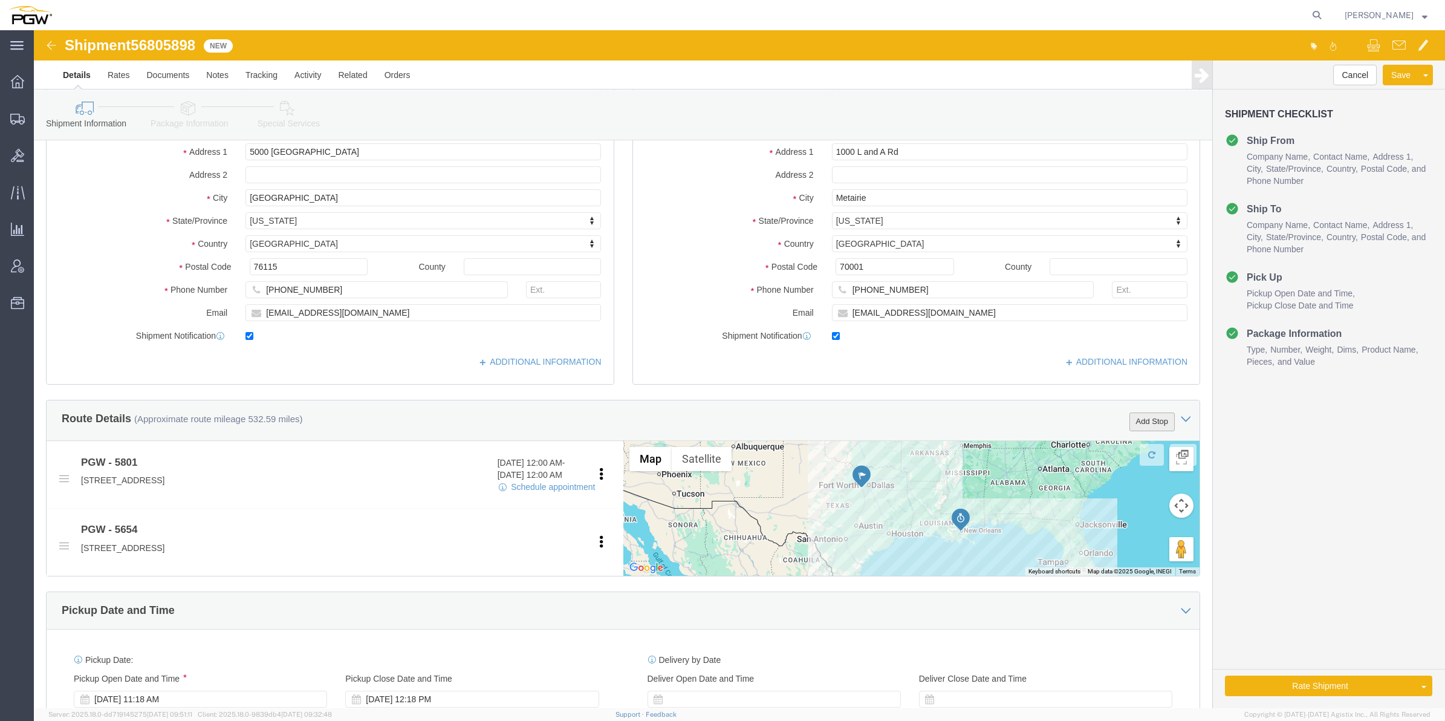
click button "Add Stop"
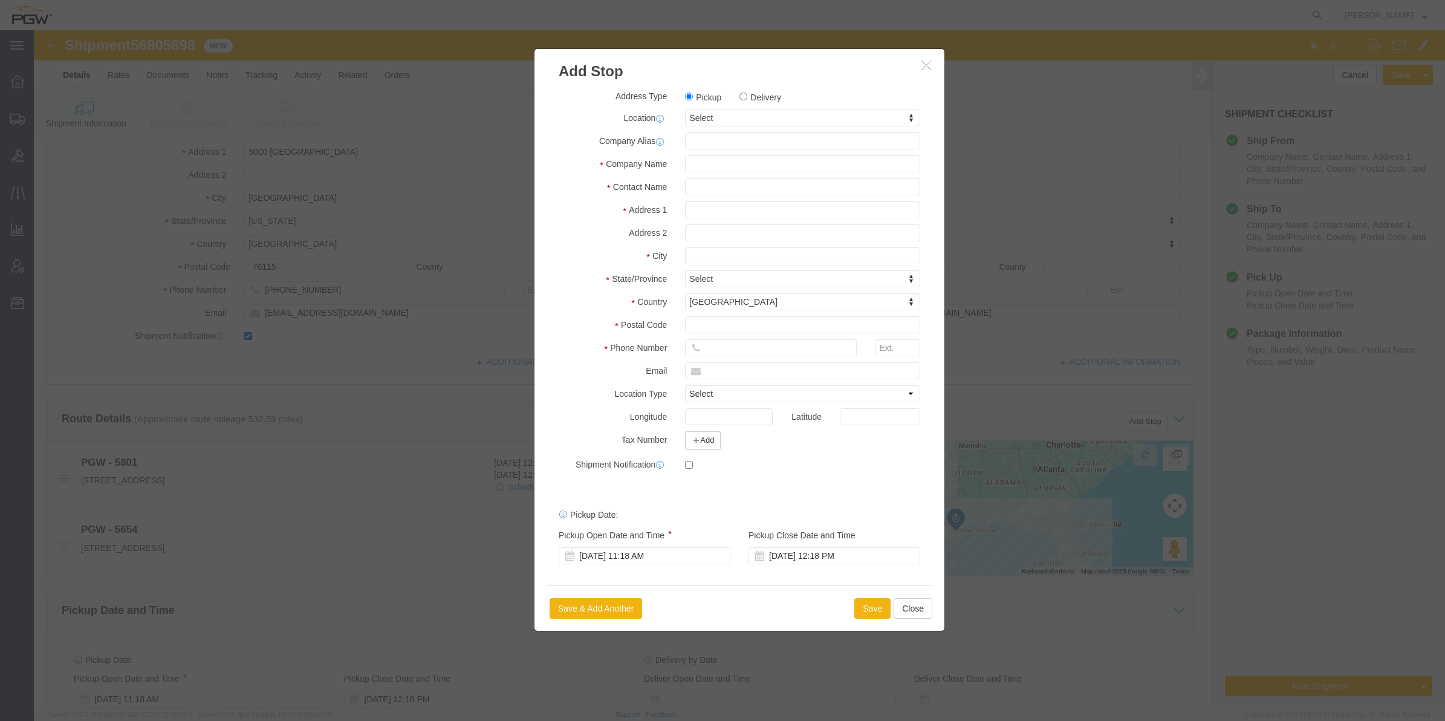
click div "Pickup Delivery"
click label "Delivery"
click input "Delivery"
radio input "true"
select select
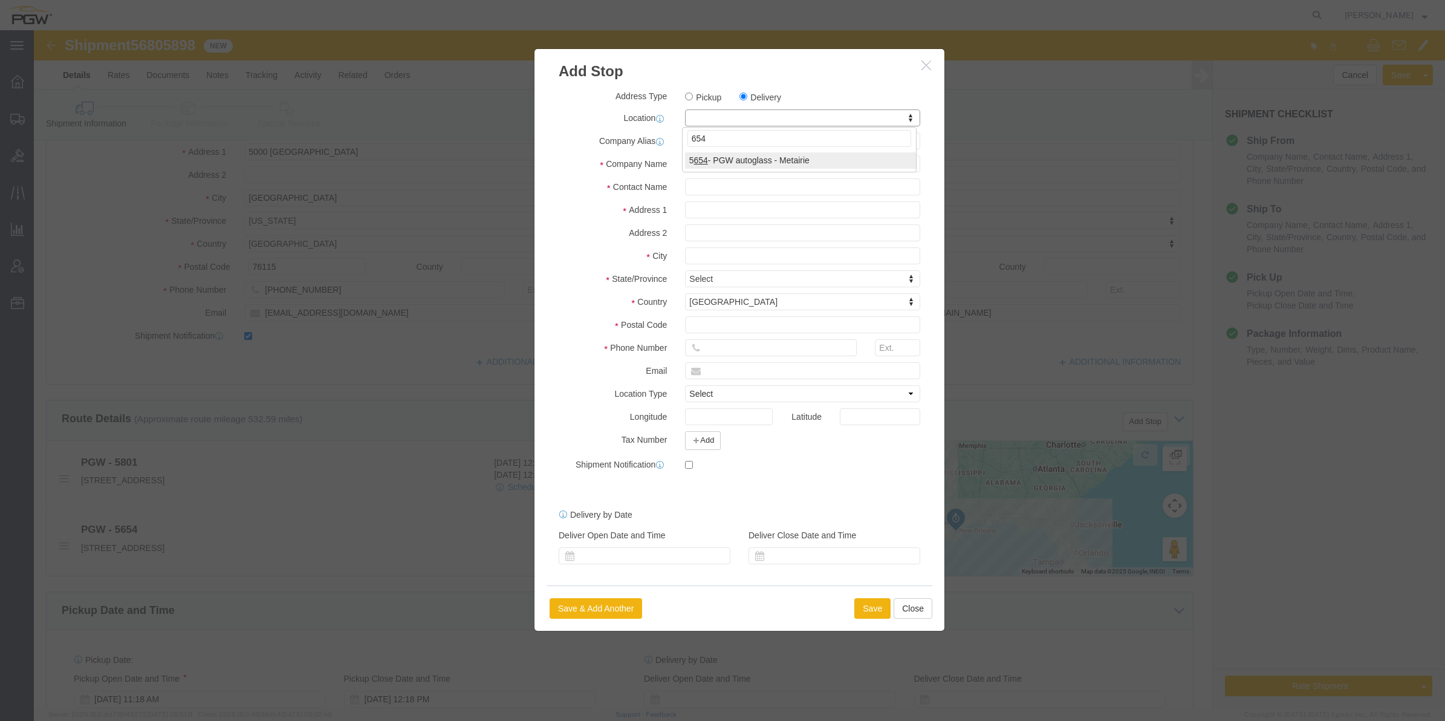
type input "654"
select select "28437"
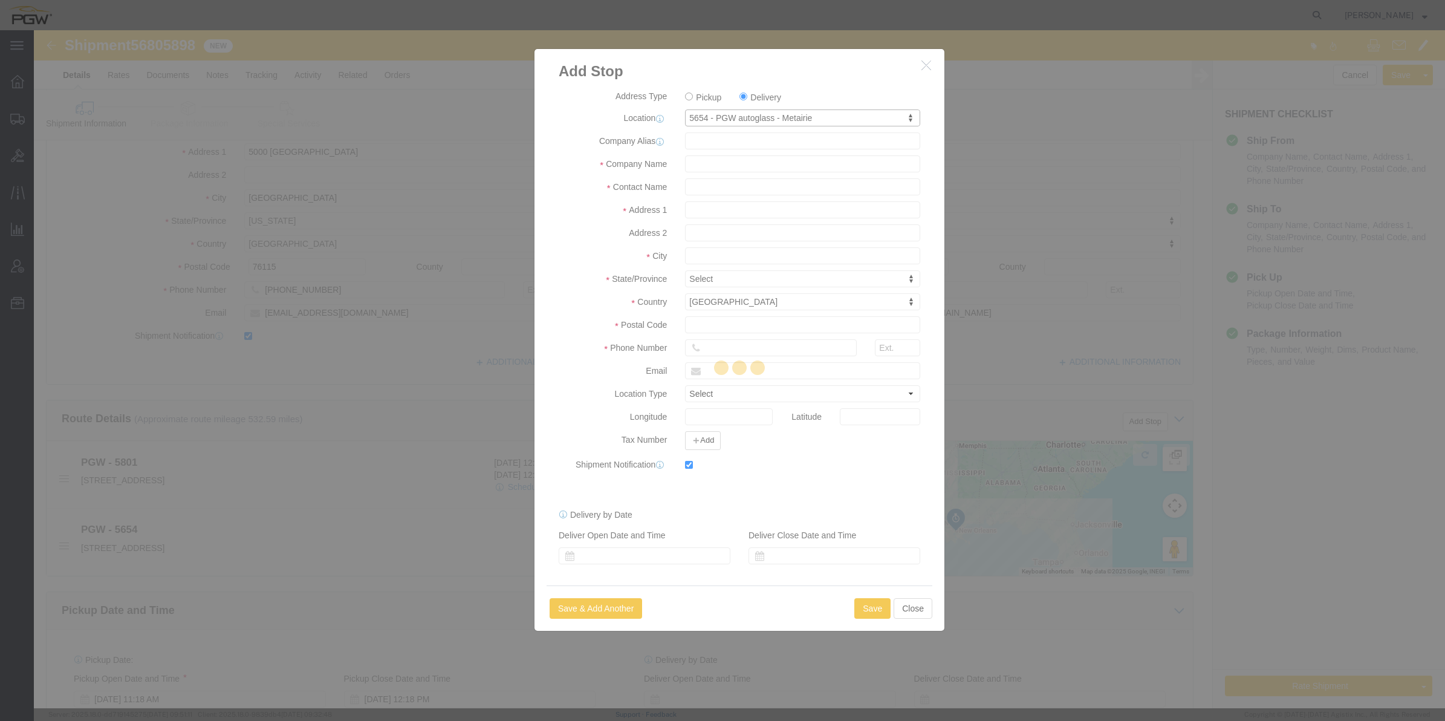
type input "5654"
type input "PGW"
type input "5654 Branch Manager"
type input "1000 L and A Rd"
type input "Metairie"
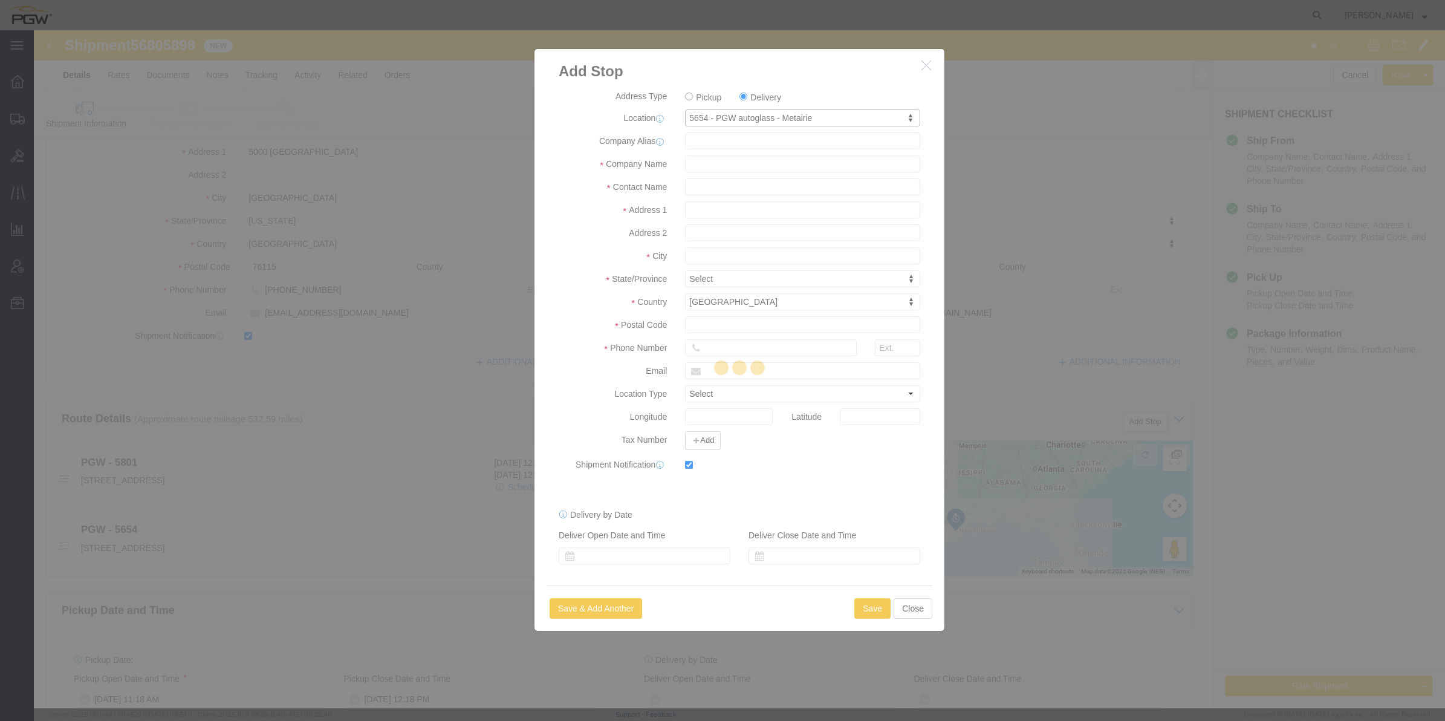
type input "70001"
type input "[PHONE_NUMBER]"
type input "[EMAIL_ADDRESS][DOMAIN_NAME]"
checkbox input "true"
select select "LA"
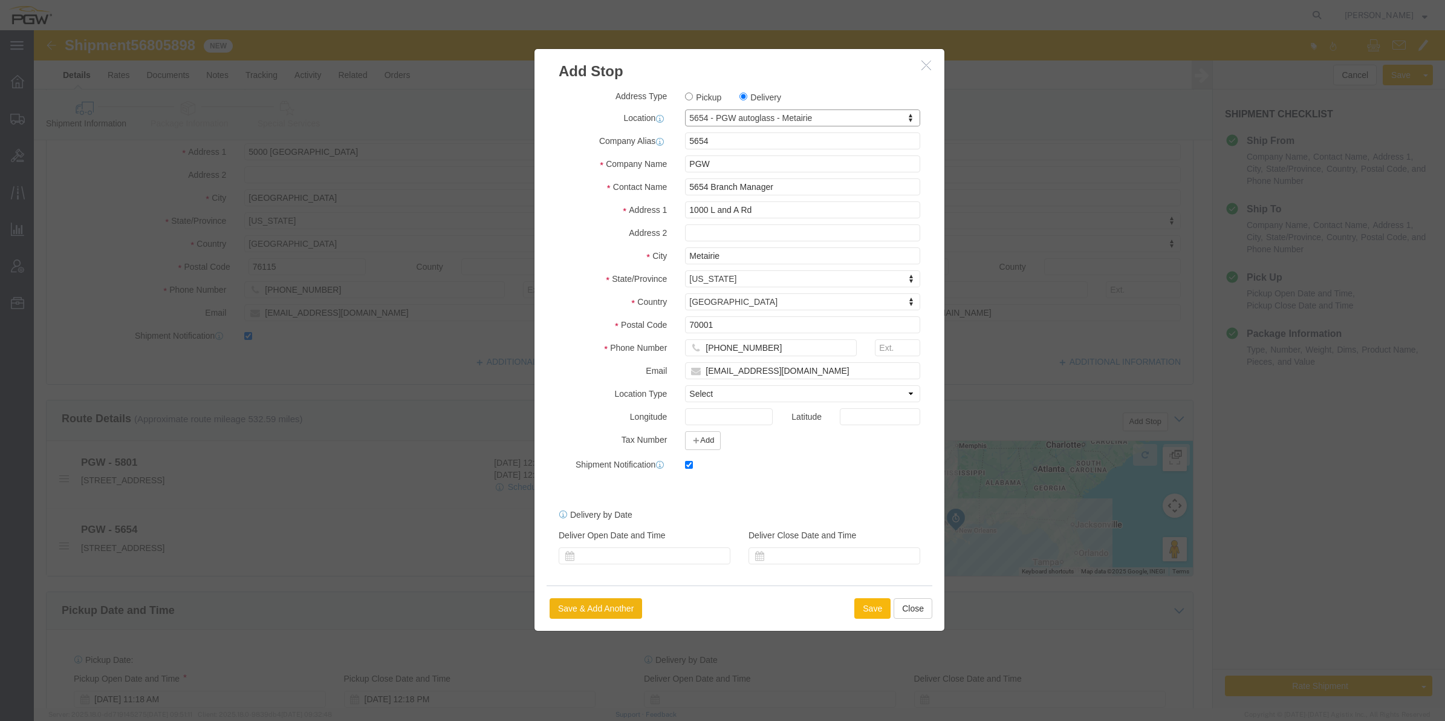
click button "Save"
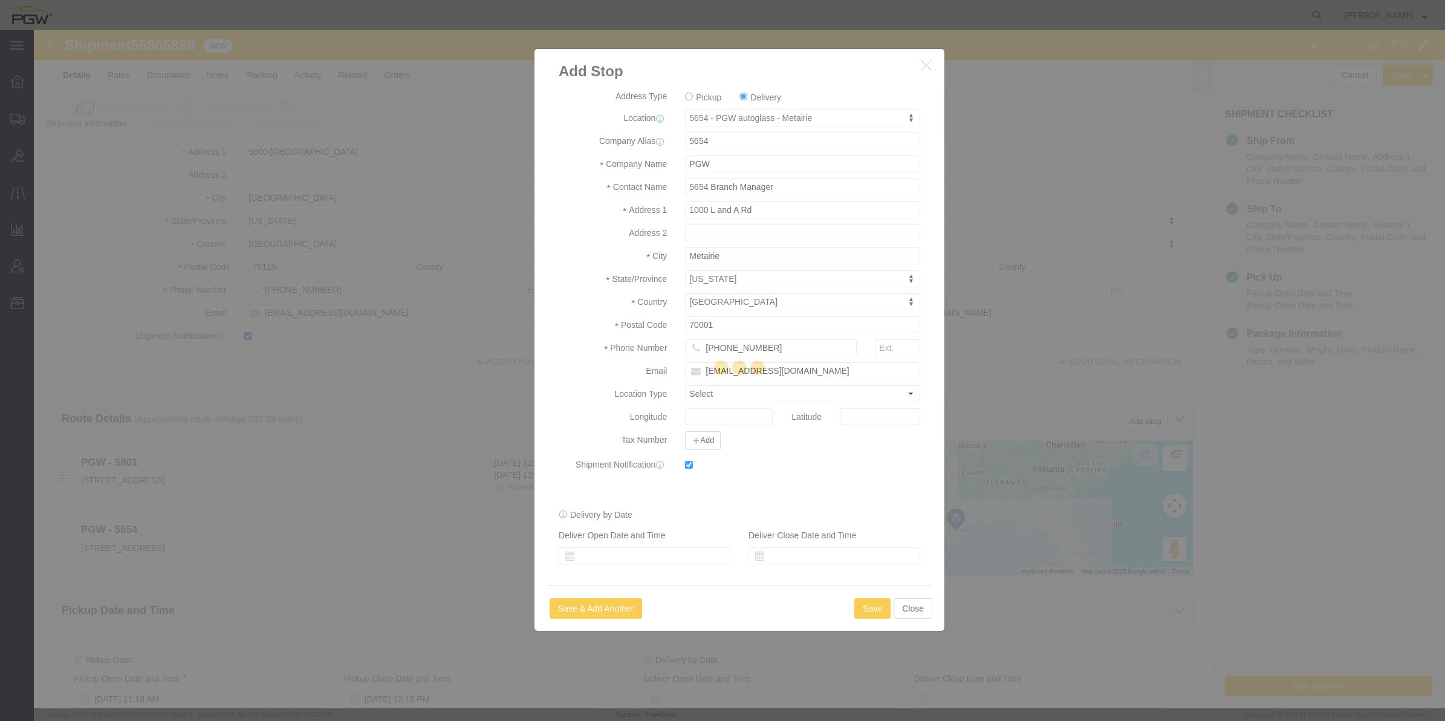
select select "D"
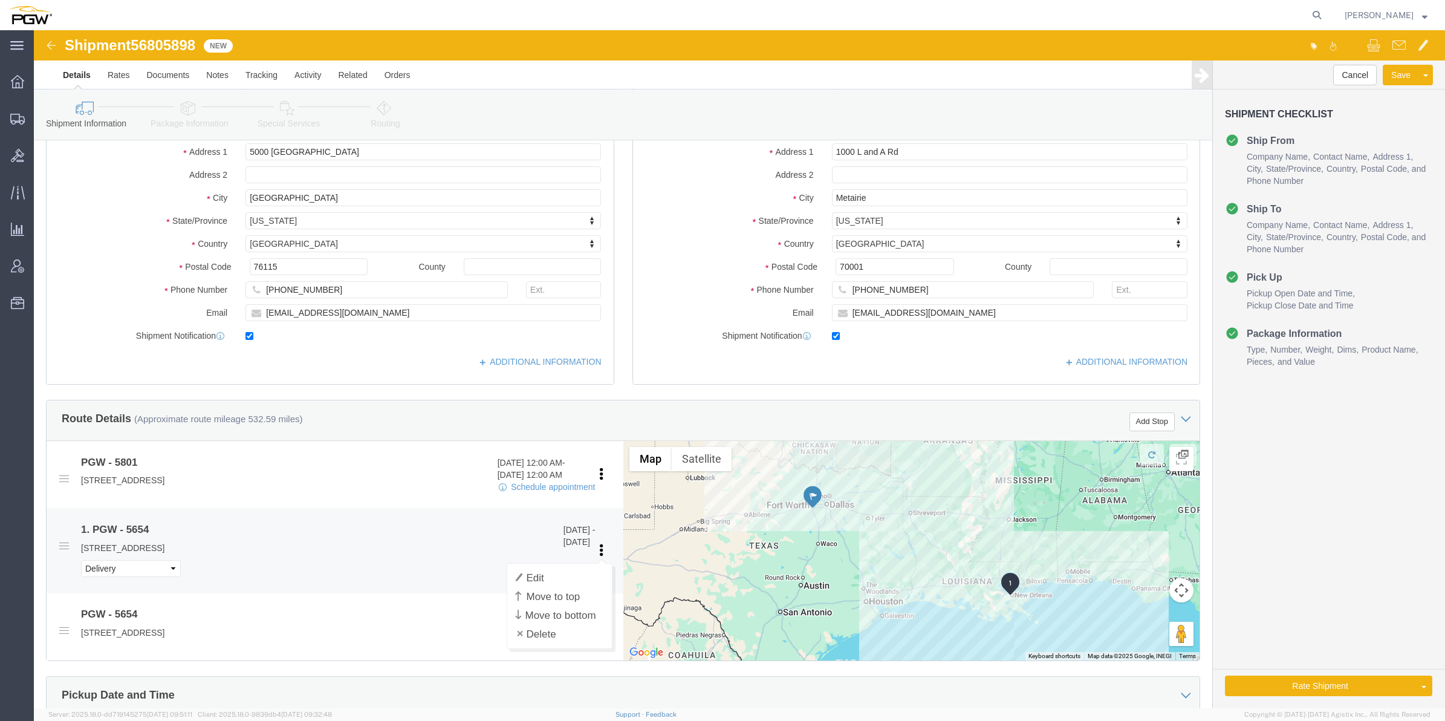
click link
click link "Edit"
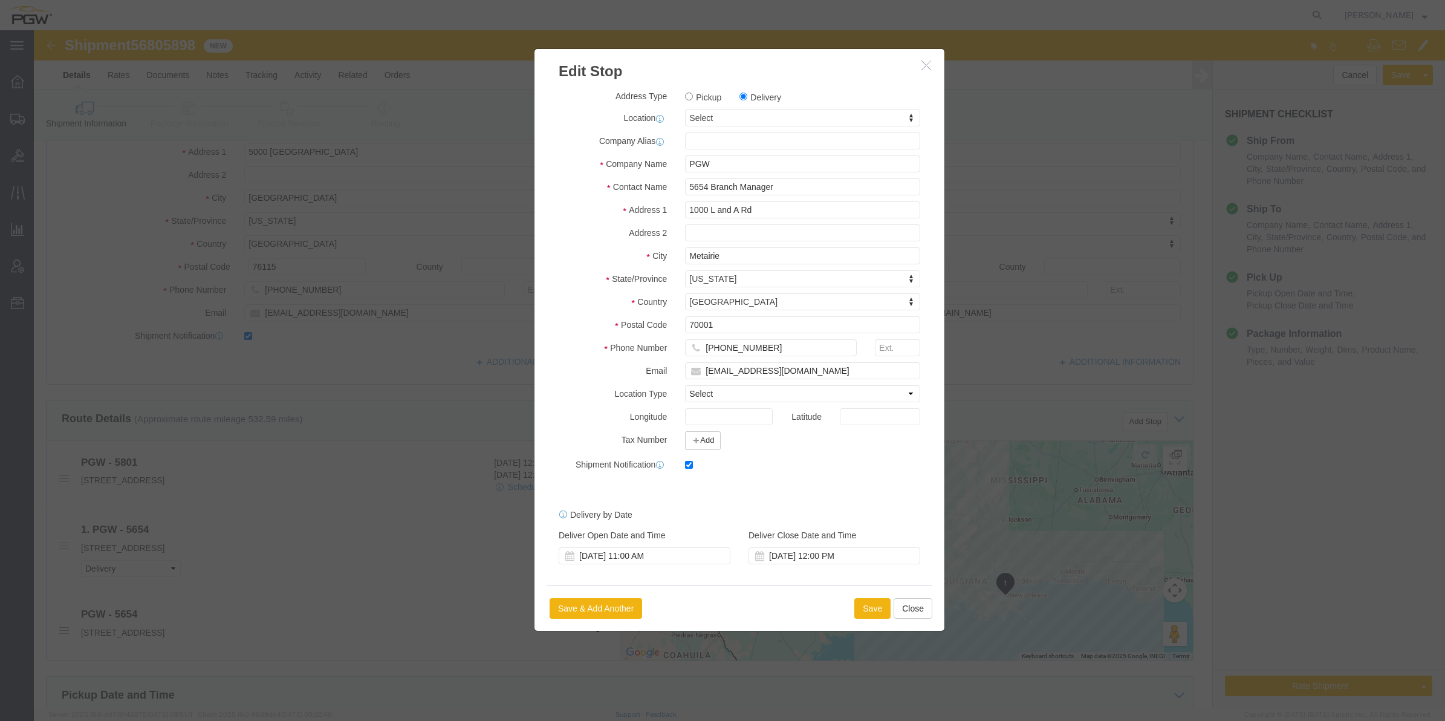
click div "Address Type Pickup Delivery Location Select Select My Profile Location 5303 - …"
drag, startPoint x: 716, startPoint y: 89, endPoint x: 690, endPoint y: 82, distance: 27.2
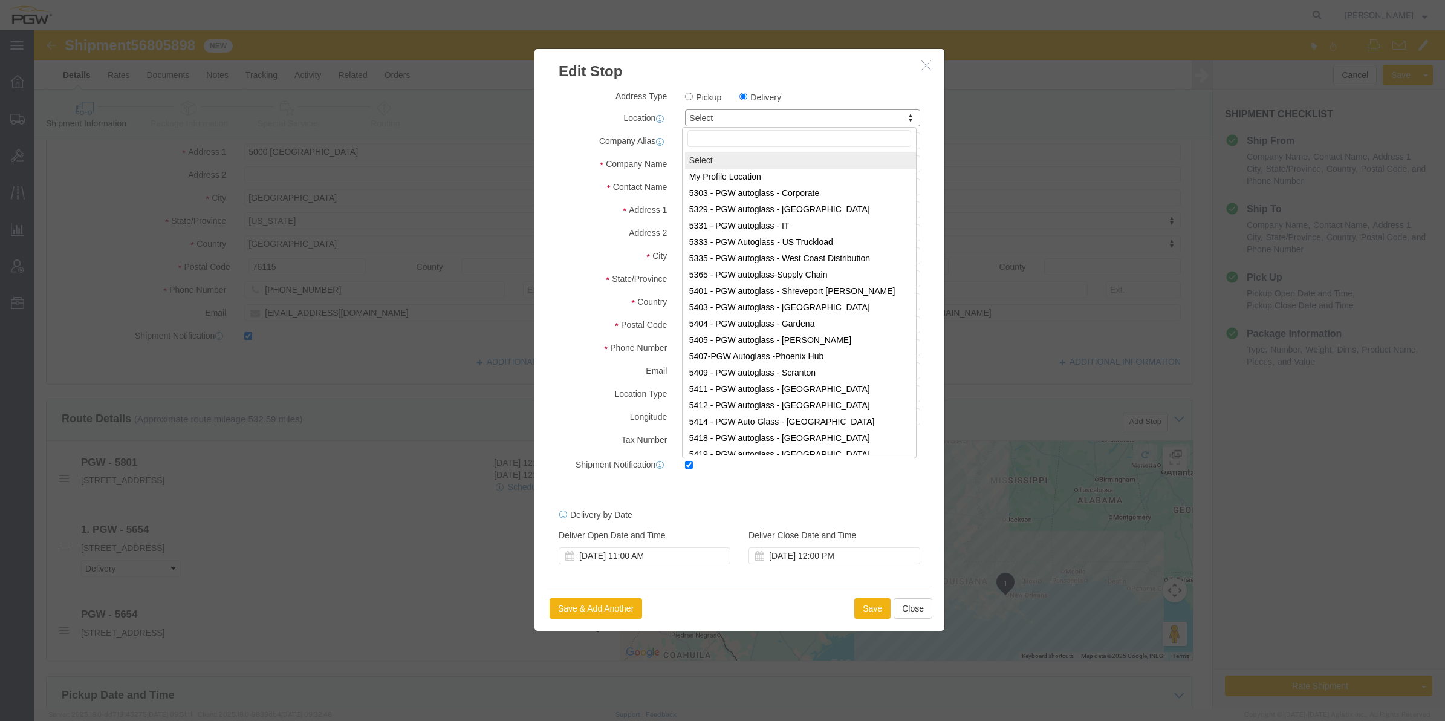
paste input "411"
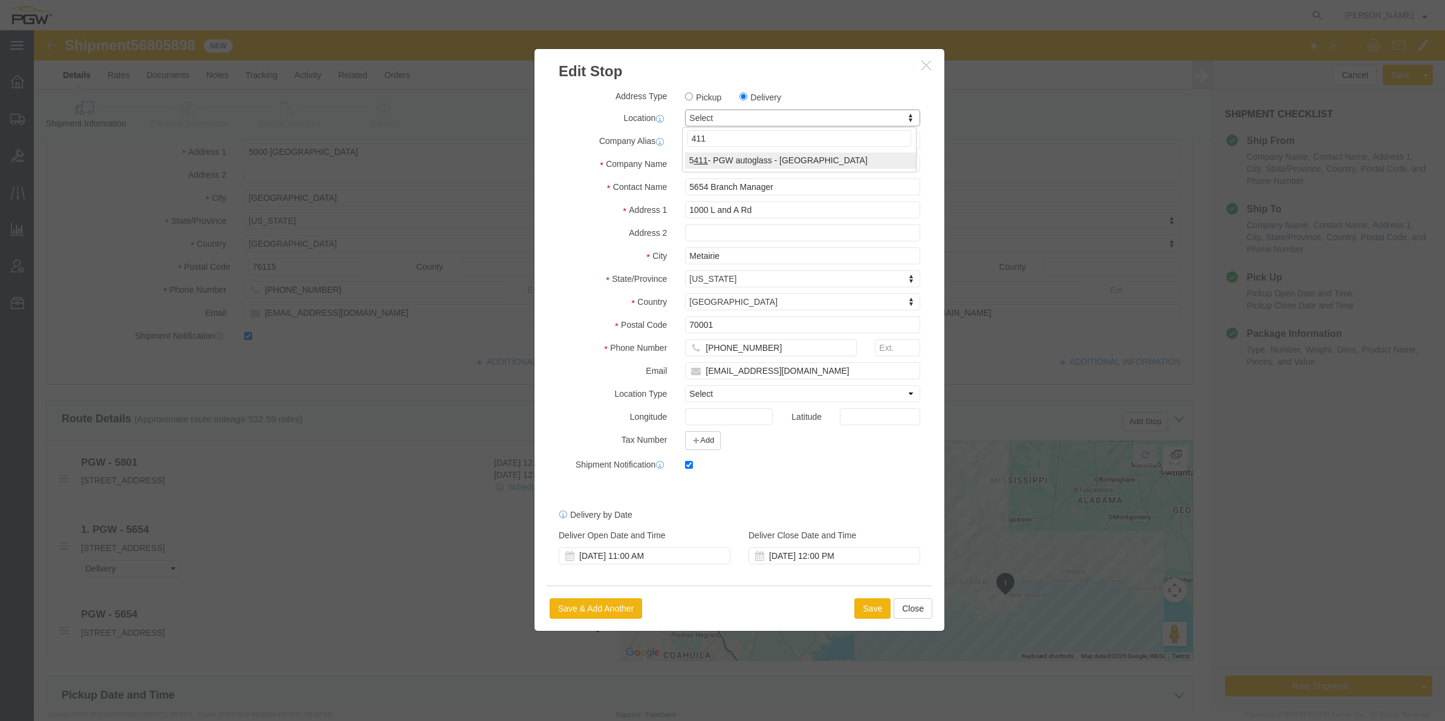
type input "411"
select select "28265"
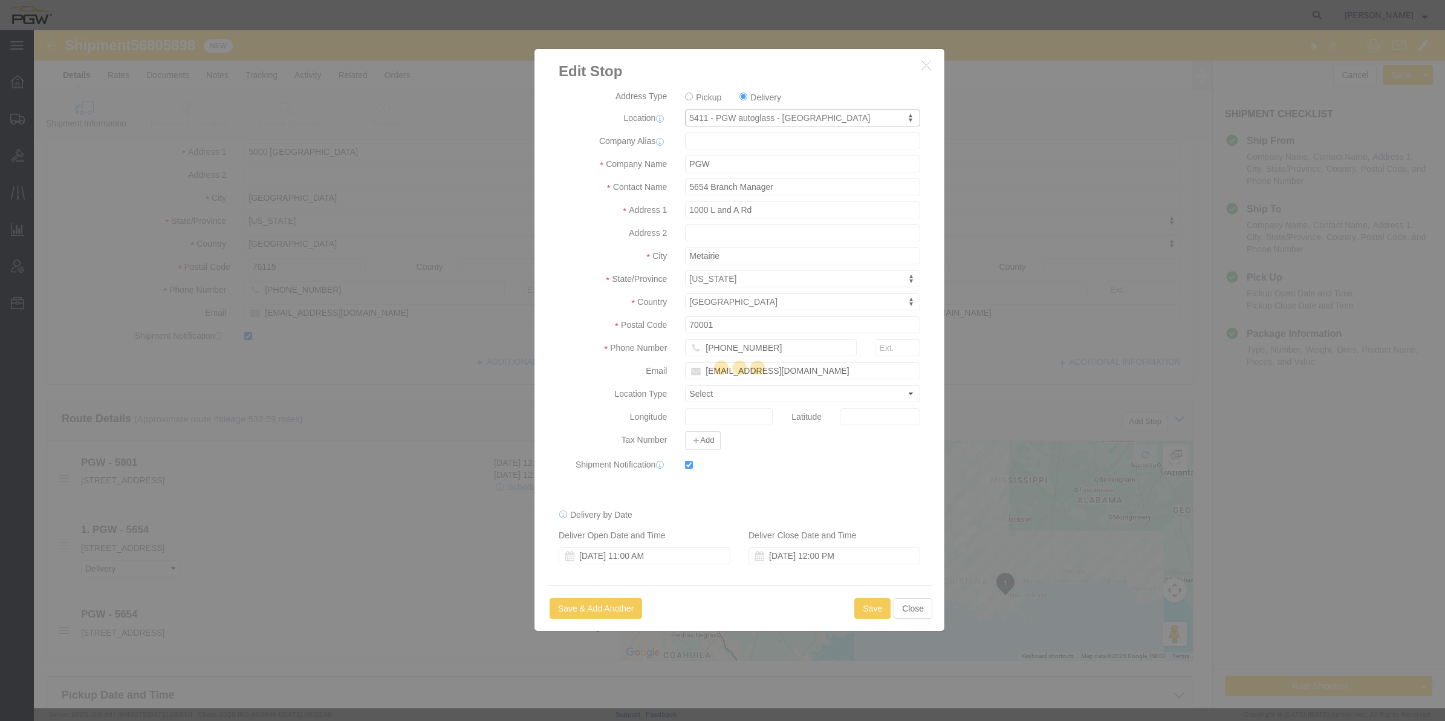
type input "5411"
type input "5411 Branch Manager"
type input "[STREET_ADDRESS]"
type input "[GEOGRAPHIC_DATA]"
type input "70508"
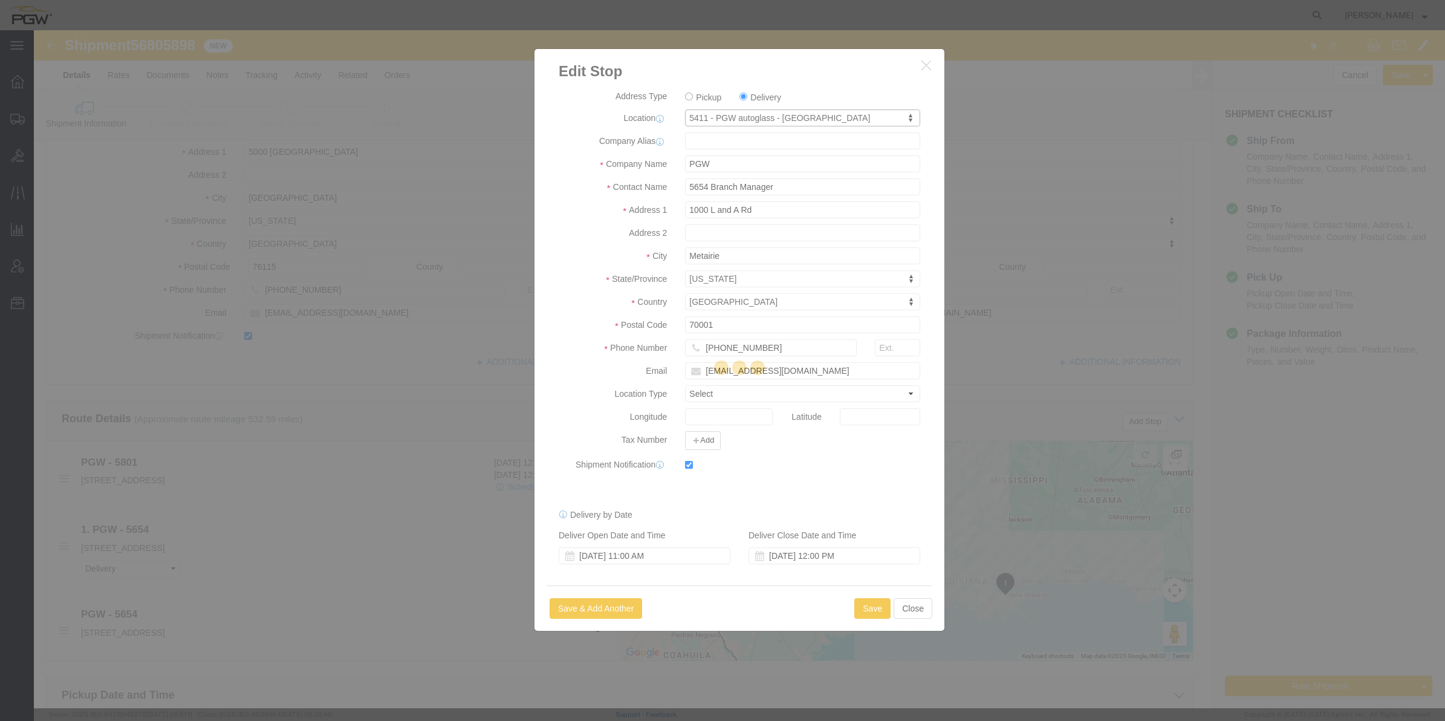
type input "[PHONE_NUMBER]"
type input "[EMAIL_ADDRESS][DOMAIN_NAME]"
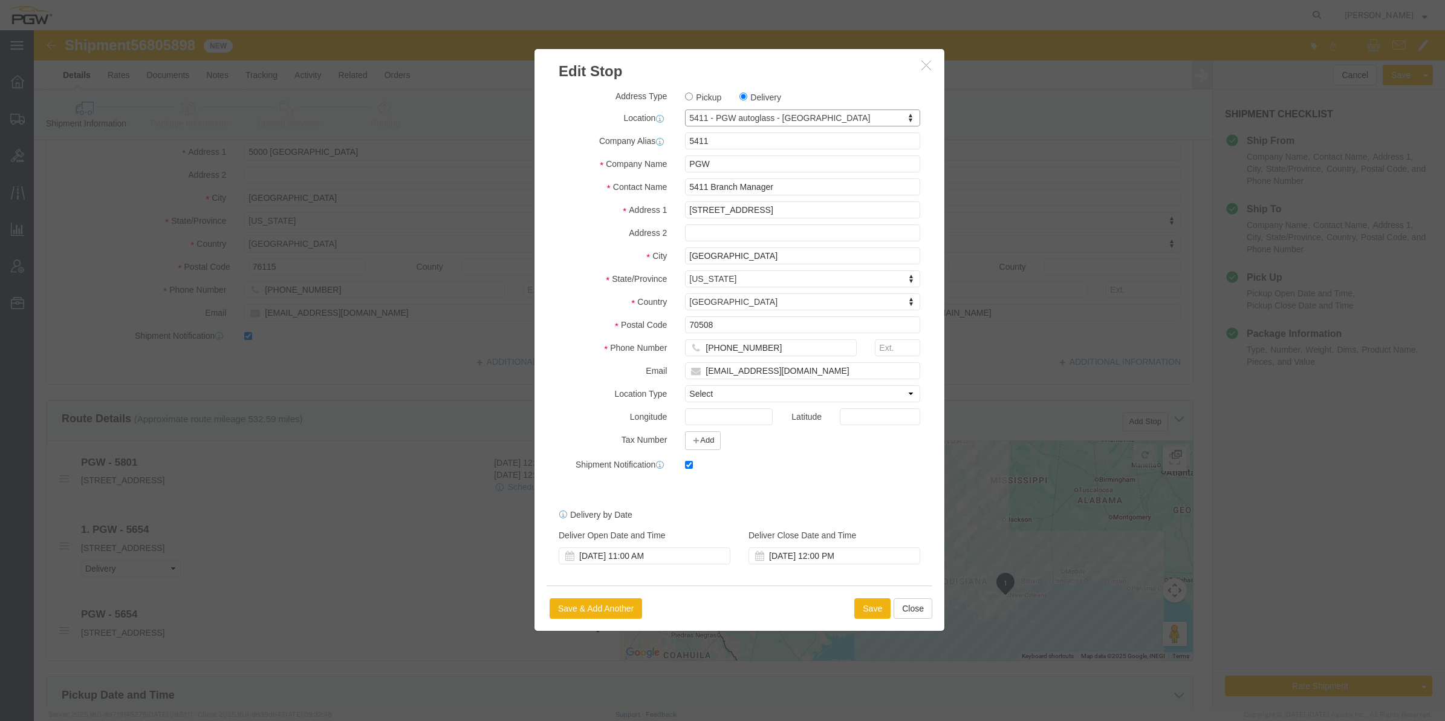
select select "LA"
click button "Save"
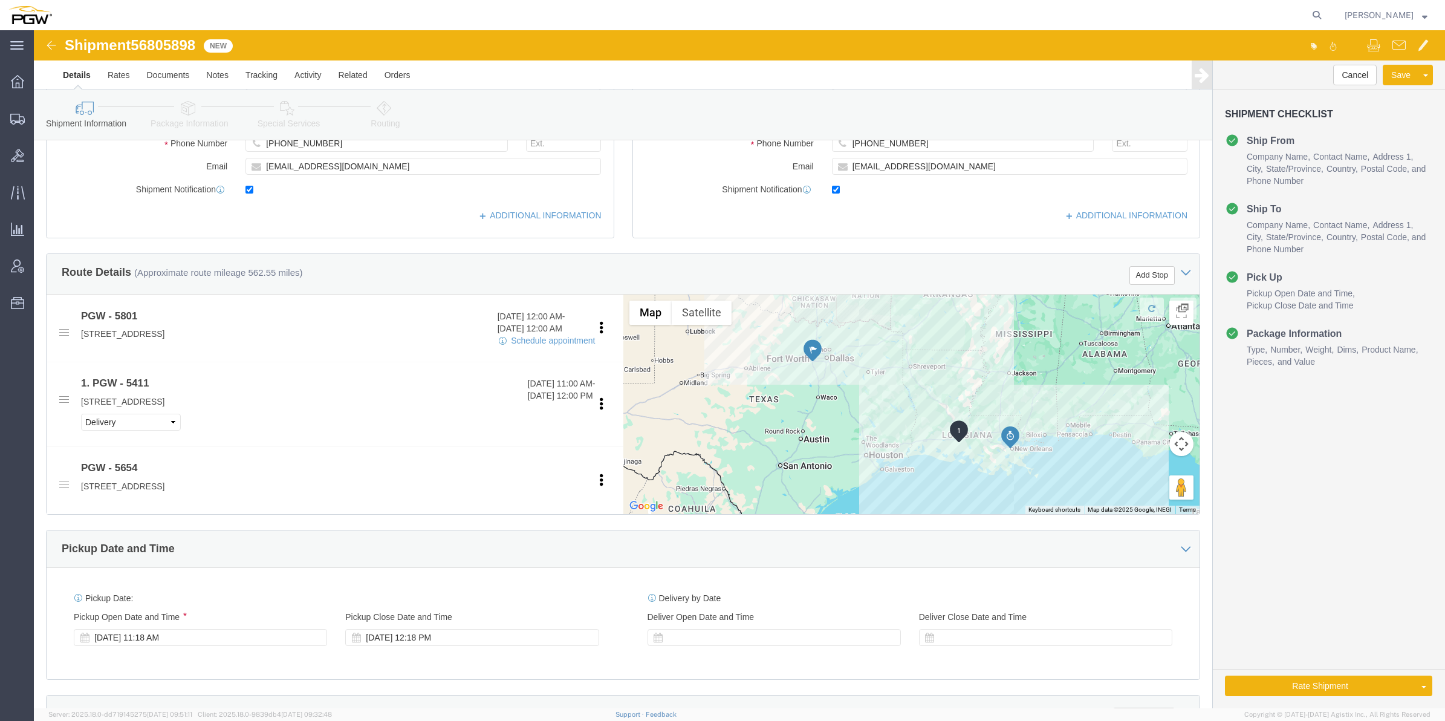
scroll to position [378, 0]
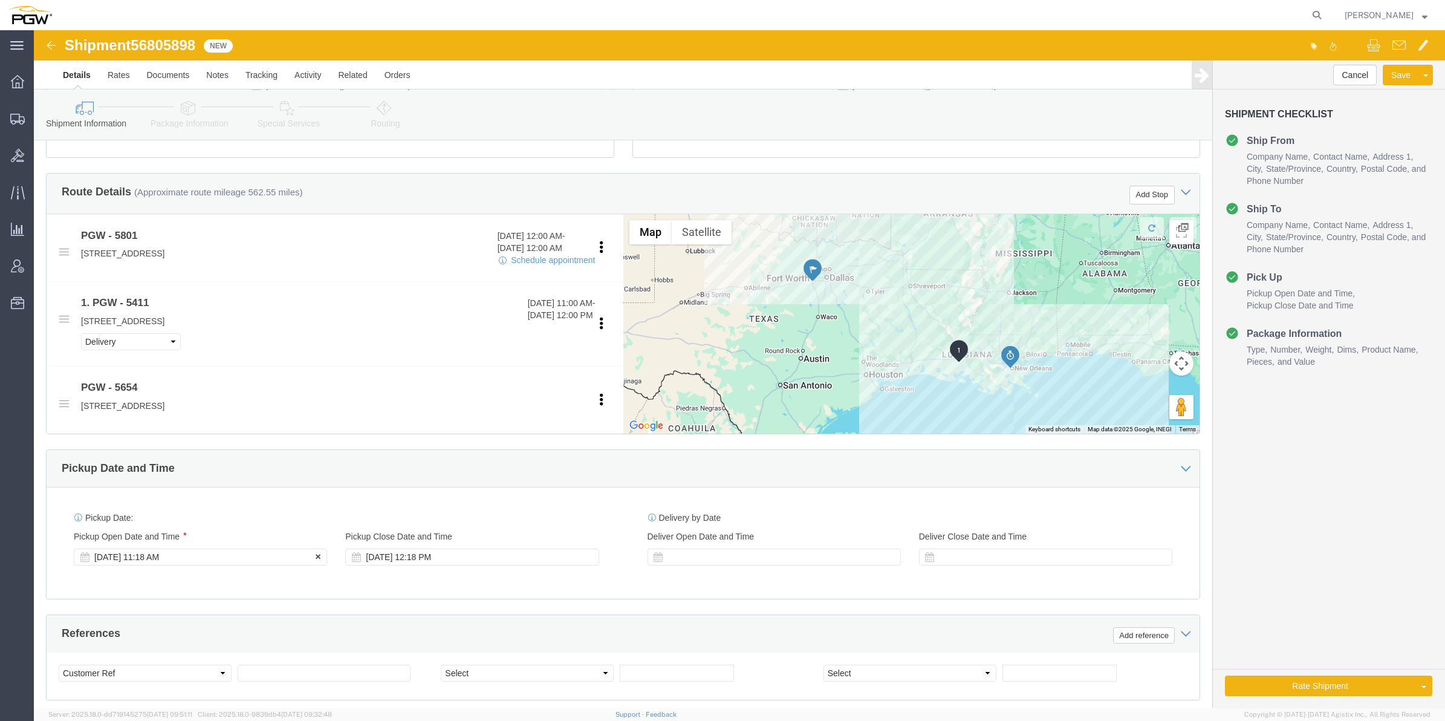
click div "[DATE] 11:18 AM"
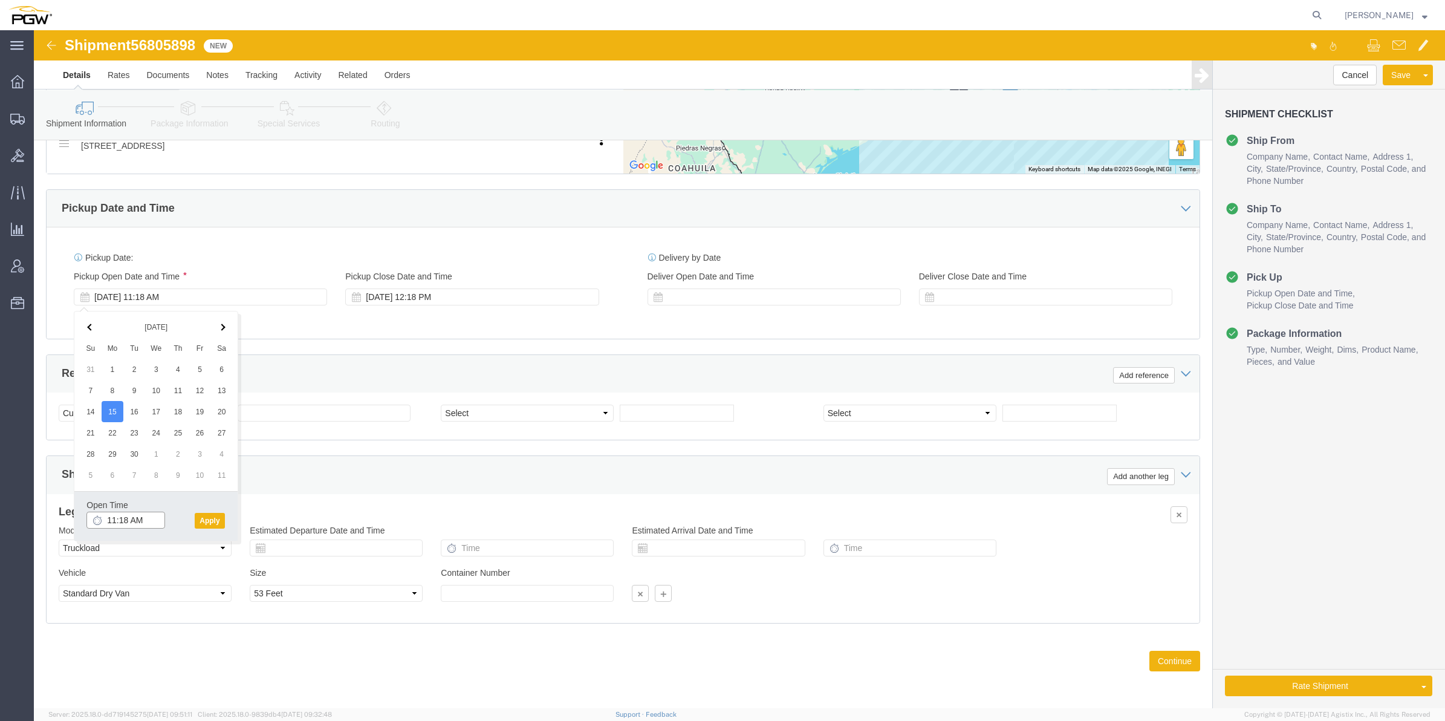
click input "11:18 AM"
click input "1:18 AM"
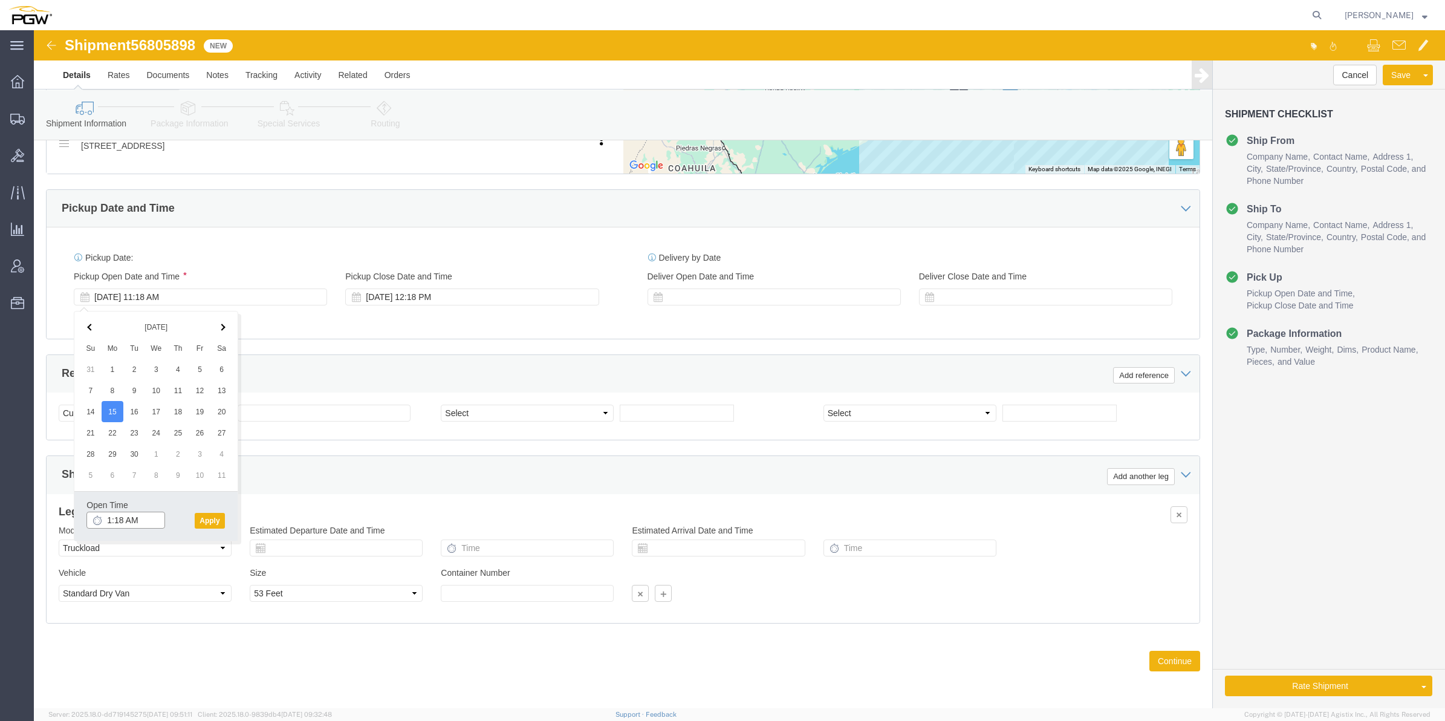
click input "1:18 AM"
type input "1:00 PM"
click button "Apply"
click select "Select Account Type Activity ID Airline Appointment Number ASN Batch Request # …"
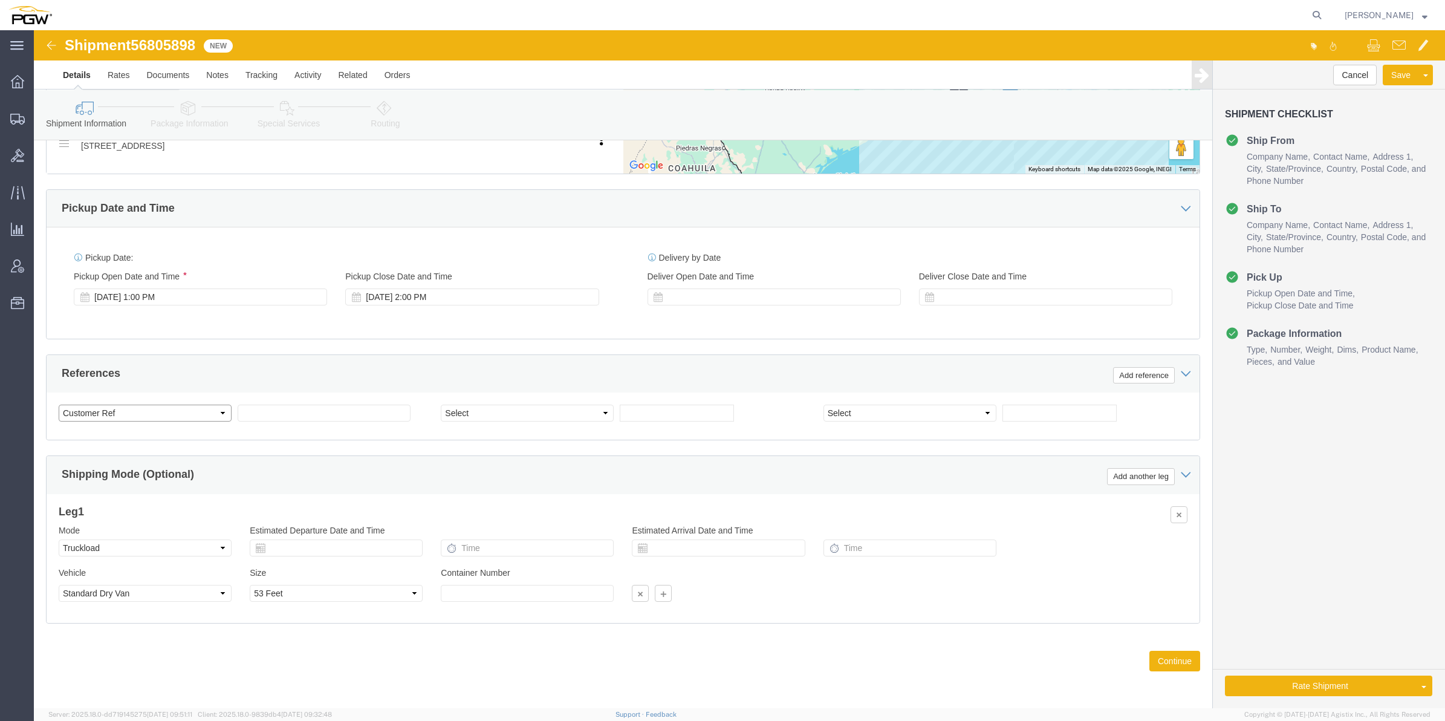
select select "BOL"
click select "Select Account Type Activity ID Airline Appointment Number ASN Batch Request # …"
click span "56805898"
copy span "56805898"
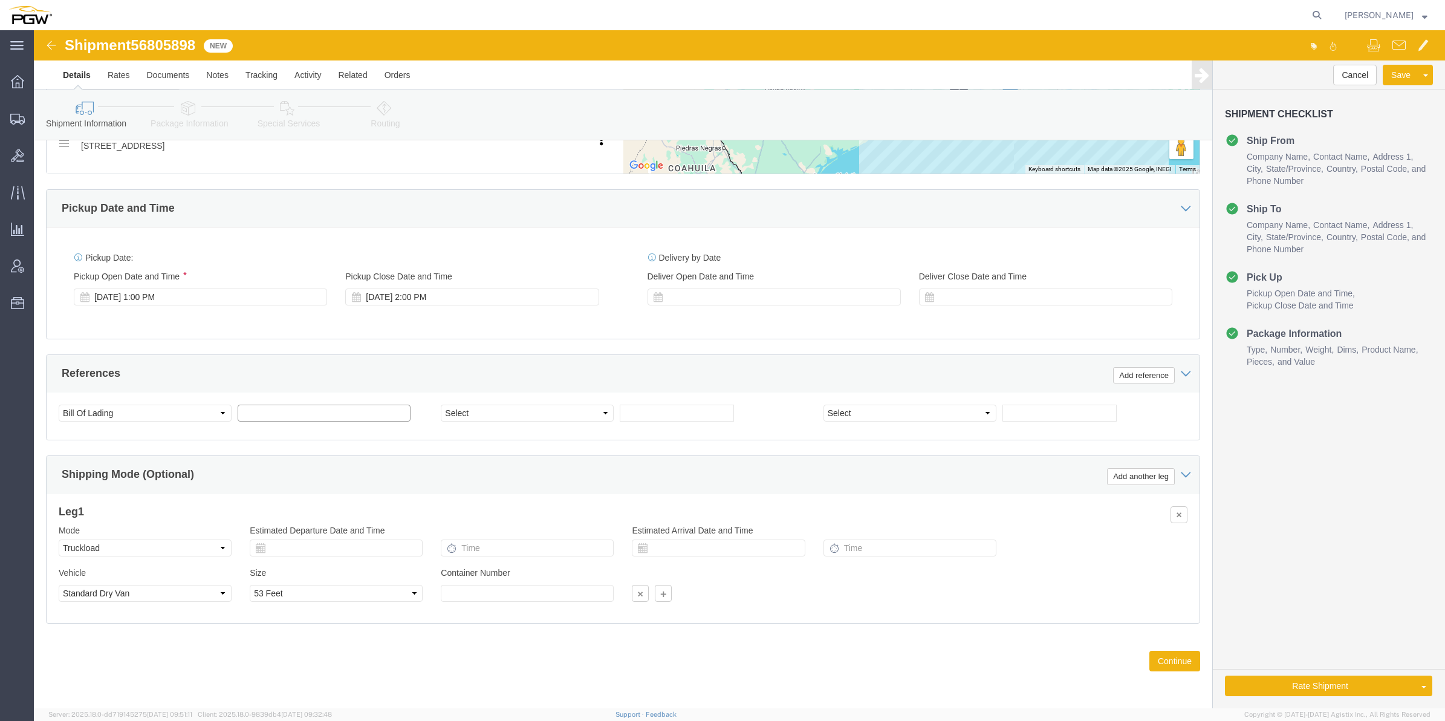
click input "text"
paste input "56805898"
type input "56805898"
click input "text"
paste input "668384"
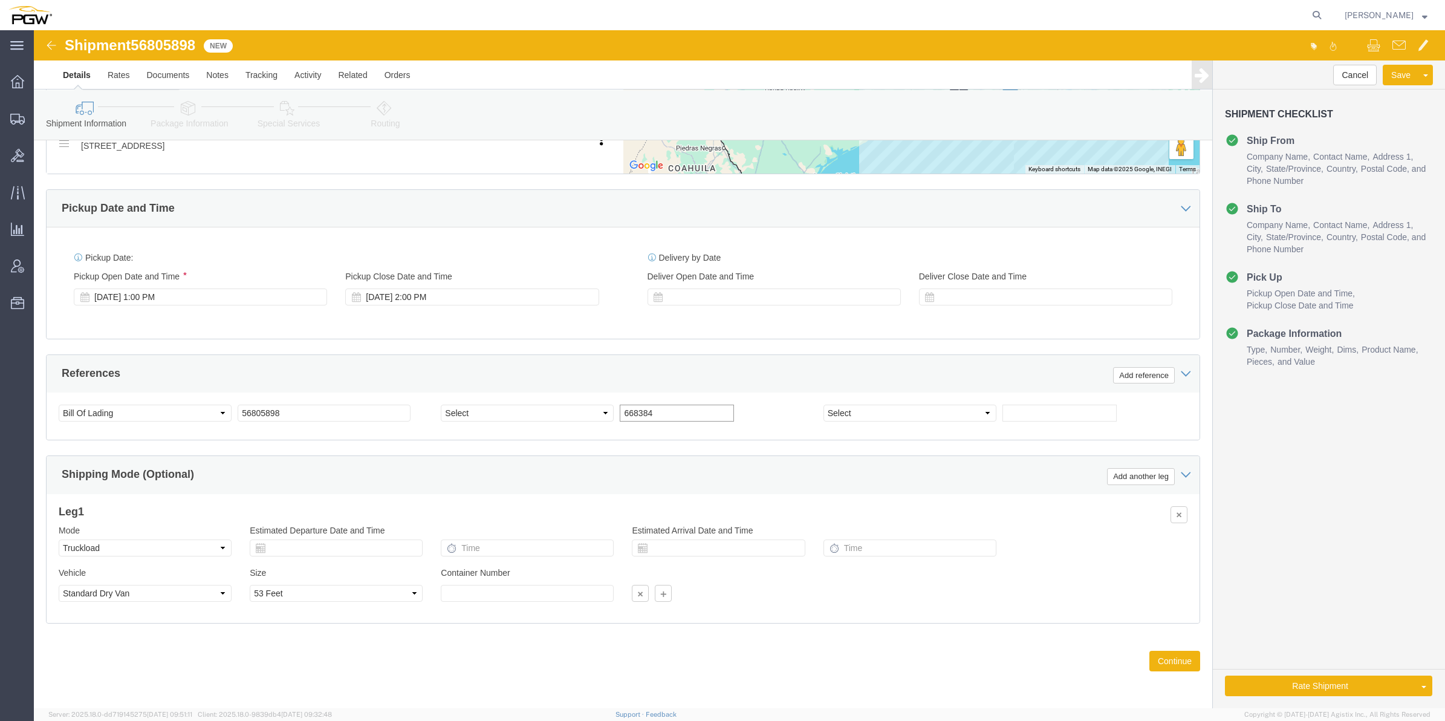
type input "668384"
click input "text"
paste input "668383"
type input "668383"
click select "Select Account Type Activity ID Airline Appointment Number ASN Batch Request # …"
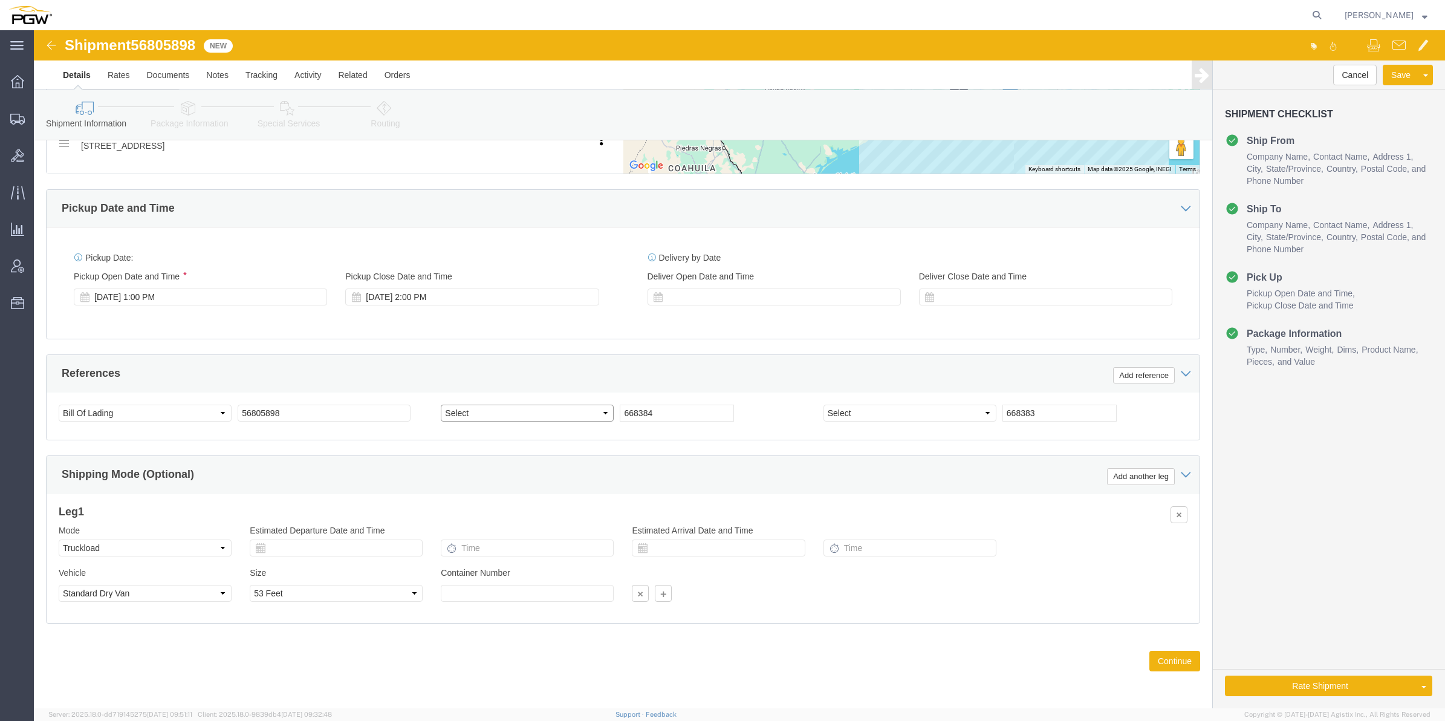
select select "ORDERNUM"
click select "Select Account Type Activity ID Airline Appointment Number ASN Batch Request # …"
select select "ORDERNUM"
click select "Select Account Type Activity ID Airline Appointment Number ASN Batch Request # …"
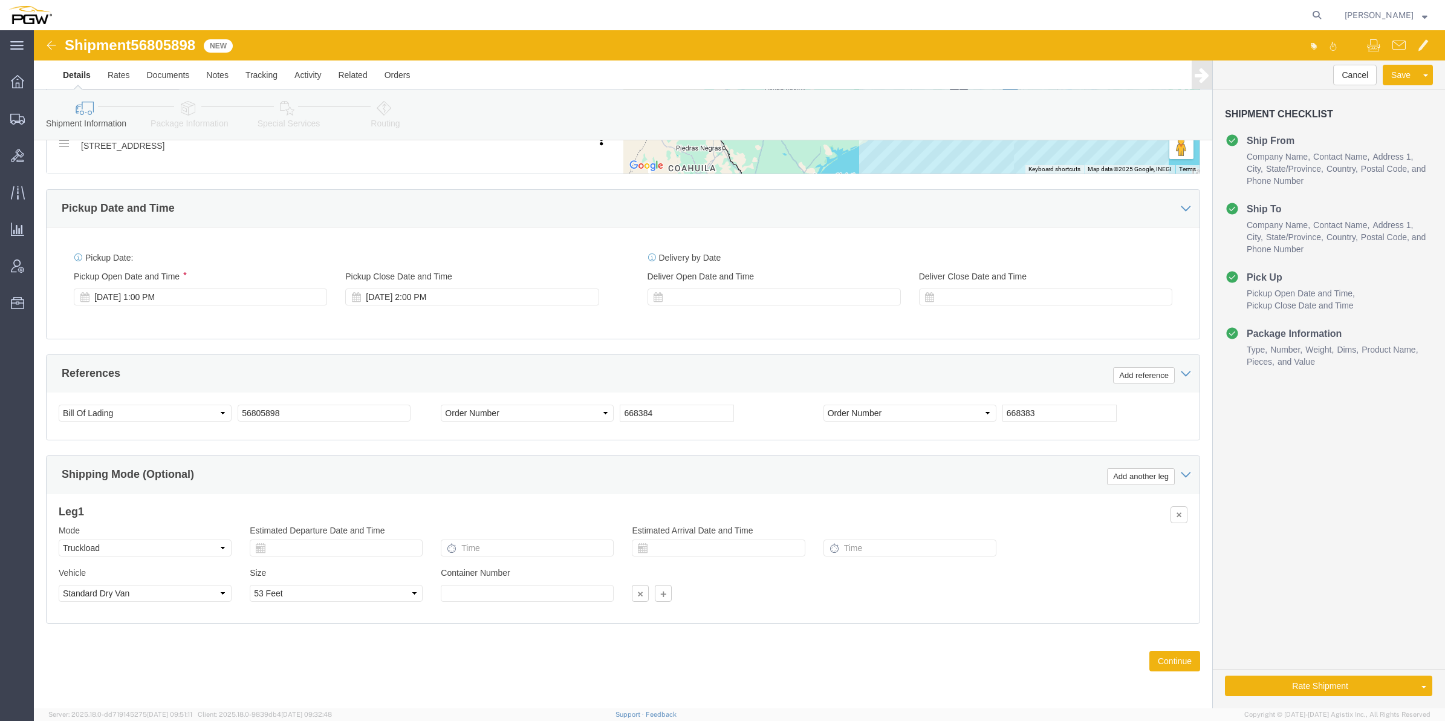
click div "References Add reference Select Account Type Activity ID Airline Appointment Nu…"
click div "Shipment 56805898 New Details Rates Documents Notes Tracking Activity Related O…"
click span "56805898"
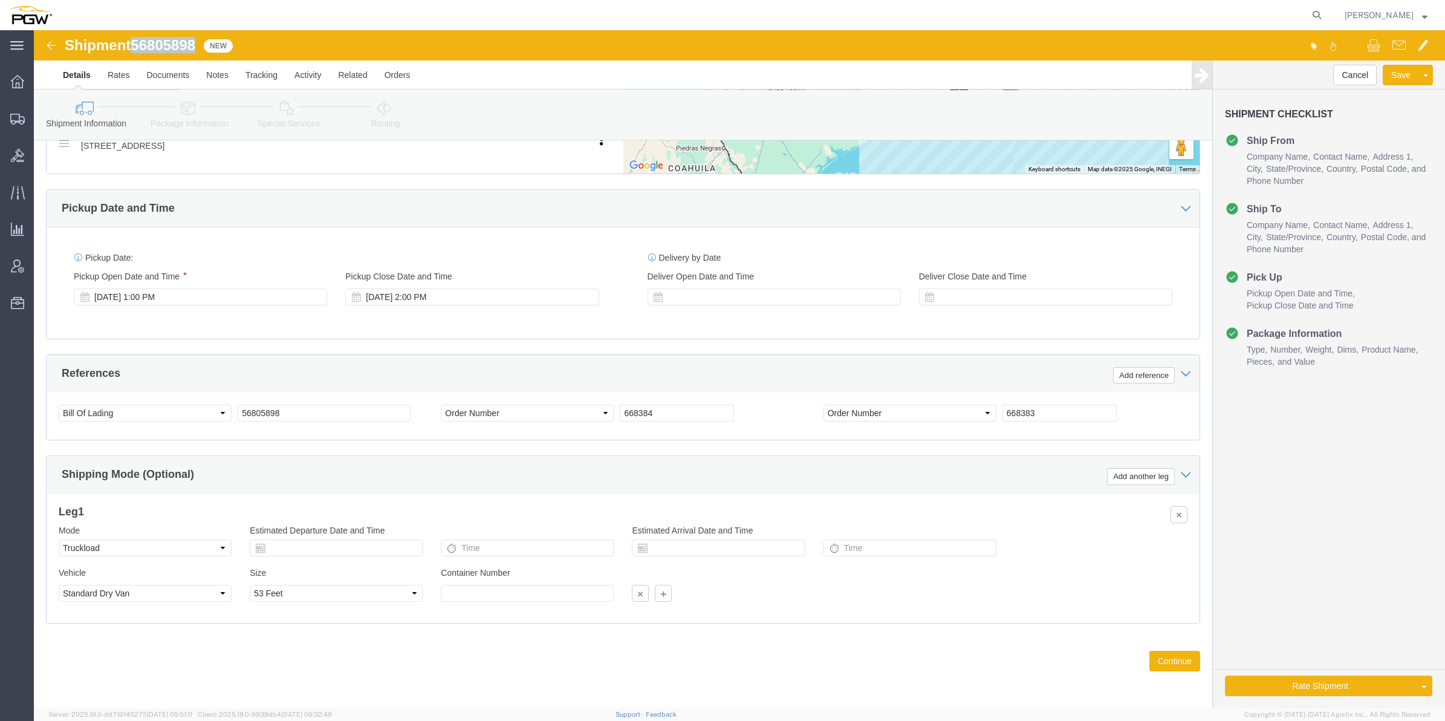
copy span "56805898"
click button "Continue"
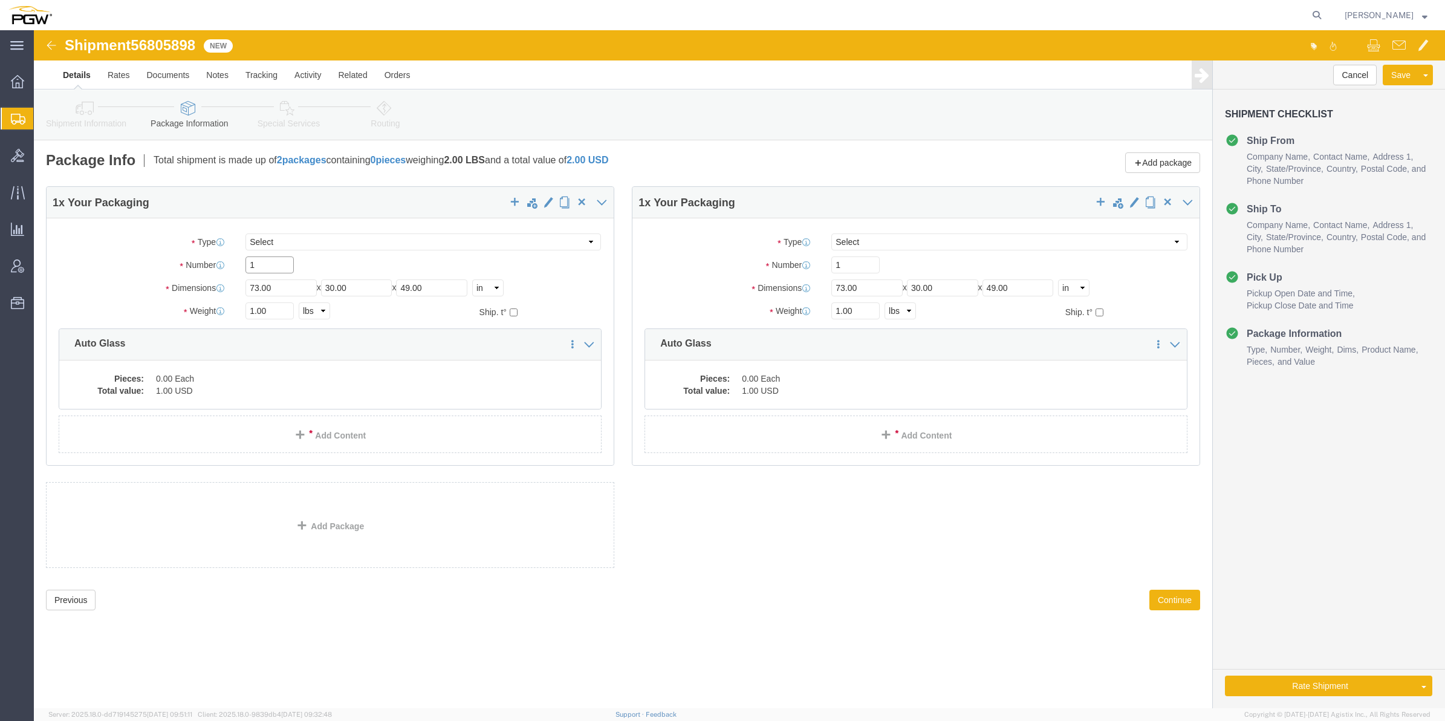
drag, startPoint x: 232, startPoint y: 239, endPoint x: 204, endPoint y: 225, distance: 31.6
click input "1"
type input "20"
click input "1"
type input "19"
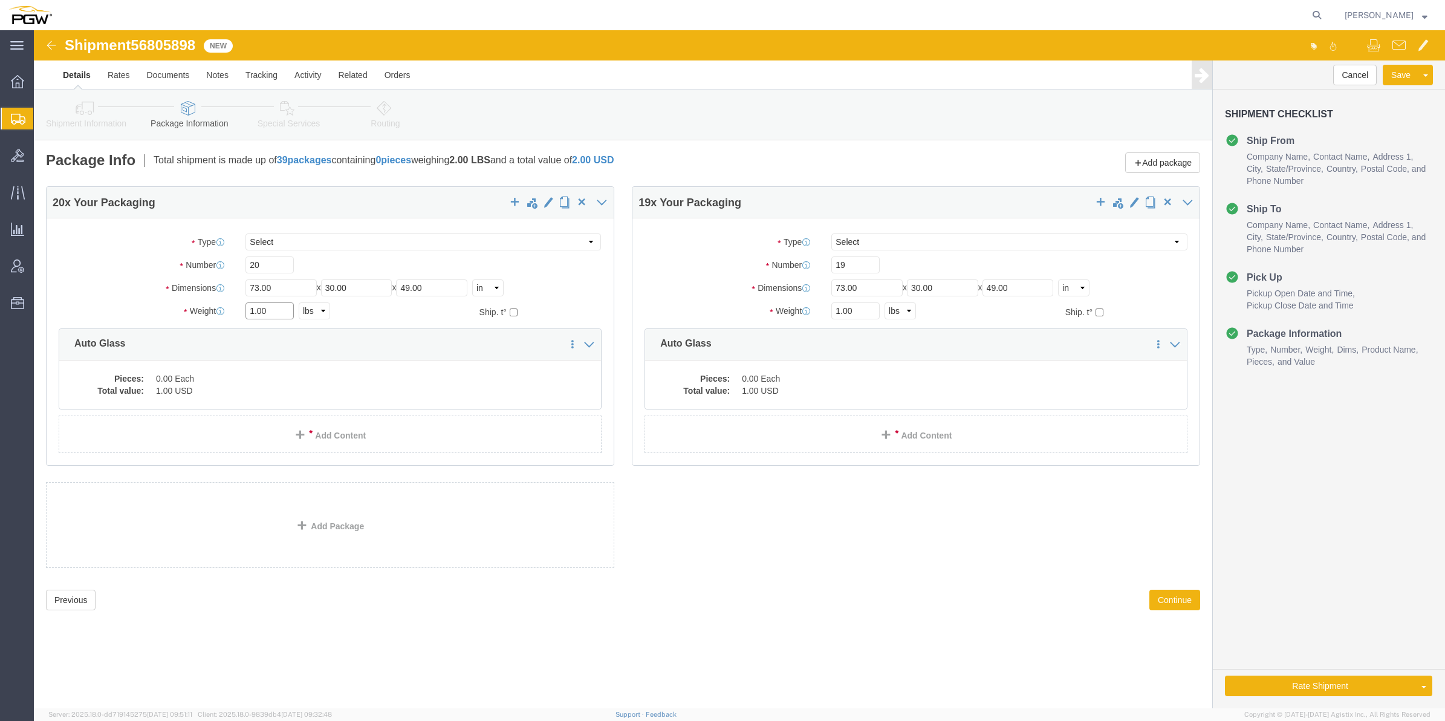
drag, startPoint x: 221, startPoint y: 280, endPoint x: 213, endPoint y: 276, distance: 8.9
click input "1.00"
paste input "5,205"
click input "15,205.00"
type input "15,\205.00"
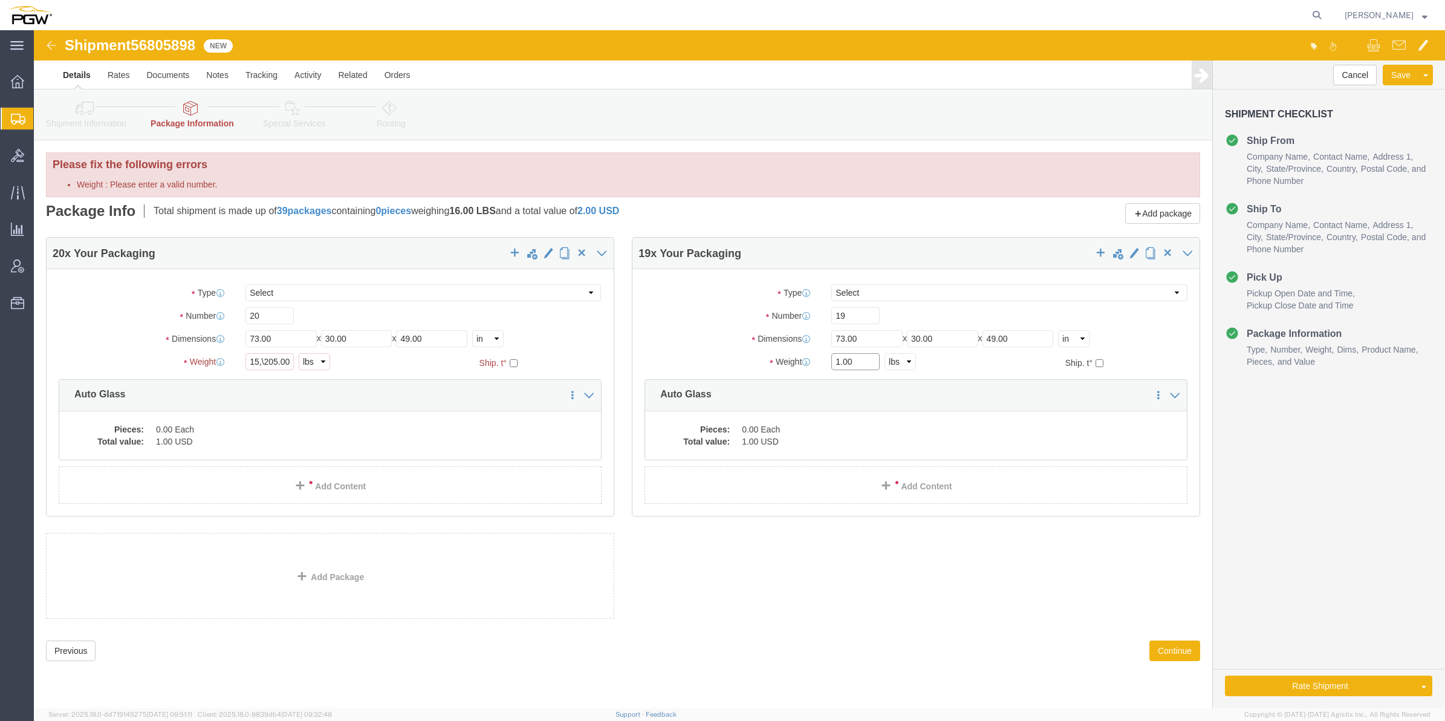
click input "1.00"
paste input "2,729"
click input "12,729.00"
type input "12729.00"
click dd "0.00 Each"
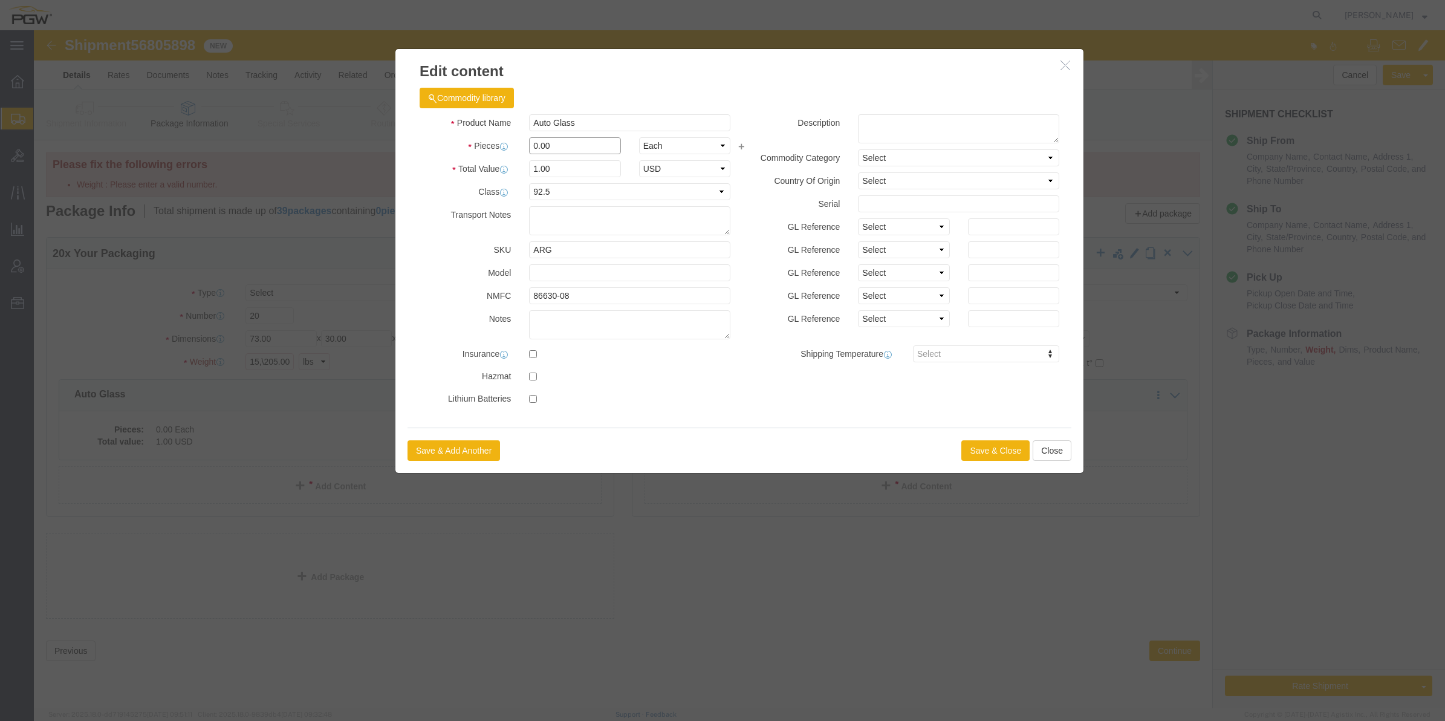
click input "0.00"
type input "20.00"
type input "20"
click button "Save & Close"
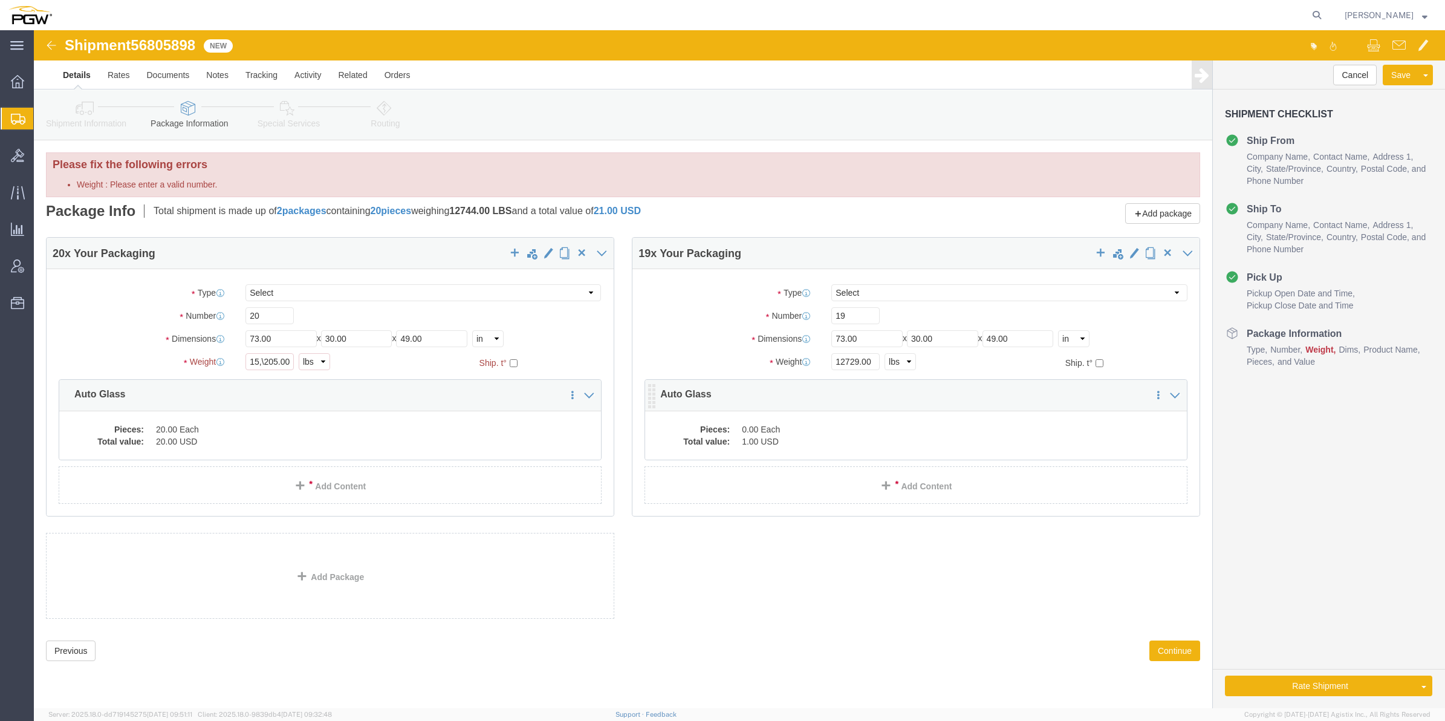
click dd "1.00 USD"
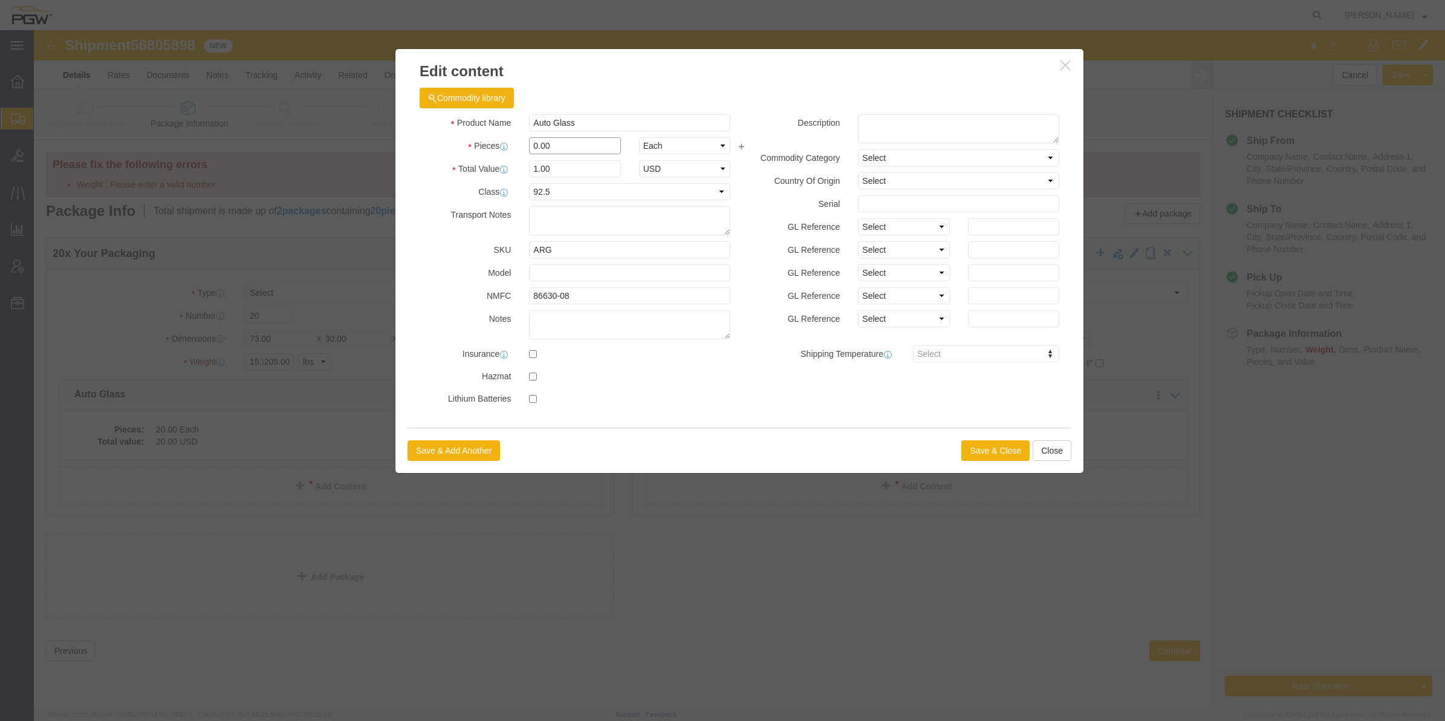
drag, startPoint x: 503, startPoint y: 112, endPoint x: 494, endPoint y: 111, distance: 9.2
click input "0.00"
type input "19.00"
type input "19"
click button "Save & Close"
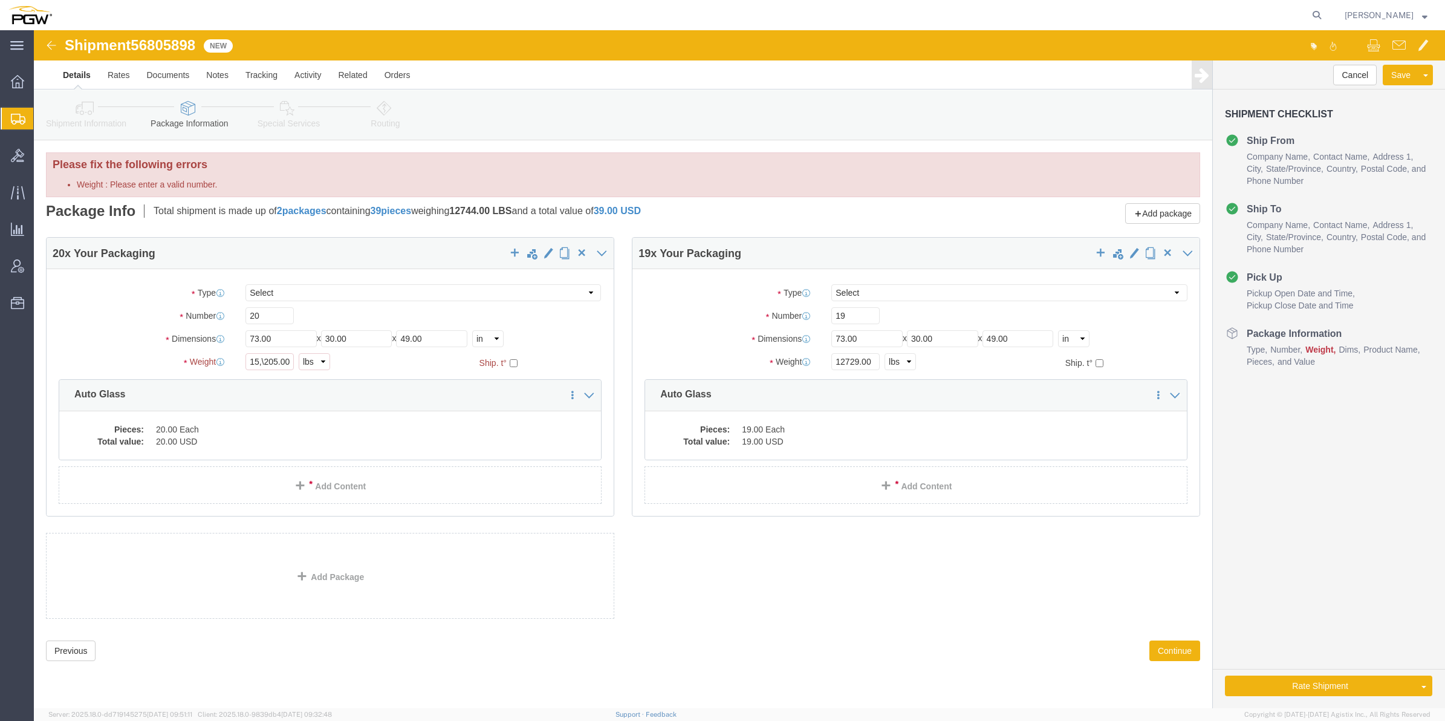
click icon
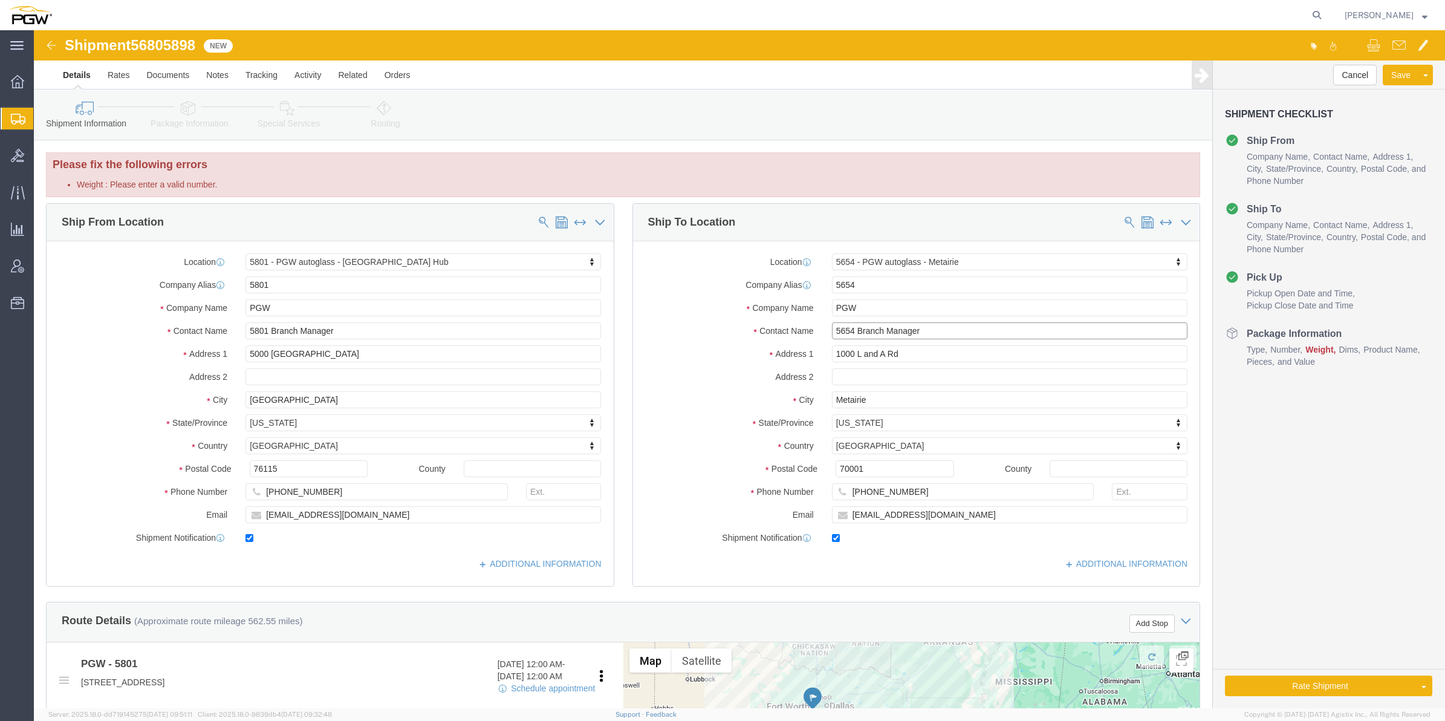
drag, startPoint x: 817, startPoint y: 298, endPoint x: 731, endPoint y: 294, distance: 85.9
click div "Contact Name 5654 Branch Manager"
click input "Branch Manager"
type input "Branch Manager"
click div "Cancel Save Assign To Clone Shipment Save As Template Shipment Checklist Ship F…"
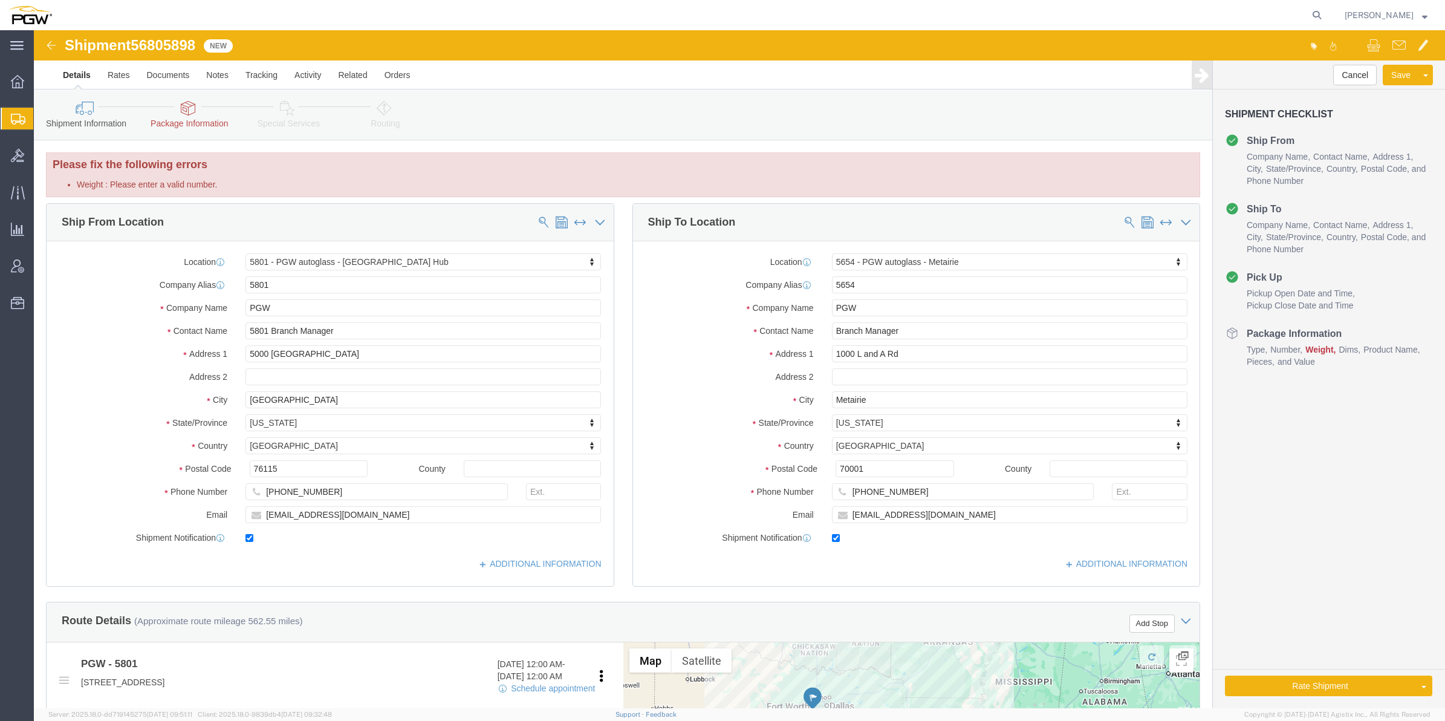
click icon
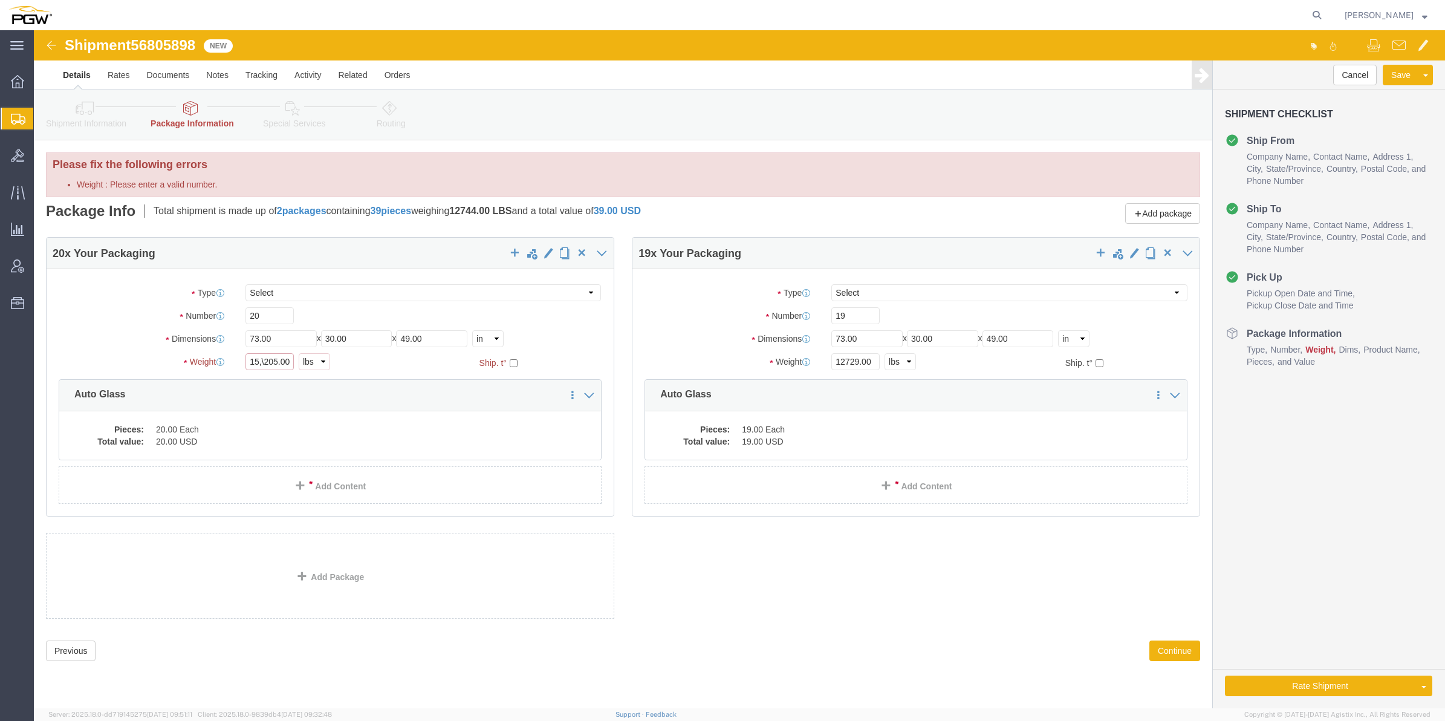
click input "15,\205.00"
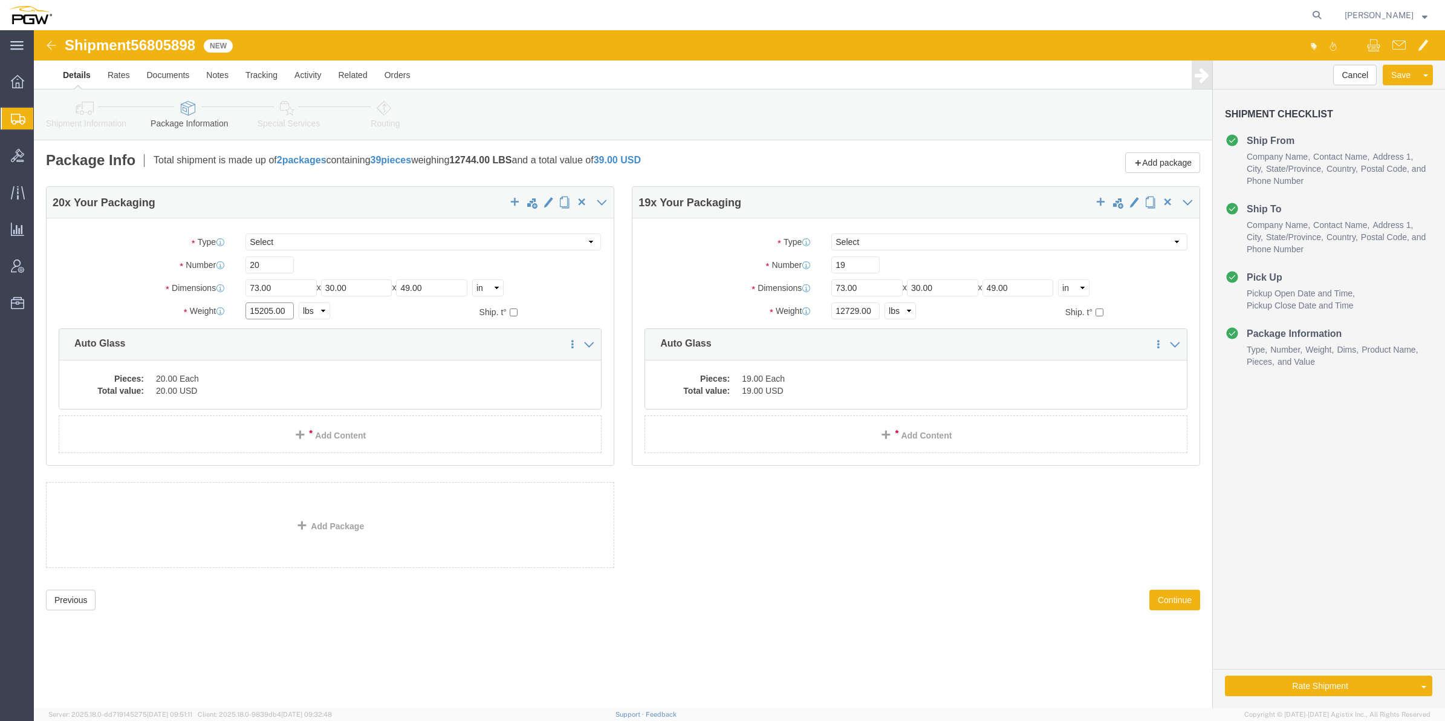
type input "15205.00"
click link "Special Services"
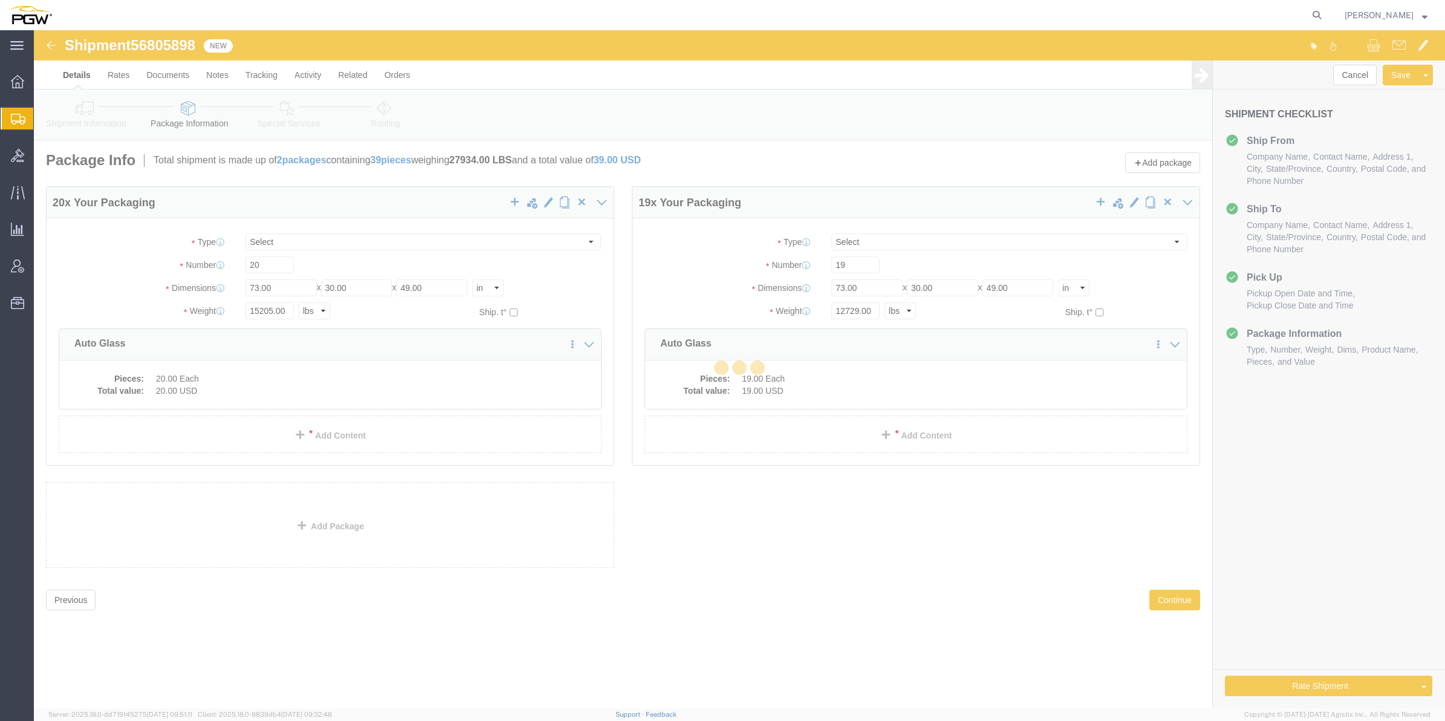
select select
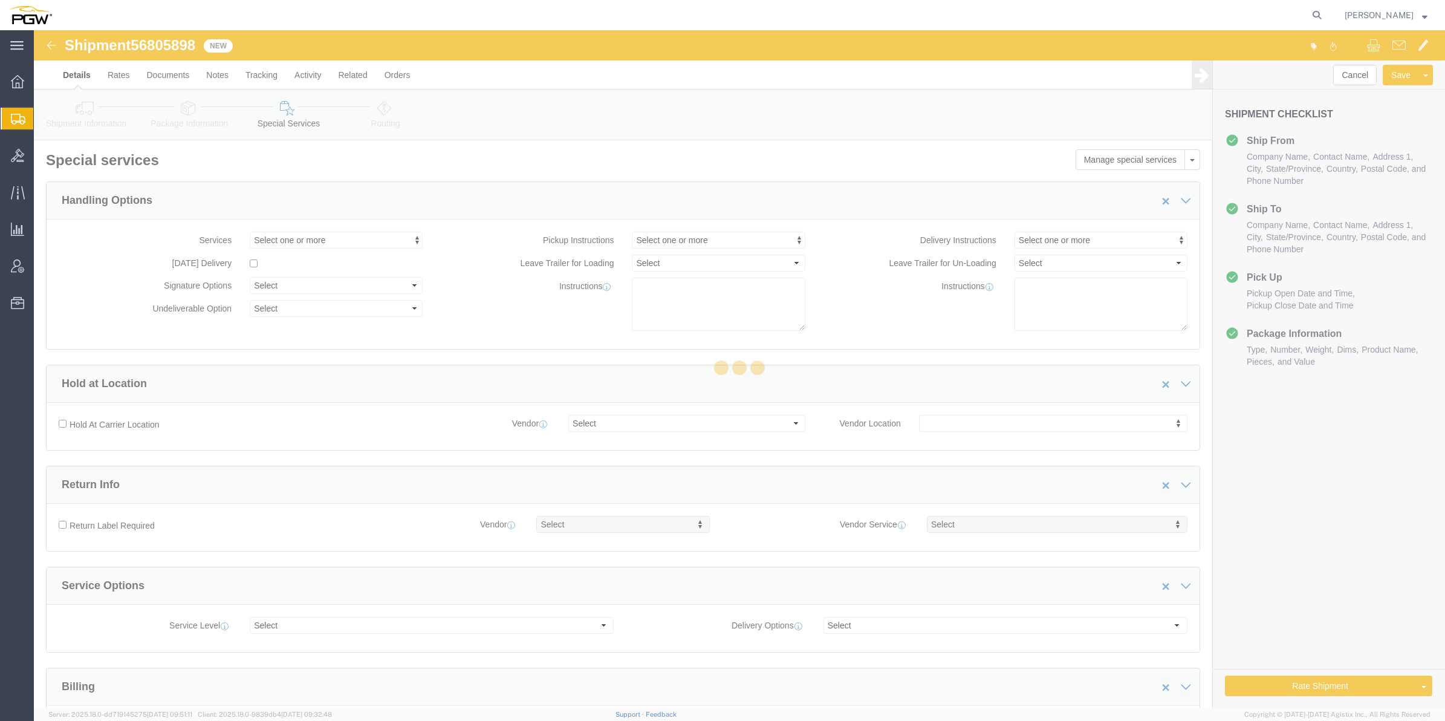
select select "COSTCENTER"
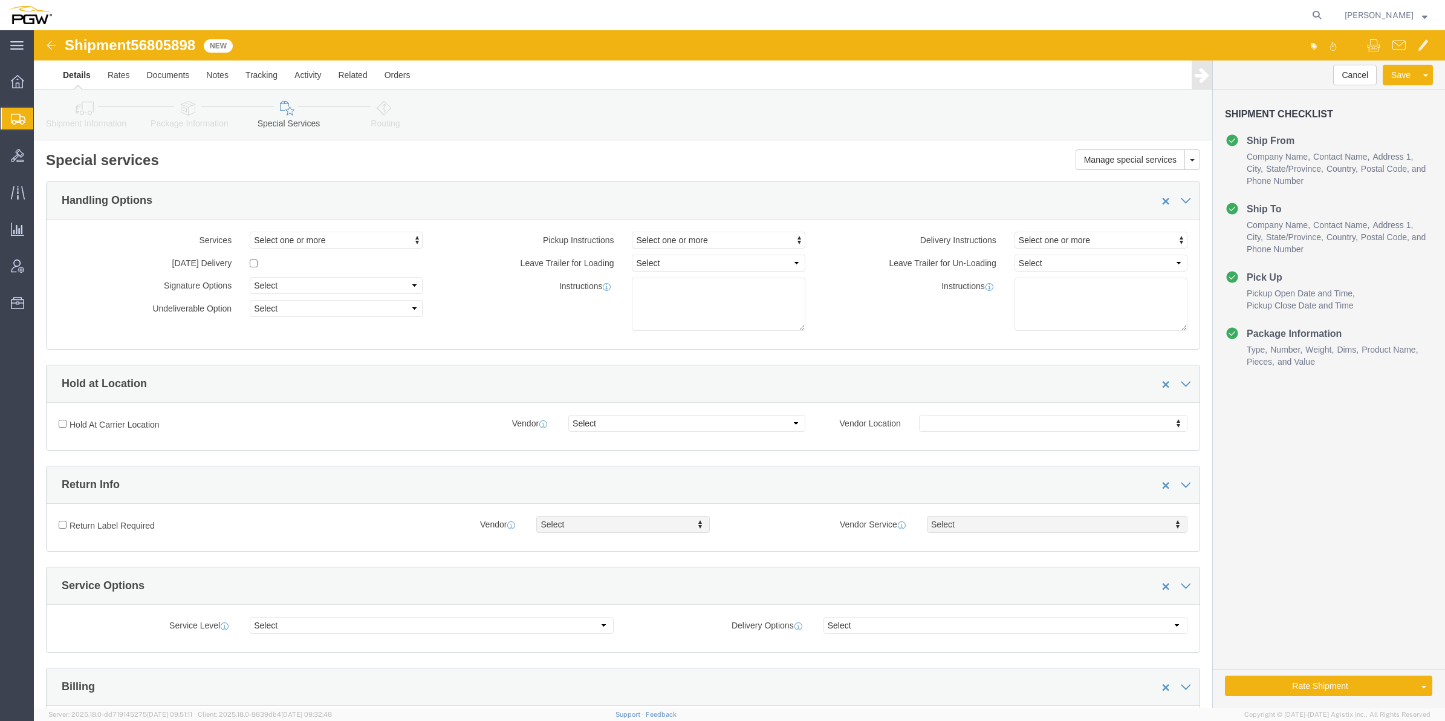
click link "Routing"
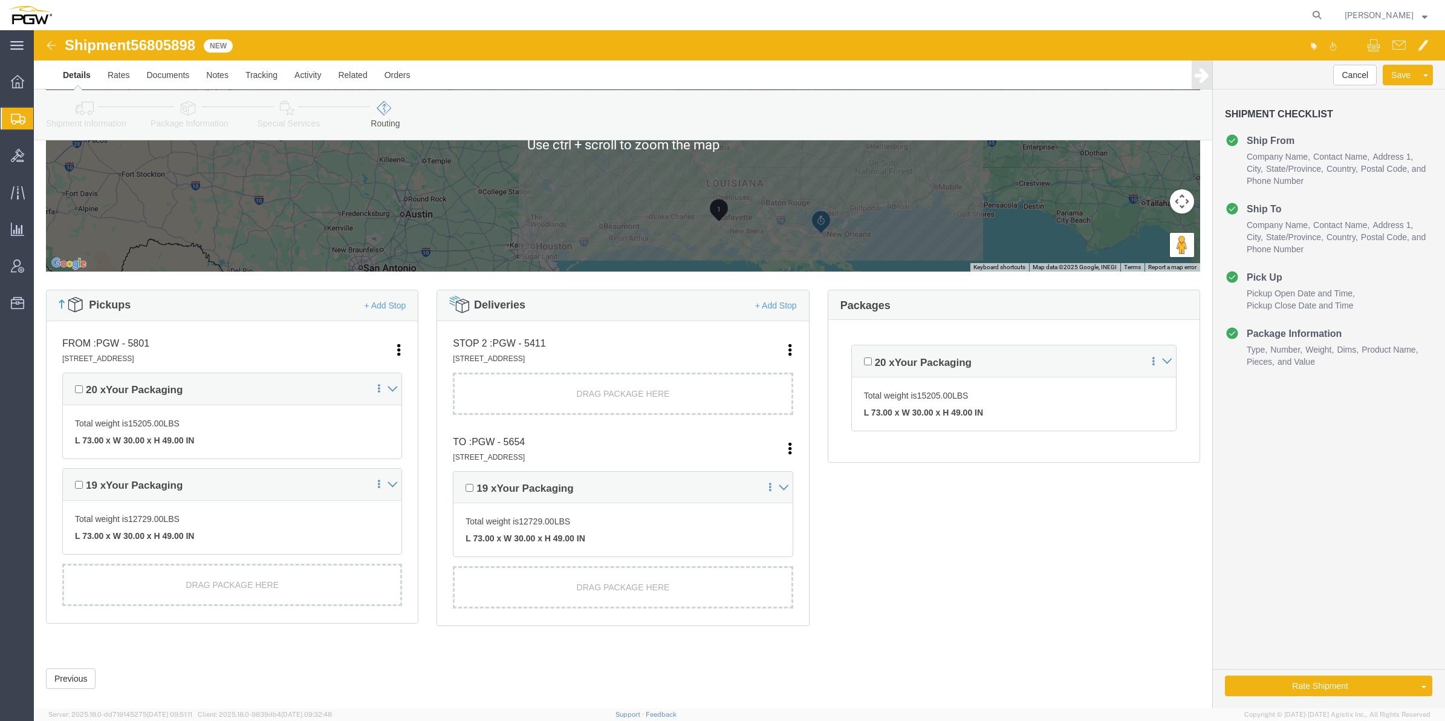
scroll to position [181, 0]
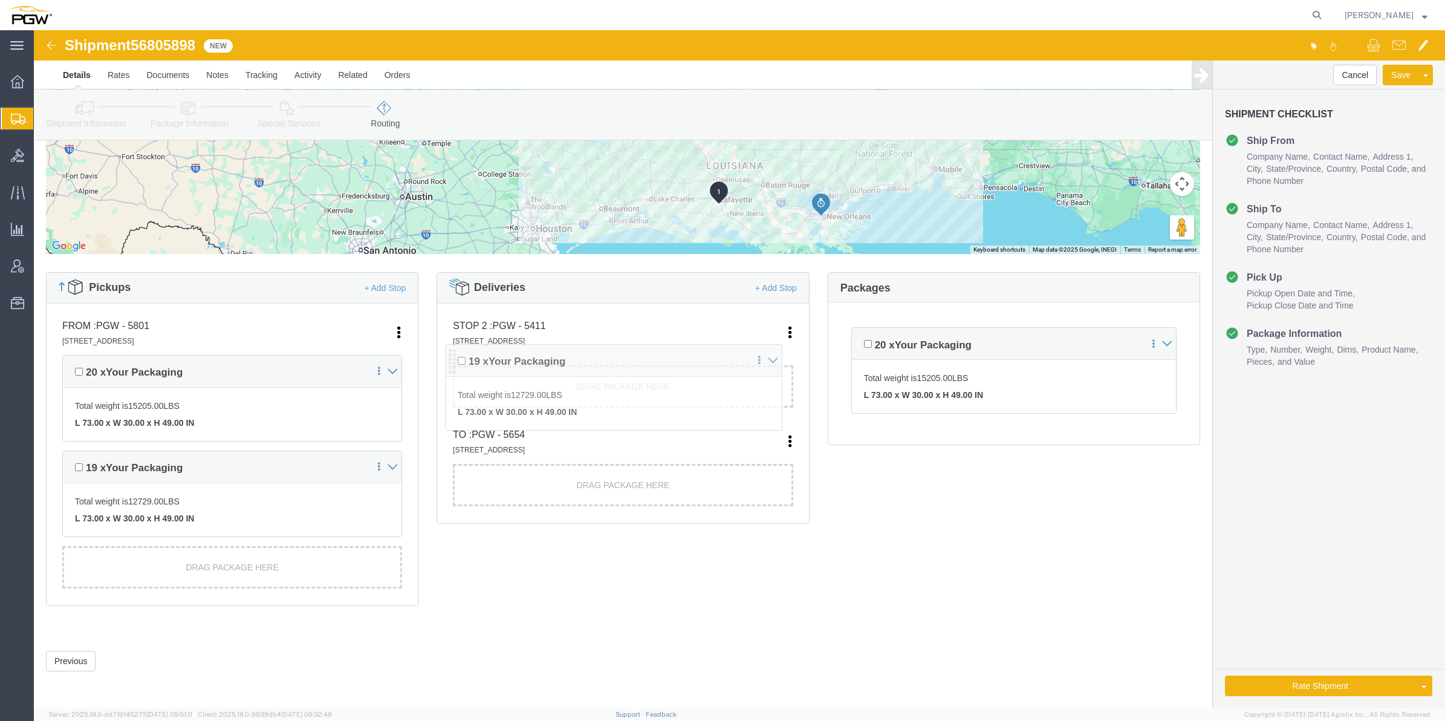
drag, startPoint x: 424, startPoint y: 439, endPoint x: 415, endPoint y: 328, distance: 111.0
click div "Pickups + Add Stop From : PGW - 5801 [STREET_ADDRESS] Edit Move to top Move to …"
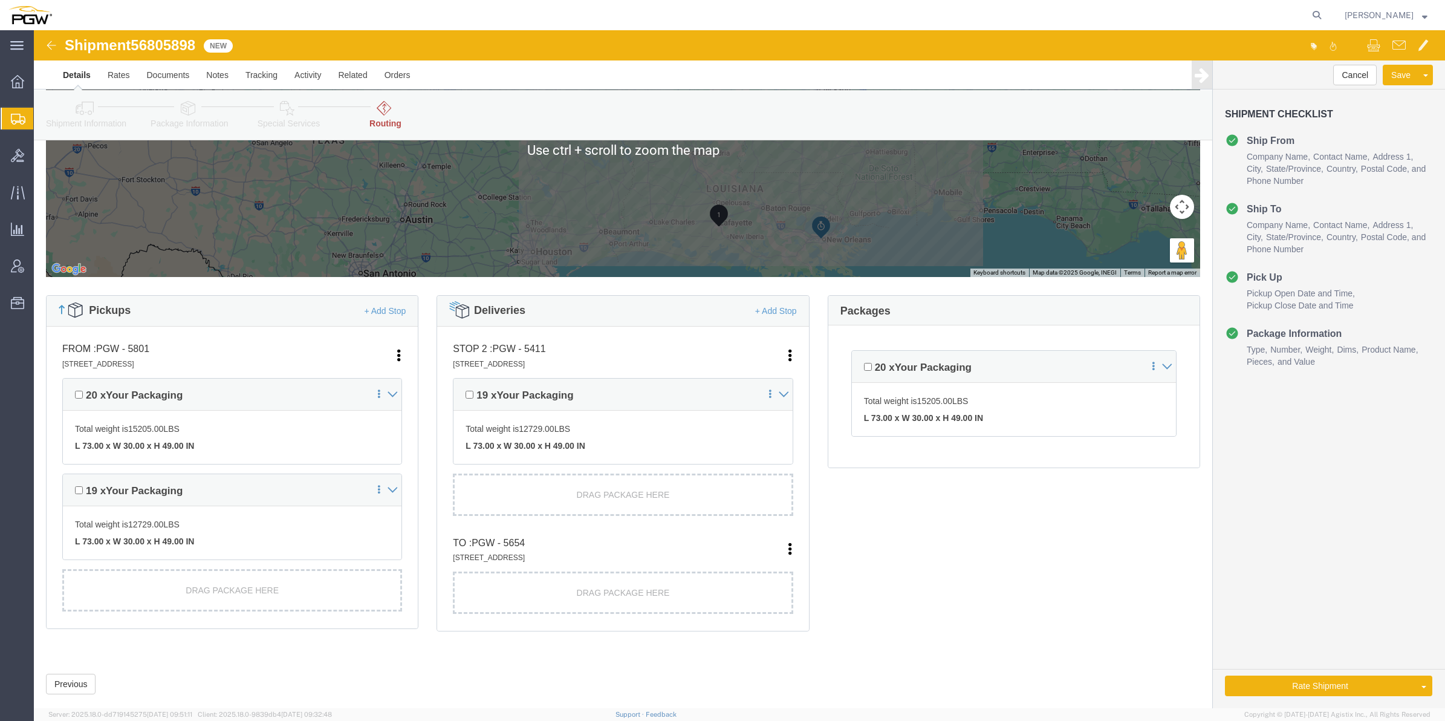
scroll to position [227, 0]
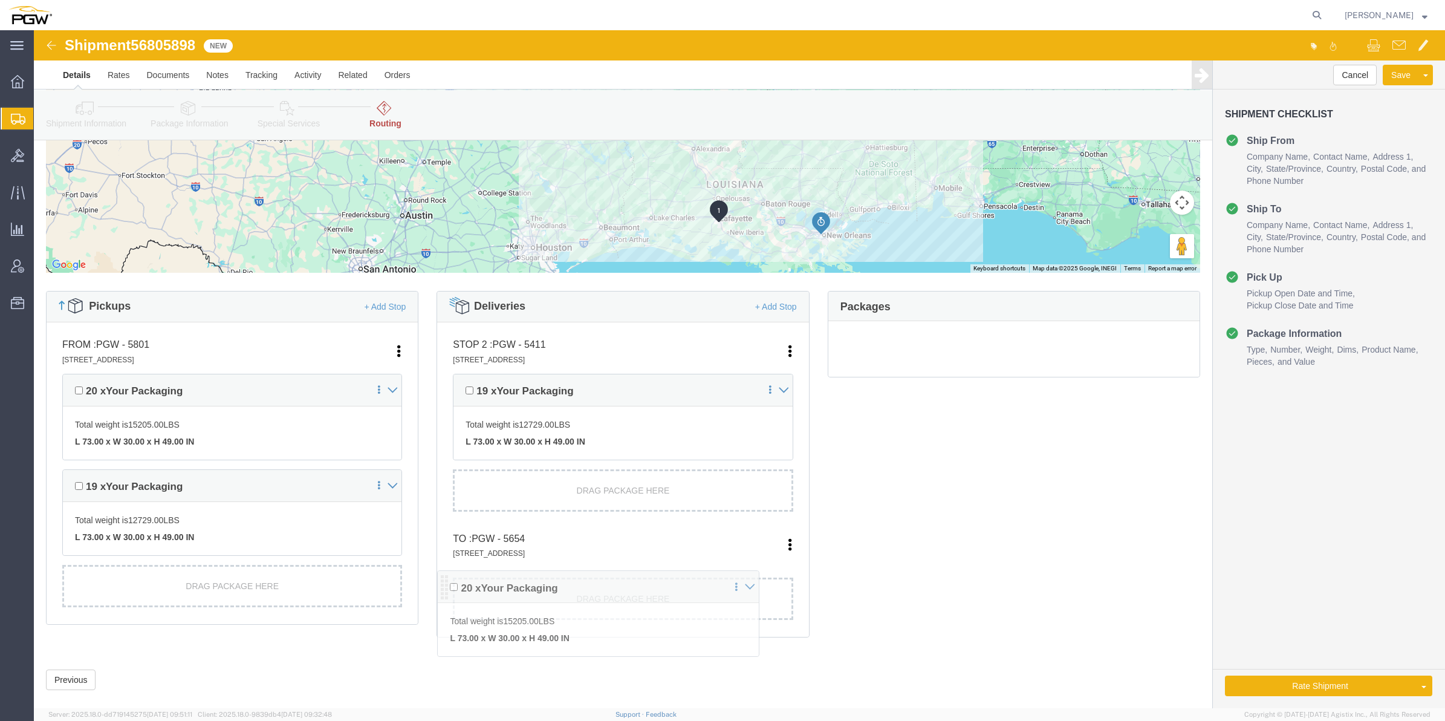
drag, startPoint x: 820, startPoint y: 330, endPoint x: 410, endPoint y: 554, distance: 466.4
click div "Pickups + Add Stop From : PGW - 5801 [STREET_ADDRESS] Edit Move to top Move to …"
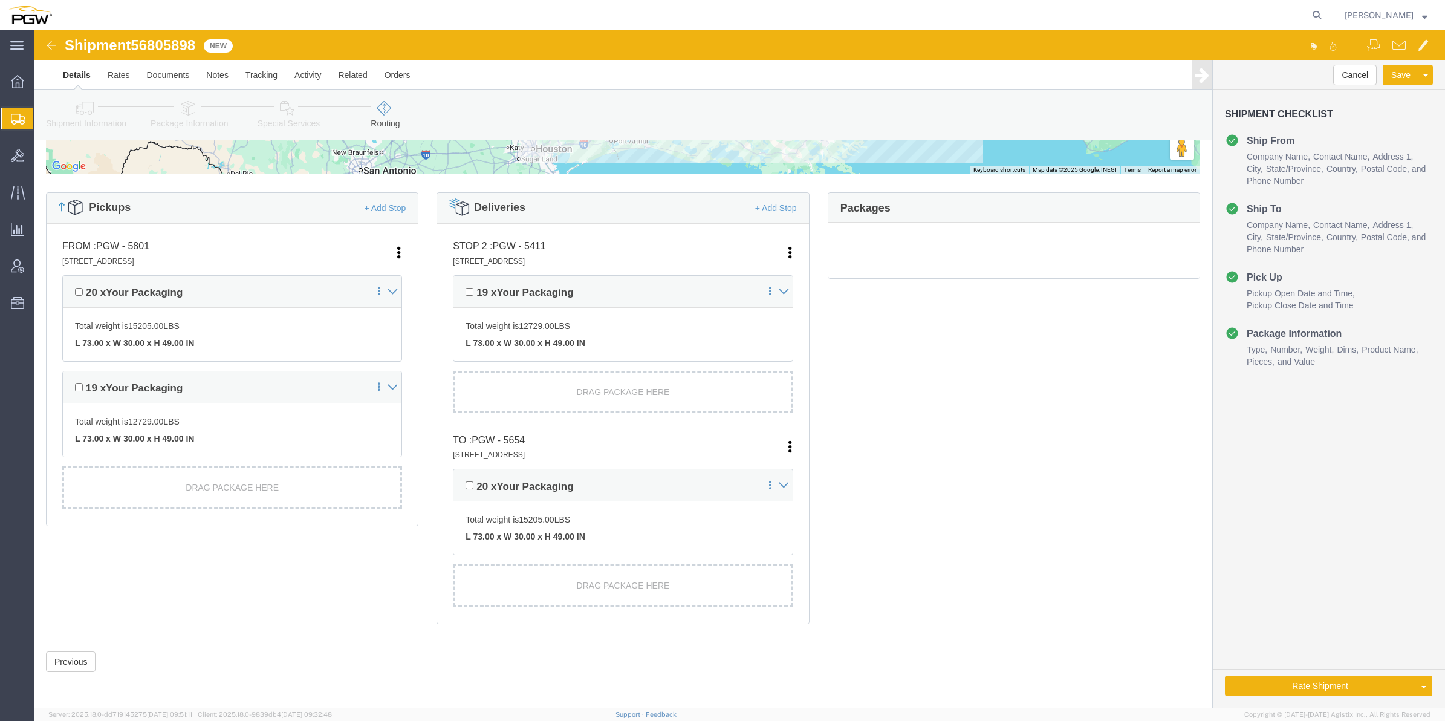
scroll to position [264, 0]
click link "Rate And Autotender"
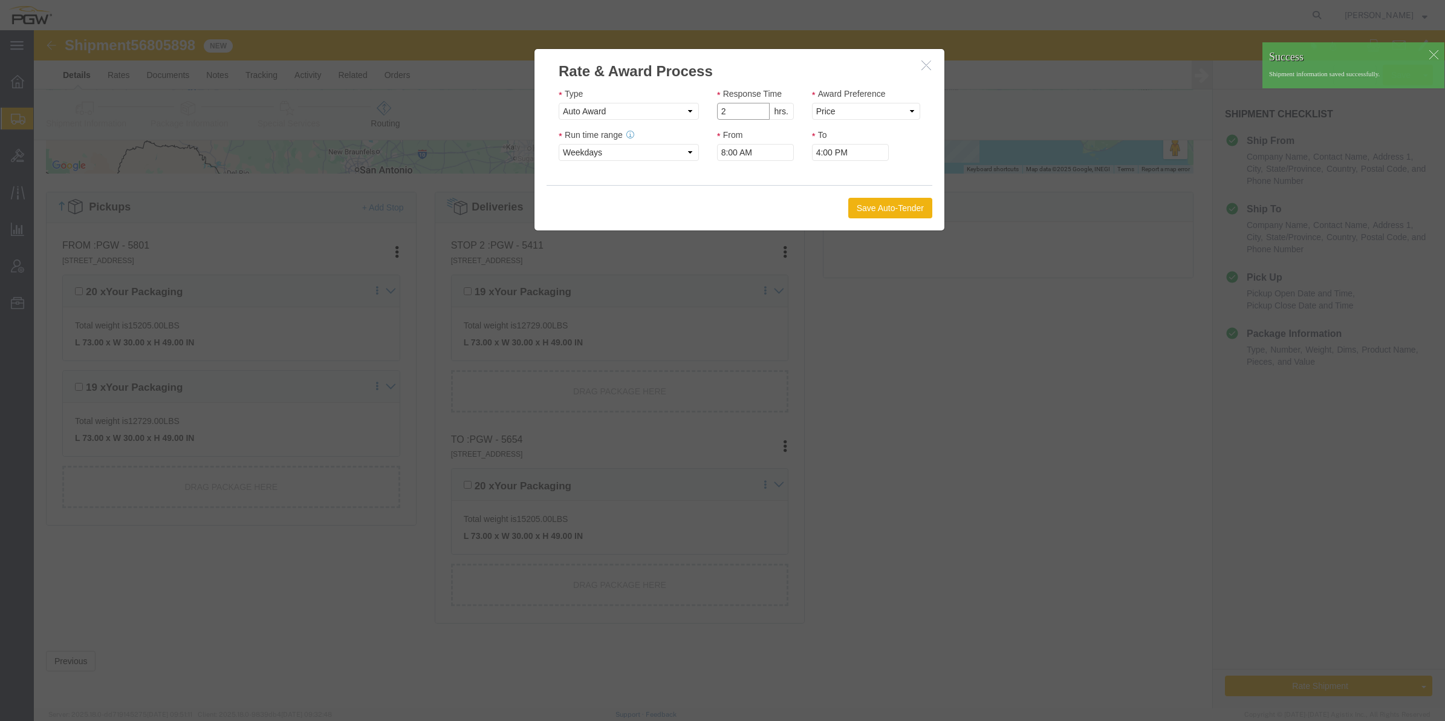
type input "2"
click input "2"
click select "Price Carrier Rank"
select select "LANE_RANK"
click select "Price Carrier Rank"
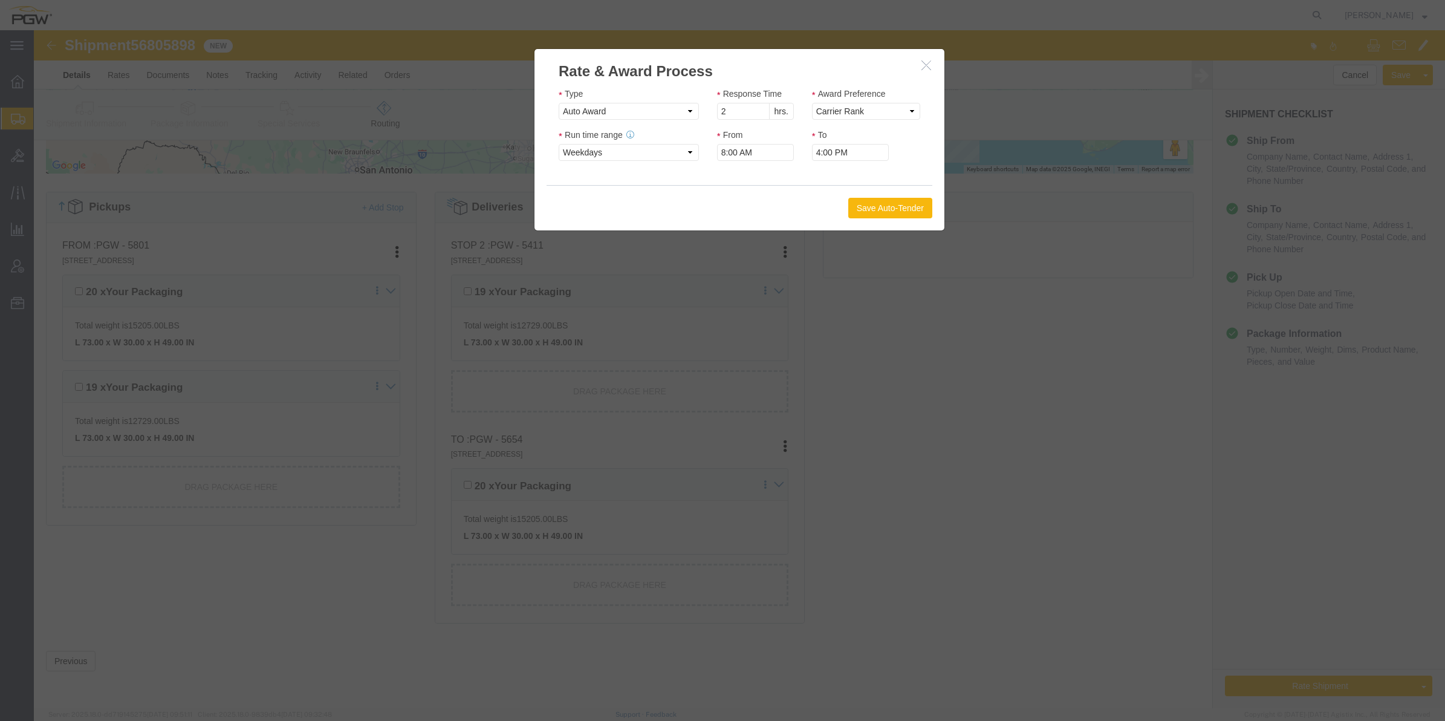
click button "Save Auto-Tender"
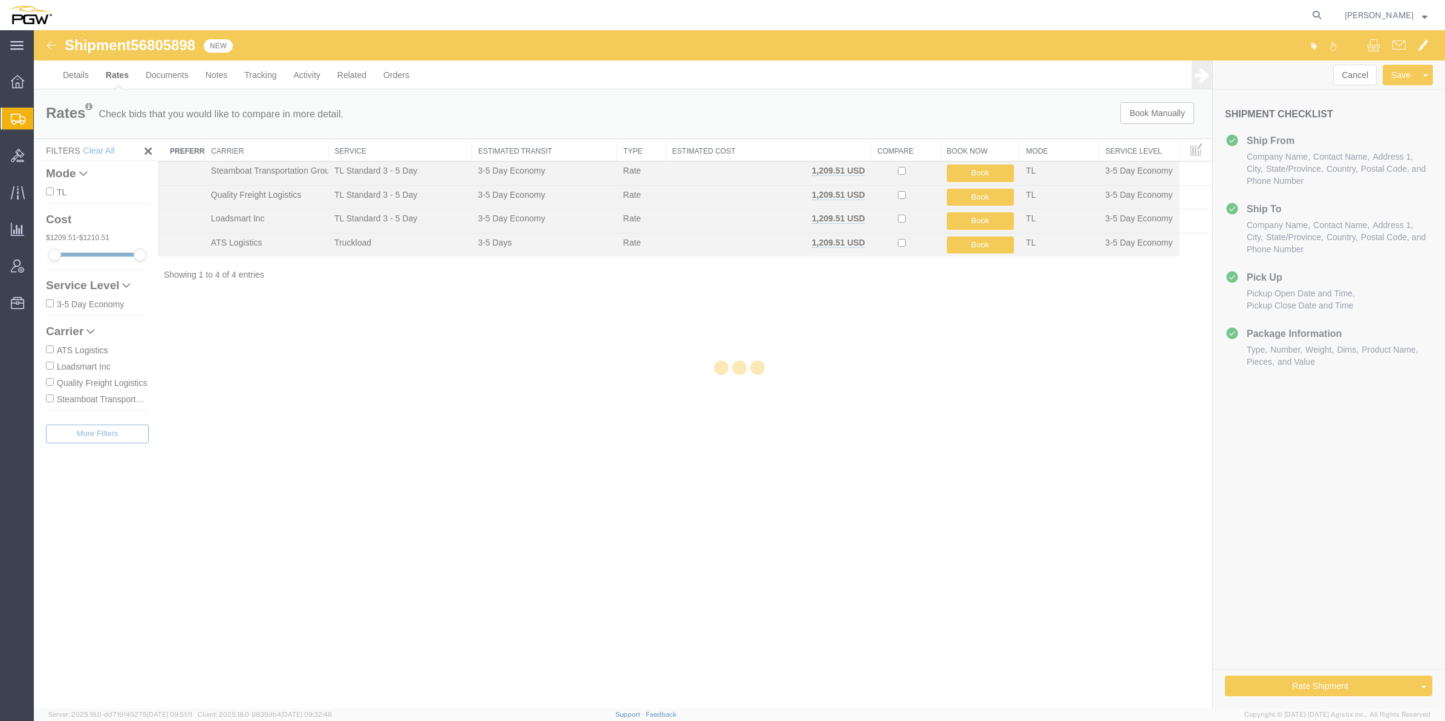
scroll to position [0, 0]
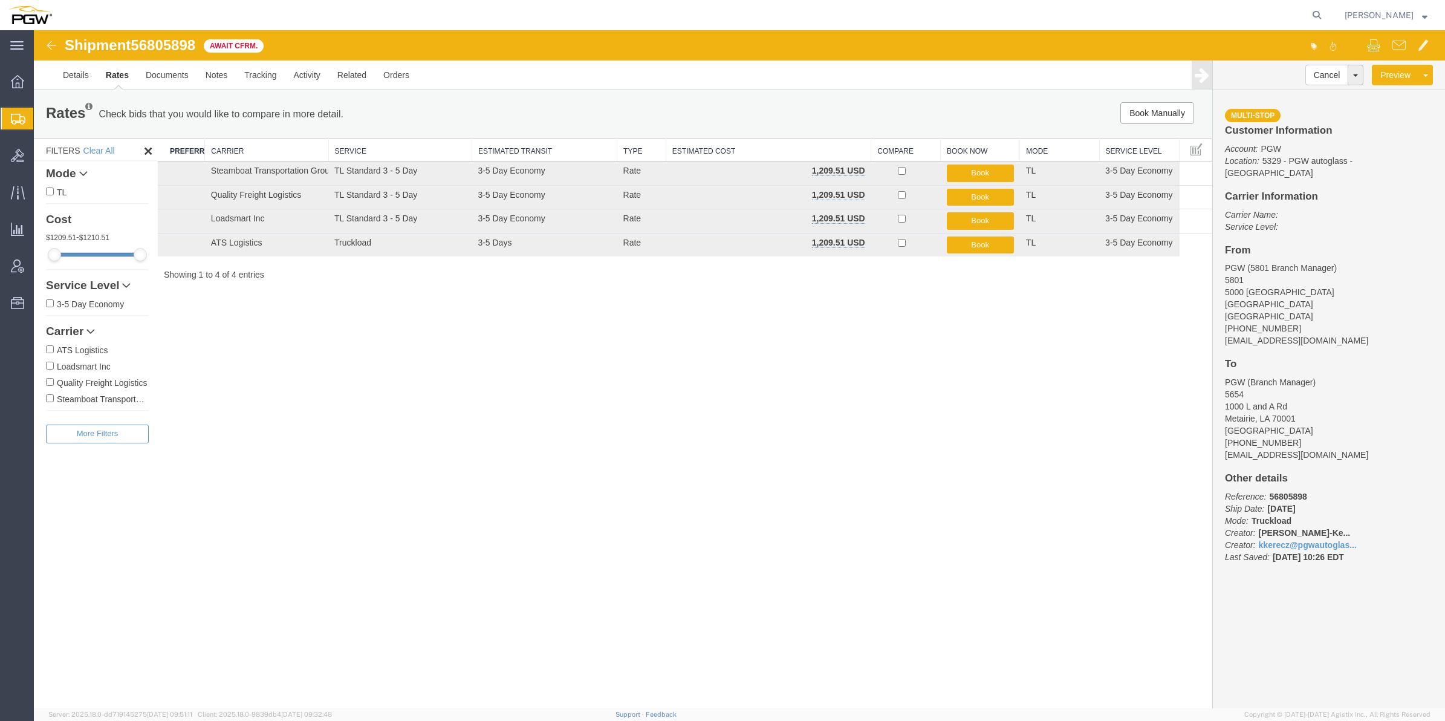
drag, startPoint x: 416, startPoint y: 479, endPoint x: 424, endPoint y: 456, distance: 23.9
click at [423, 479] on div "Shipment 56805898 4 of 4 Await Cfrm. Details Rates Documents Notes Tracking Act…" at bounding box center [739, 369] width 1411 height 678
click at [77, 63] on link "Details" at bounding box center [75, 74] width 43 height 29
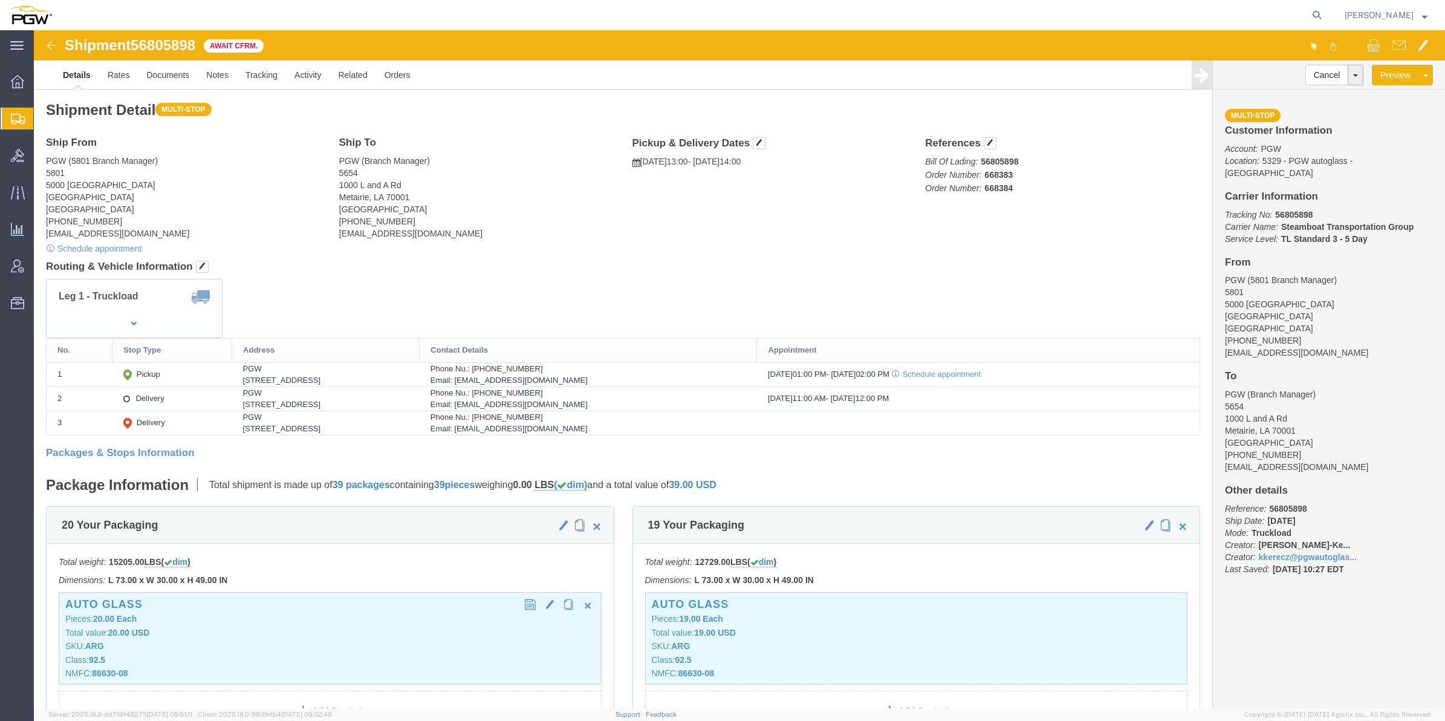
scroll to position [76, 0]
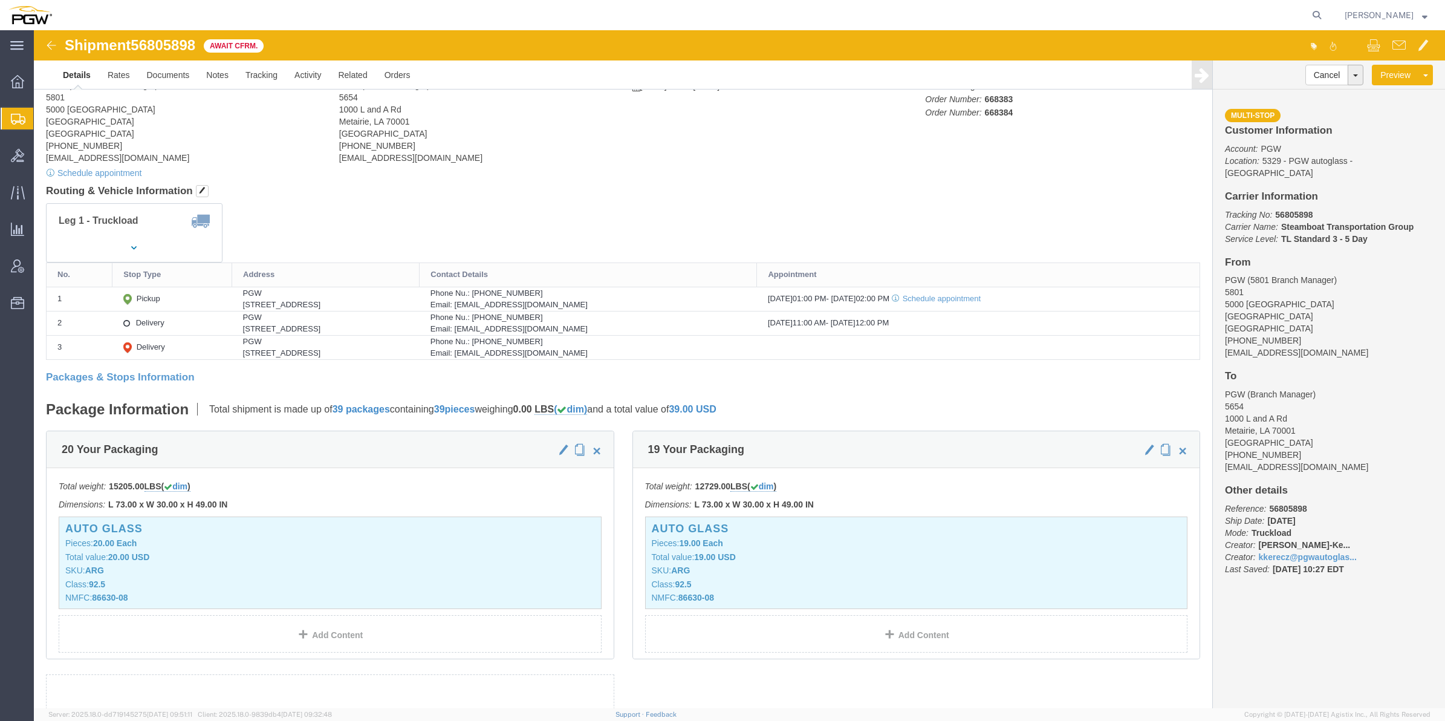
click at [1297, 10] on nav "[PERSON_NAME]" at bounding box center [726, 15] width 1436 height 30
click at [1308, 14] on icon at bounding box center [1316, 15] width 17 height 17
paste input "56805851"
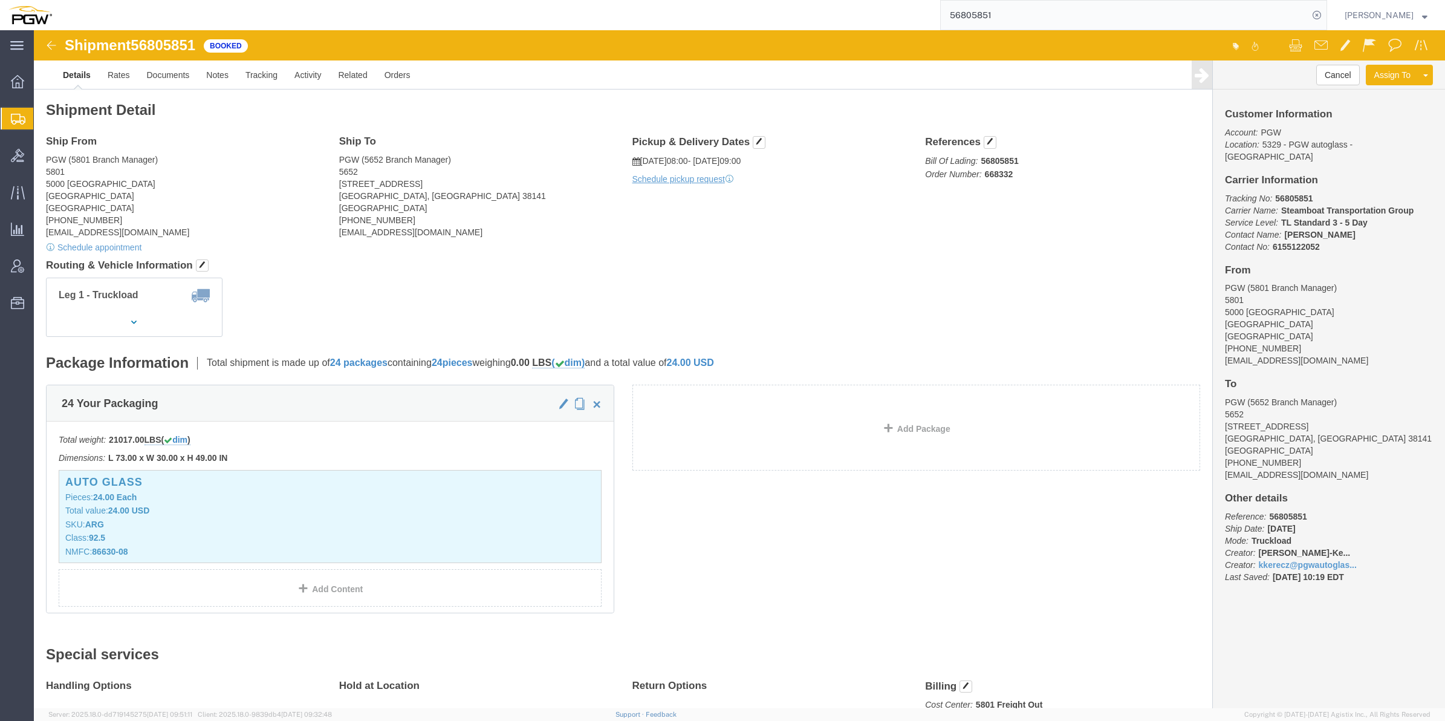
click div "Ship From PGW (5801 Branch Manager) [STREET_ADDRESS] [PHONE_NUMBER] [EMAIL_ADDR…"
click div "24 Your Packaging Total weight: 21017.00 LBS ( dim ) Dimensions: L 73.00 x W 30…"
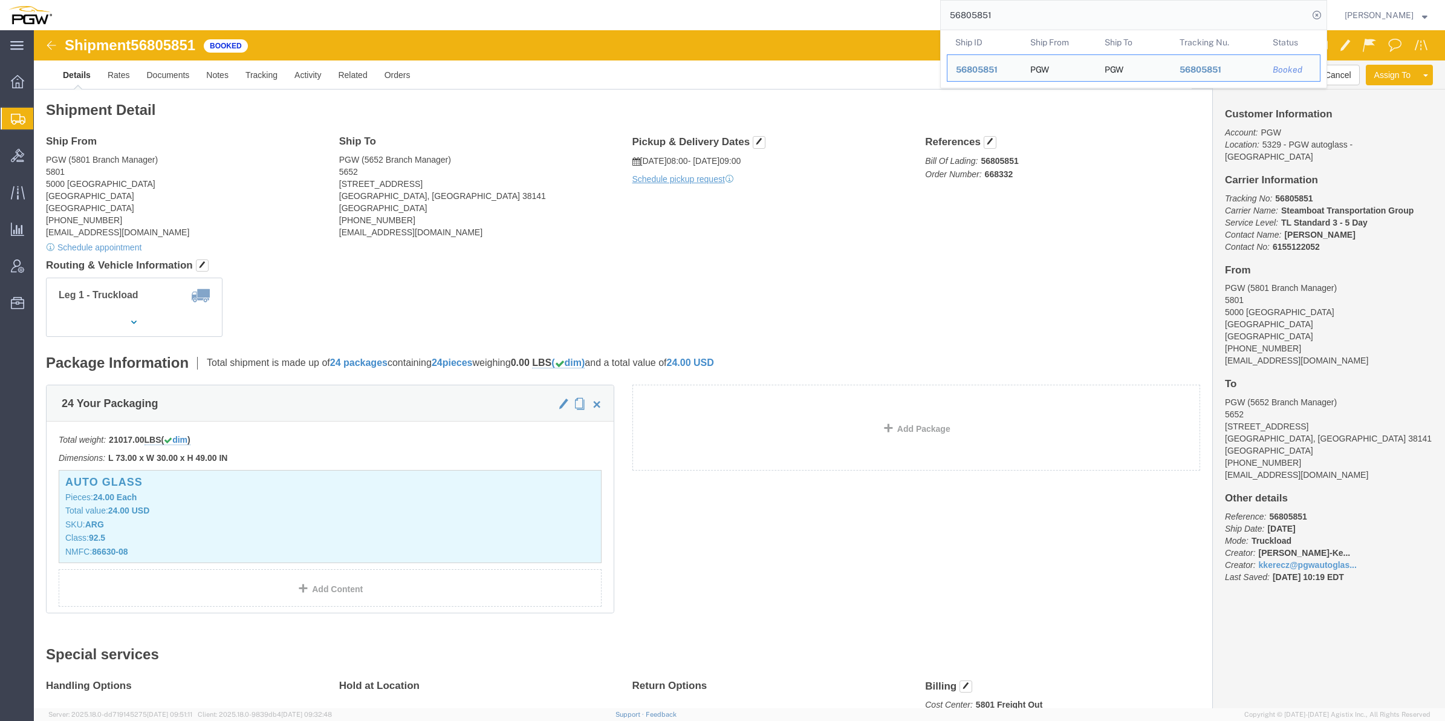
drag, startPoint x: 958, startPoint y: 10, endPoint x: 913, endPoint y: 14, distance: 44.9
click at [941, 13] on input "56805851" at bounding box center [1125, 15] width 368 height 29
click at [1017, 11] on input "56805851" at bounding box center [1125, 15] width 368 height 29
drag, startPoint x: 1016, startPoint y: 12, endPoint x: 901, endPoint y: 6, distance: 115.0
click at [900, 3] on div "56805851 Ship ID Ship From Ship To Tracking Nu. Status Ship ID 56805851 Ship Fr…" at bounding box center [693, 15] width 1266 height 30
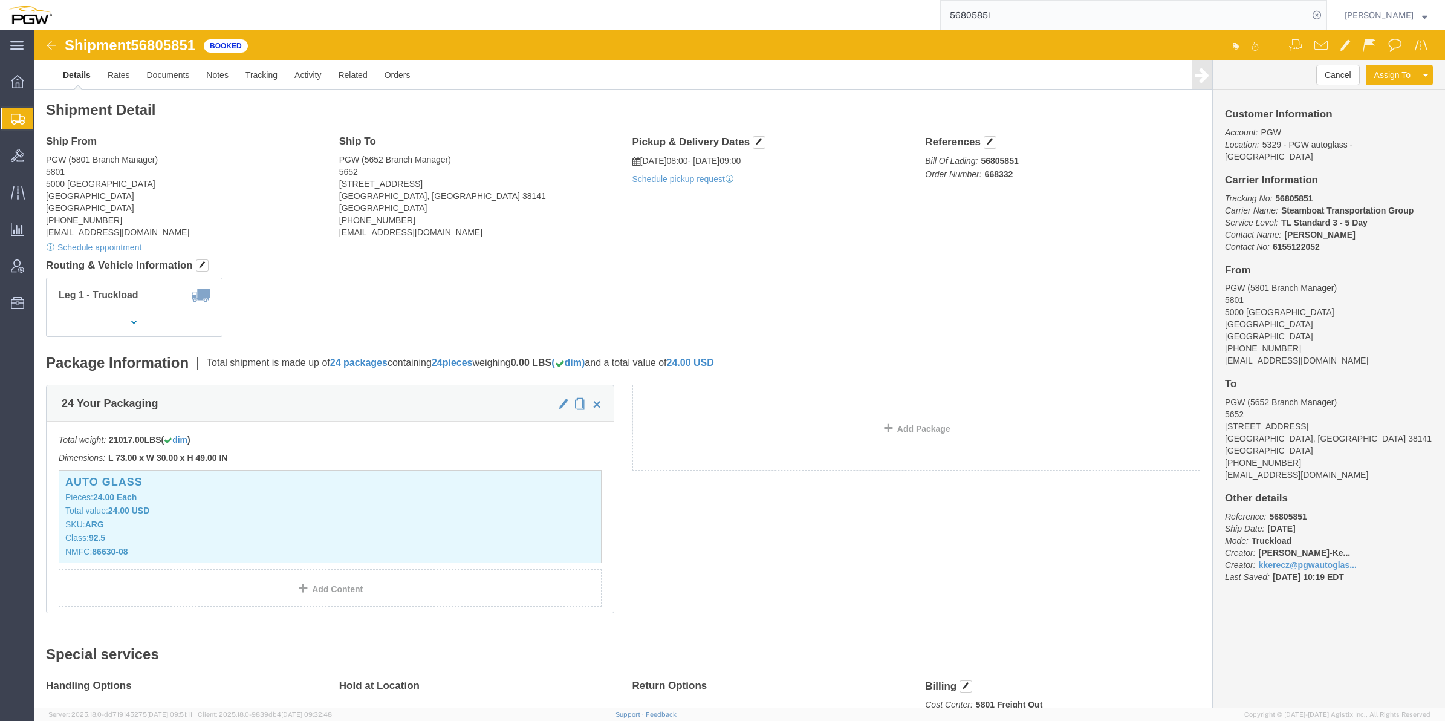
paste input "66"
type input "56805866"
